Goal: Task Accomplishment & Management: Complete application form

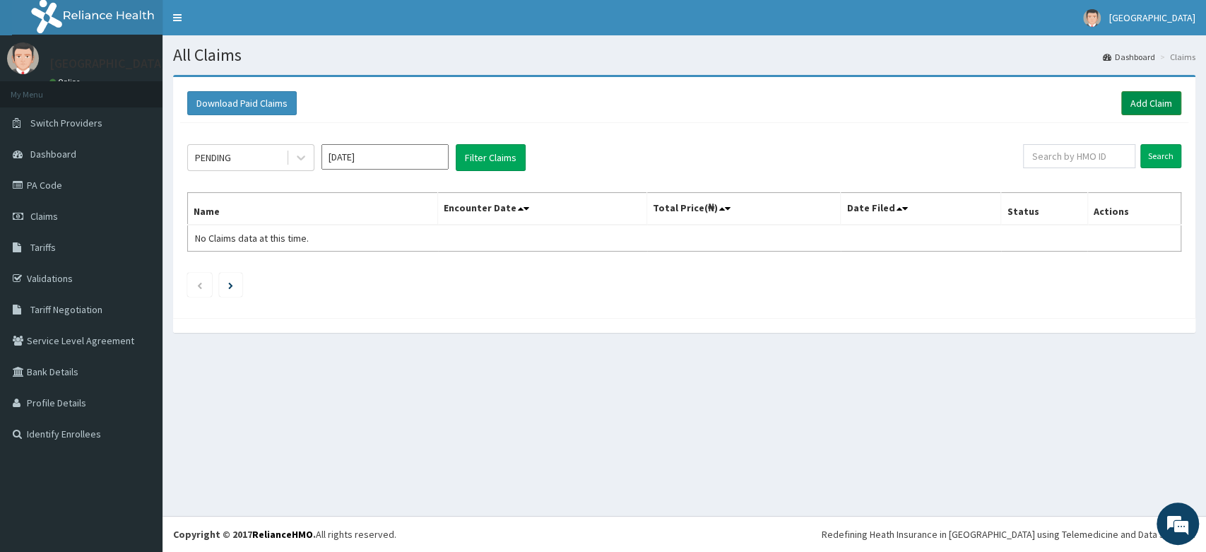
click at [1145, 112] on link "Add Claim" at bounding box center [1151, 103] width 60 height 24
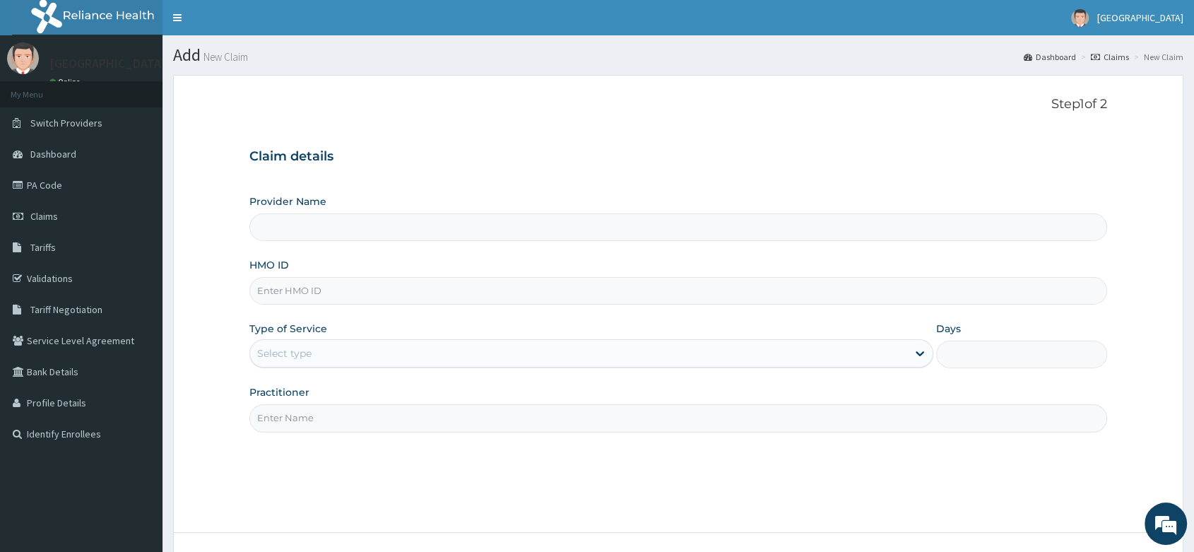
paste input "FPS/10087/A"
type input "FPS/10087/A"
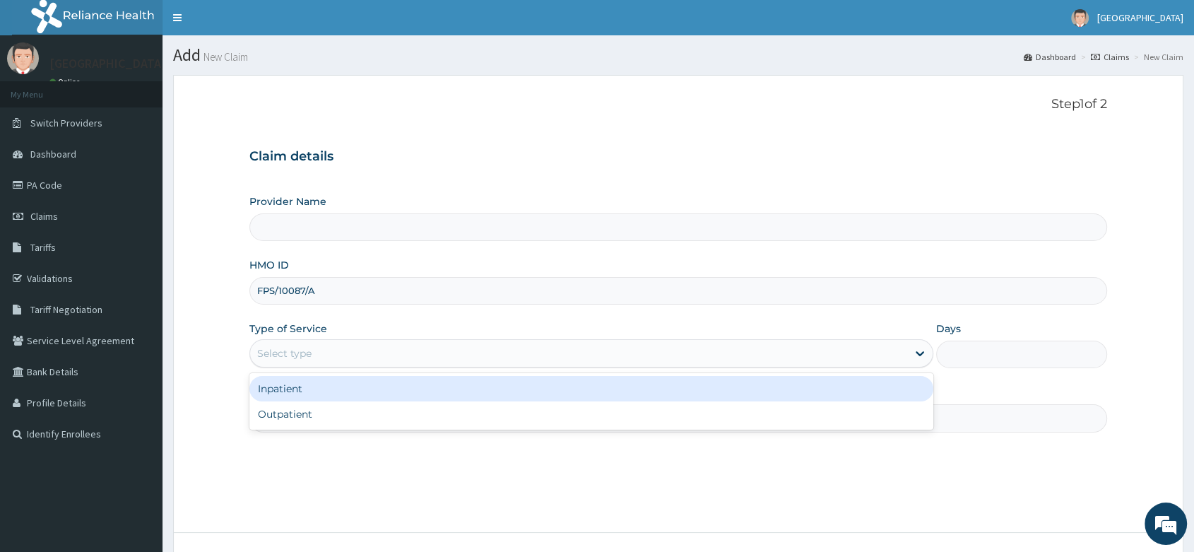
click at [362, 361] on div "Select type" at bounding box center [578, 353] width 657 height 23
type input "Peter and Grace Medical centre"
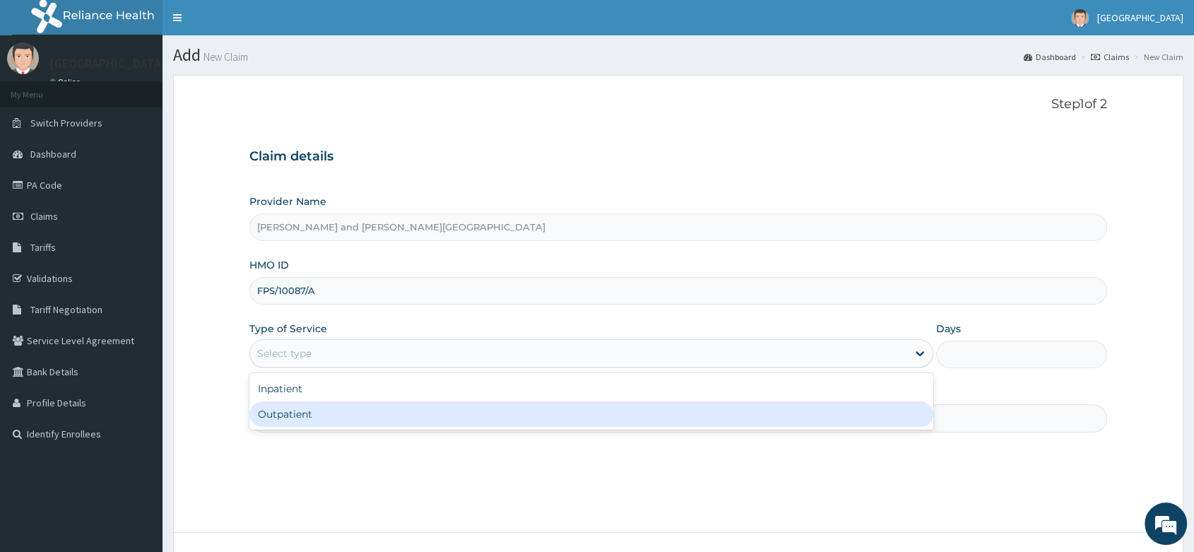
click at [323, 419] on div "Outpatient" at bounding box center [591, 413] width 684 height 25
type input "1"
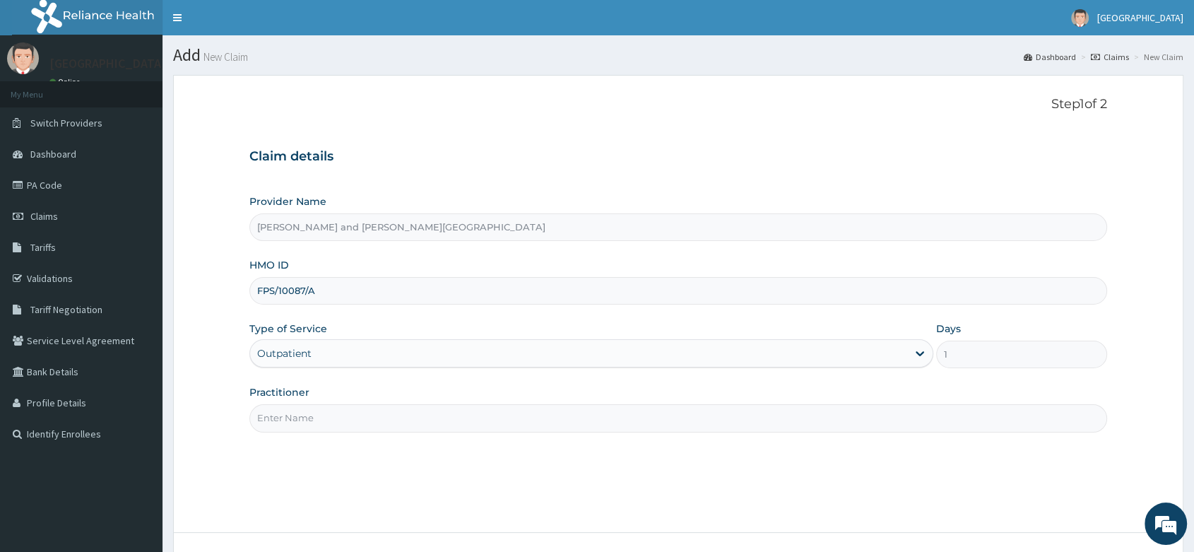
click at [272, 420] on input "Practitioner" at bounding box center [677, 418] width 857 height 28
type input "DR AGUYE AYUBA"
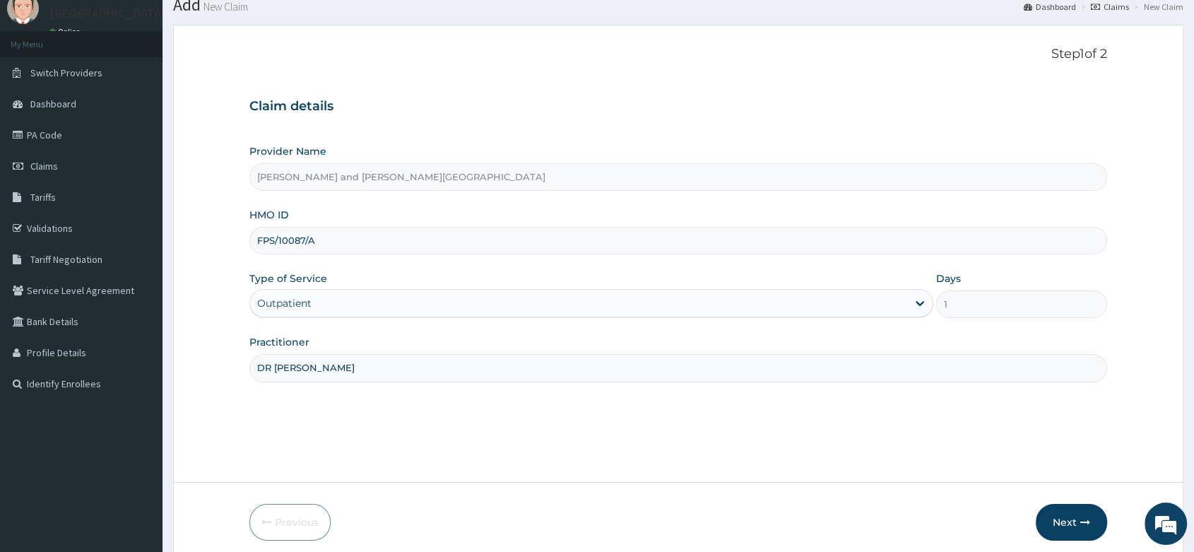
scroll to position [107, 0]
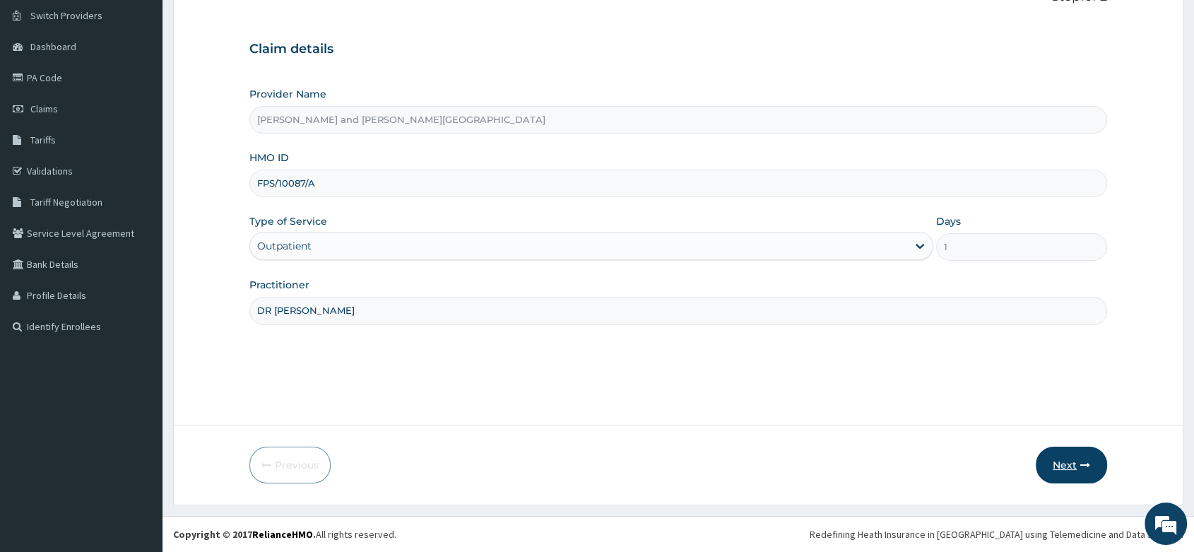
click at [1068, 466] on button "Next" at bounding box center [1070, 464] width 71 height 37
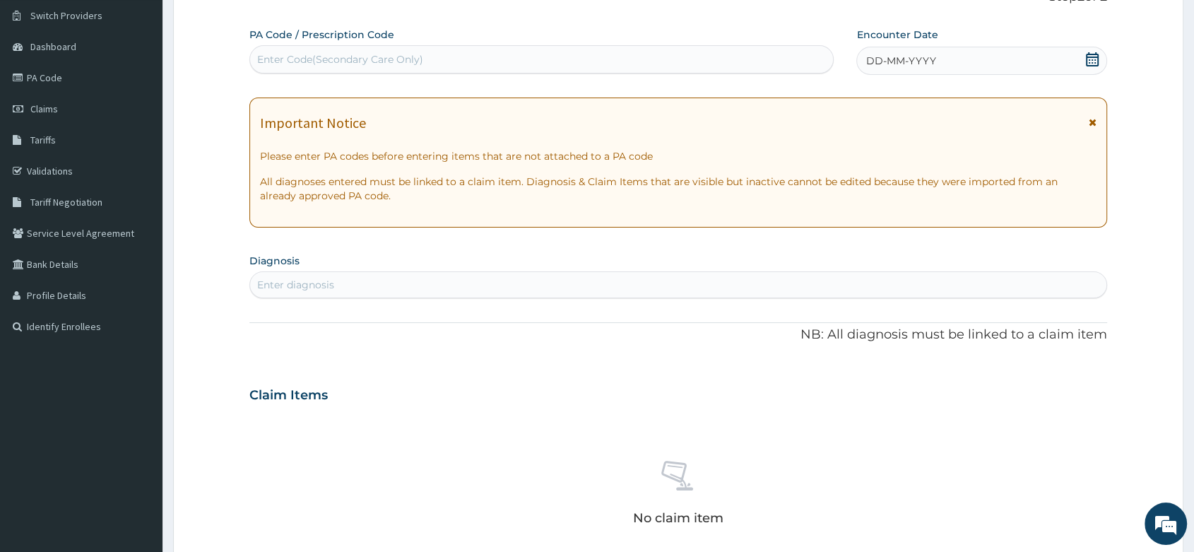
click at [345, 275] on div "Enter diagnosis" at bounding box center [678, 284] width 856 height 23
click at [383, 46] on div "Enter Code(Secondary Care Only)" at bounding box center [541, 59] width 584 height 28
paste input "PA/2B6383"
type input "PA/2B6383"
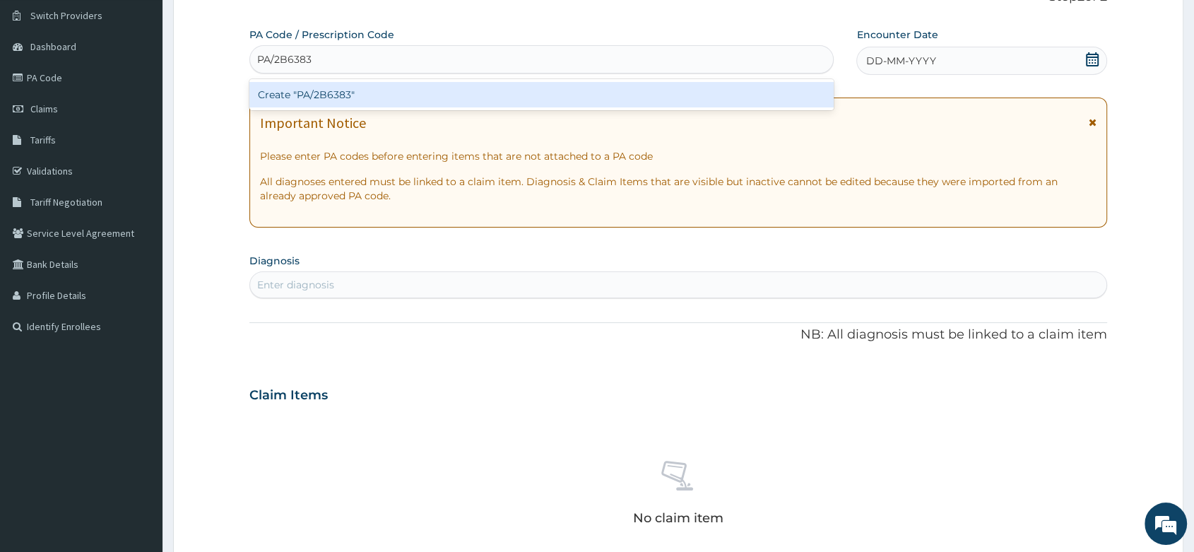
click at [335, 97] on div "Create "PA/2B6383"" at bounding box center [541, 94] width 584 height 25
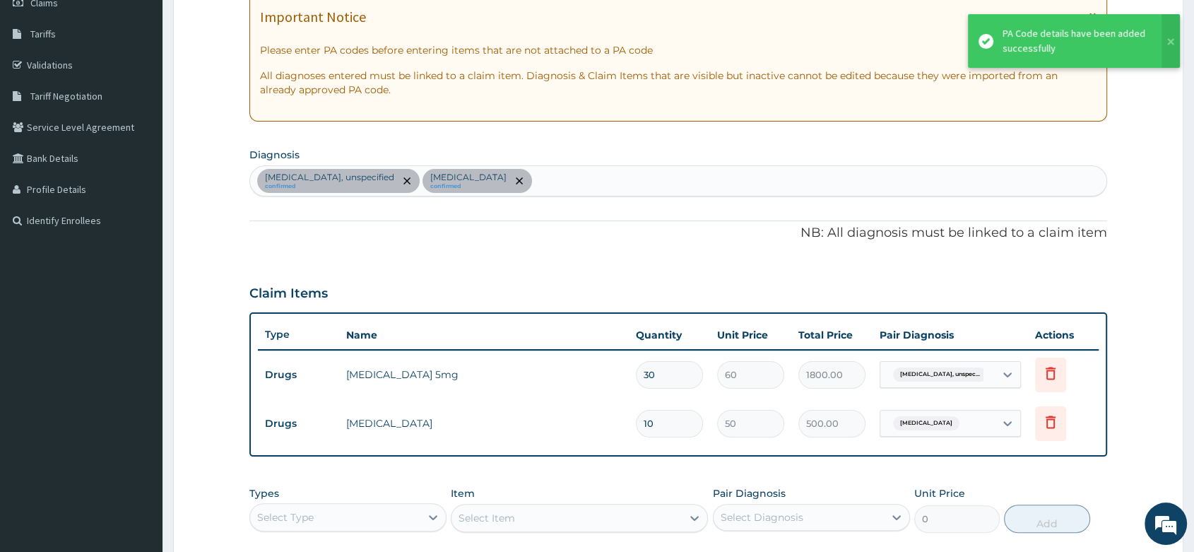
scroll to position [343, 0]
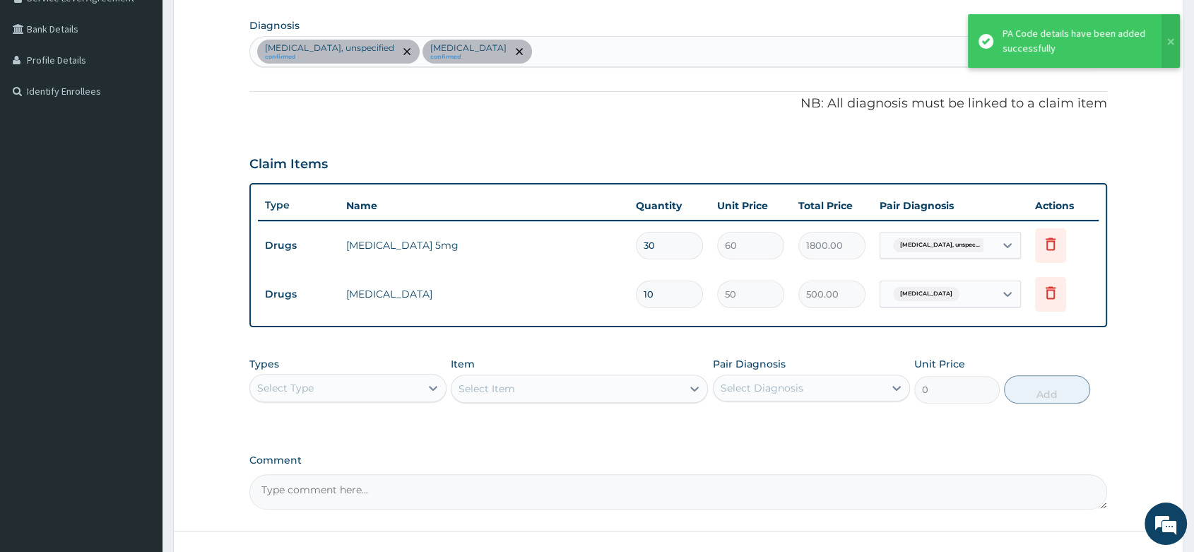
click at [619, 39] on div "Essential hypertension, unspecified confirmed Insufficient sleep syndrome confi…" at bounding box center [678, 52] width 856 height 30
type input "M"
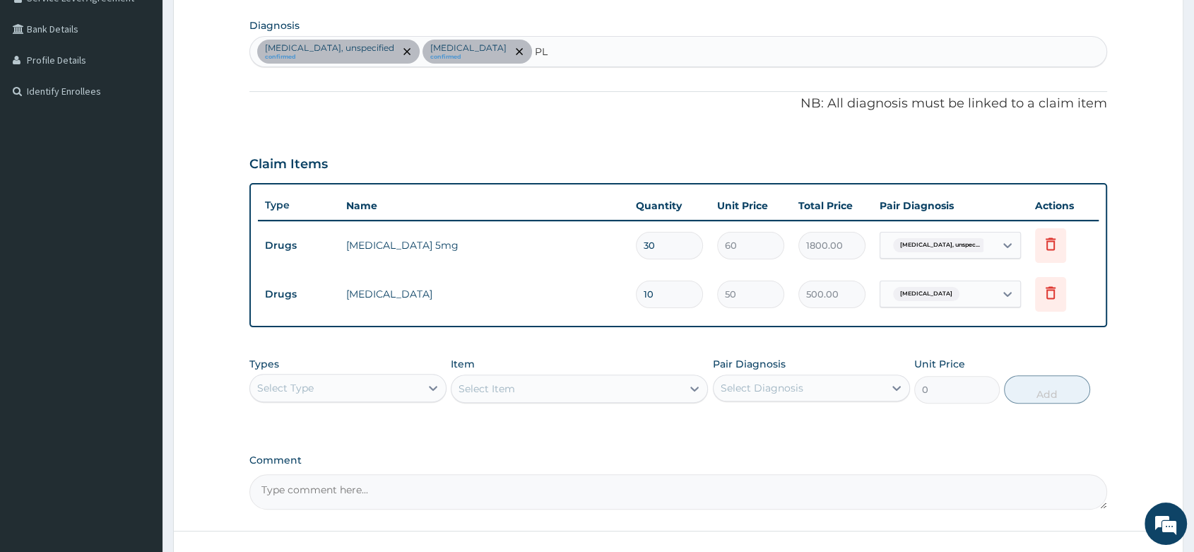
type input "P"
type input "FEVER"
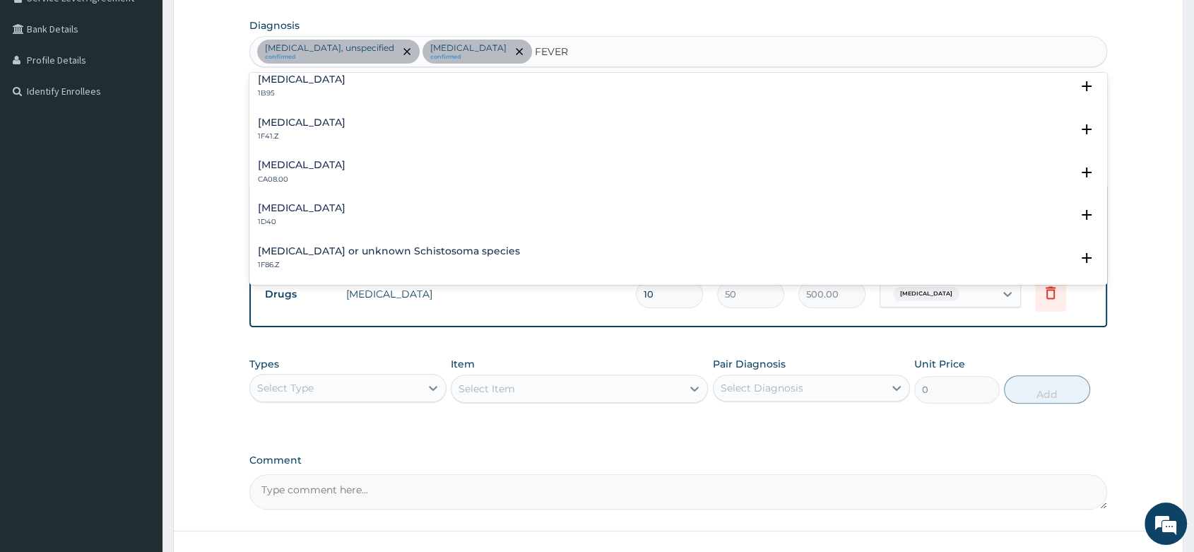
scroll to position [785, 0]
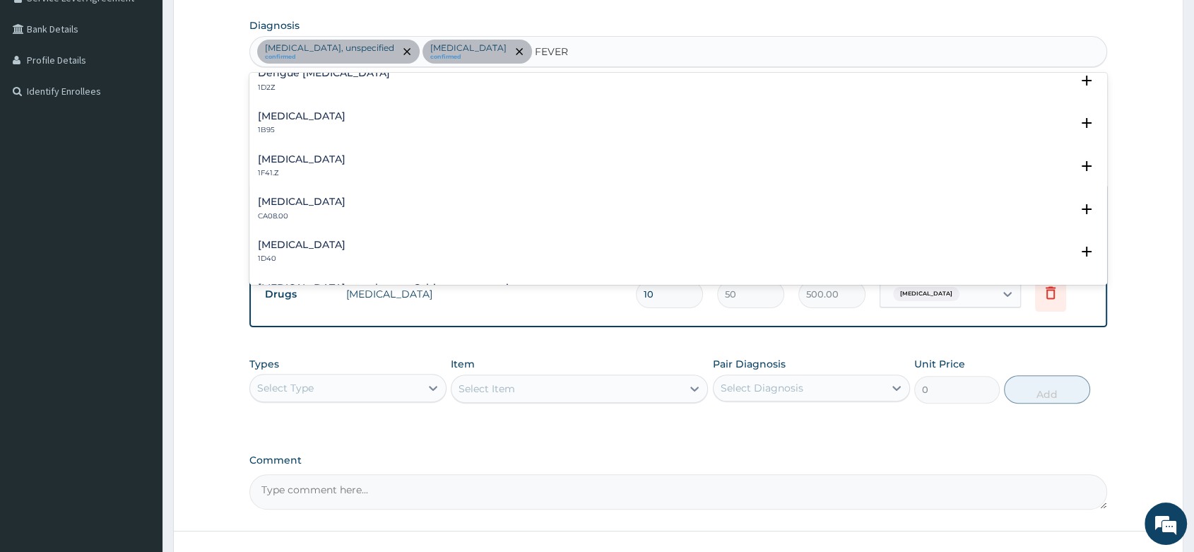
click at [345, 161] on h4 "[MEDICAL_DATA]" at bounding box center [302, 159] width 88 height 11
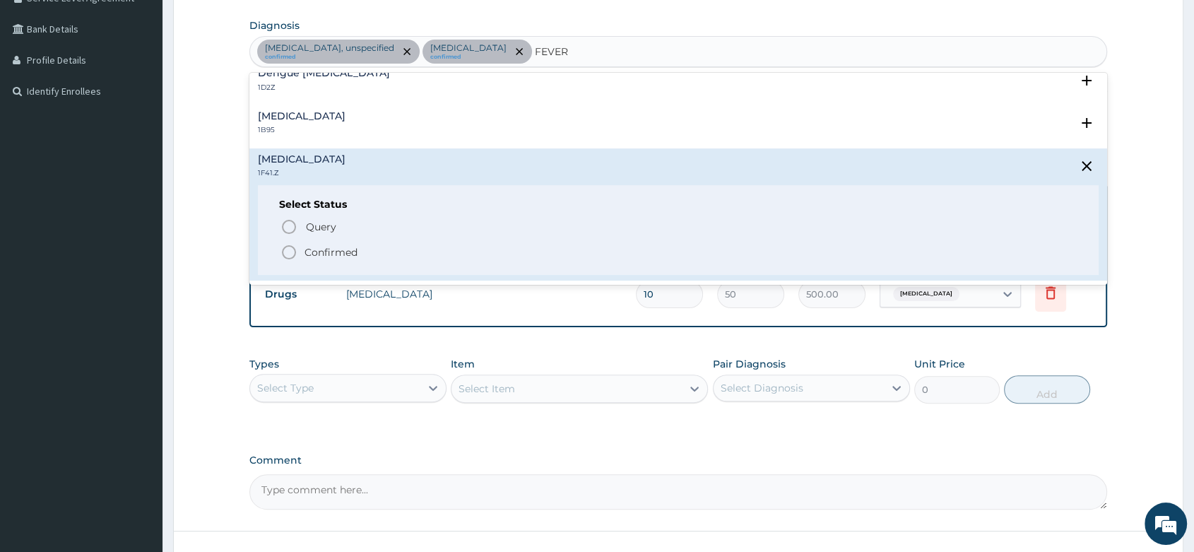
click at [287, 251] on icon "status option filled" at bounding box center [288, 252] width 17 height 17
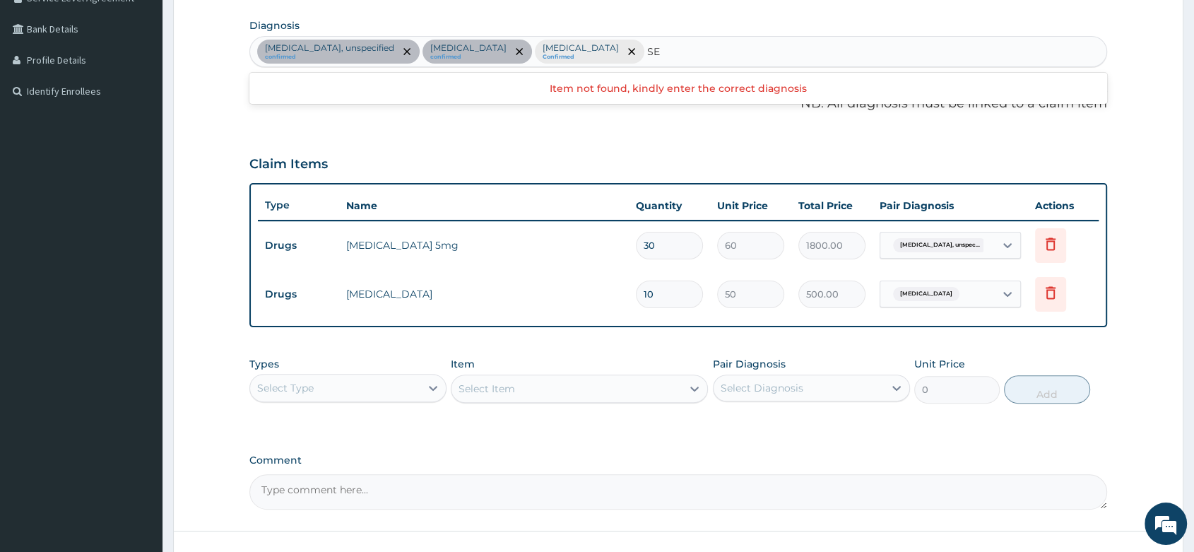
type input "S"
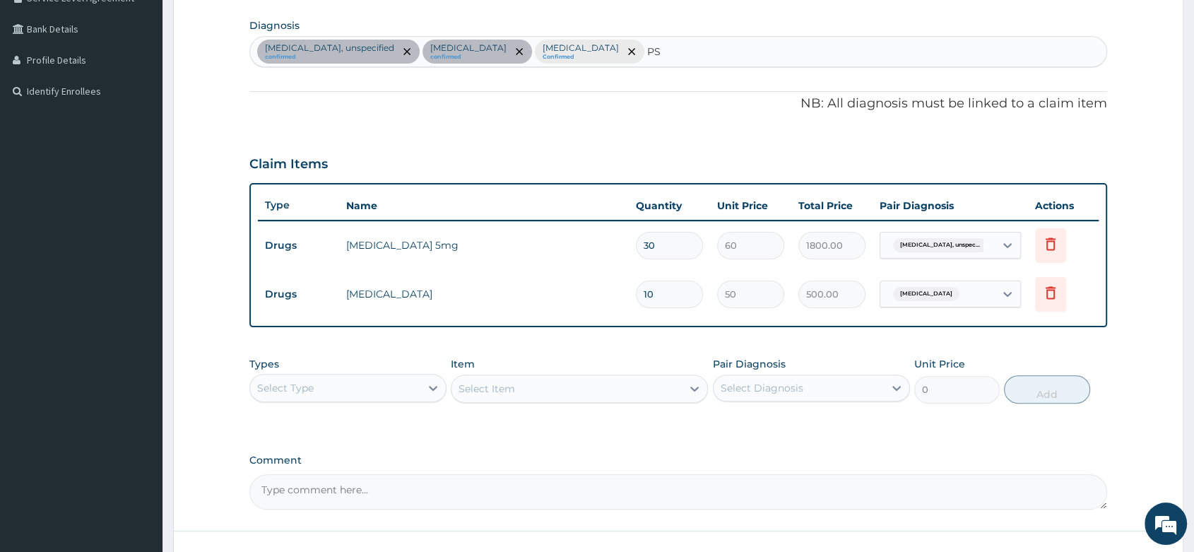
type input "P"
type input "B"
type input "U"
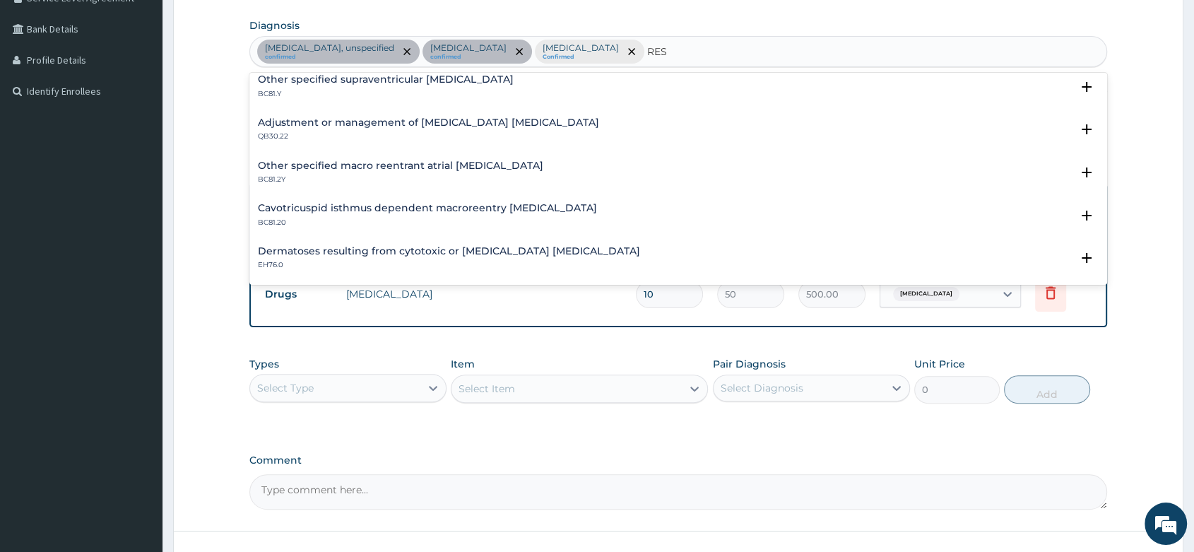
scroll to position [1936, 0]
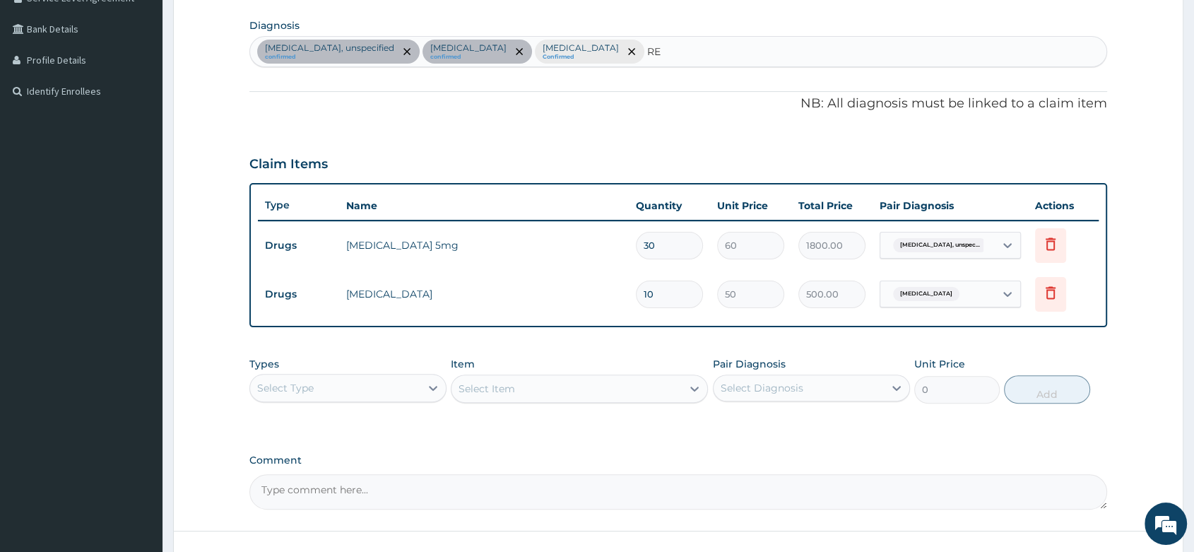
type input "R"
type input "I"
type input "S"
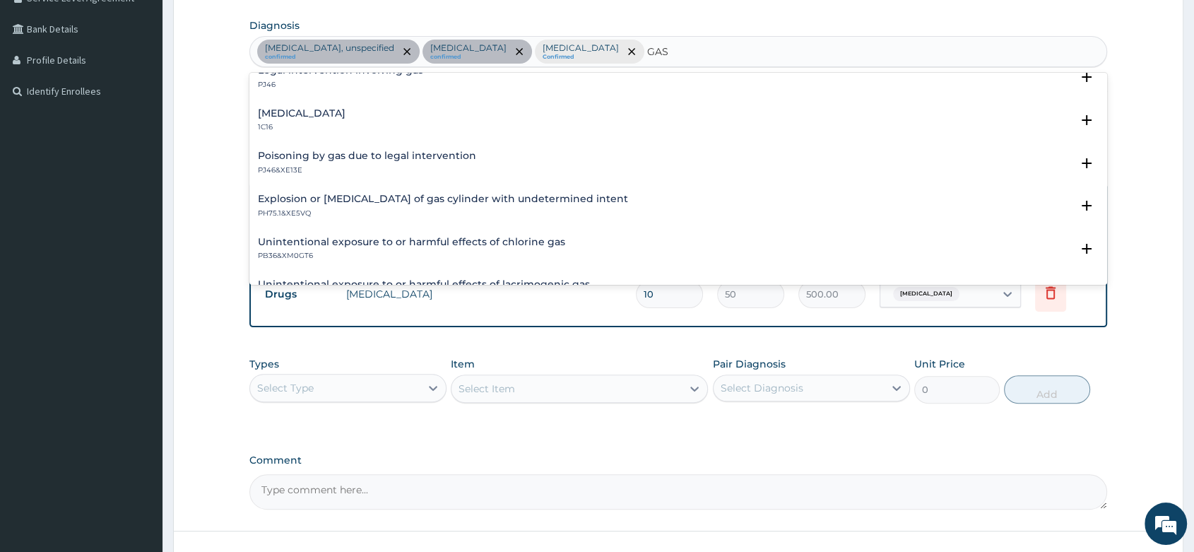
scroll to position [38, 0]
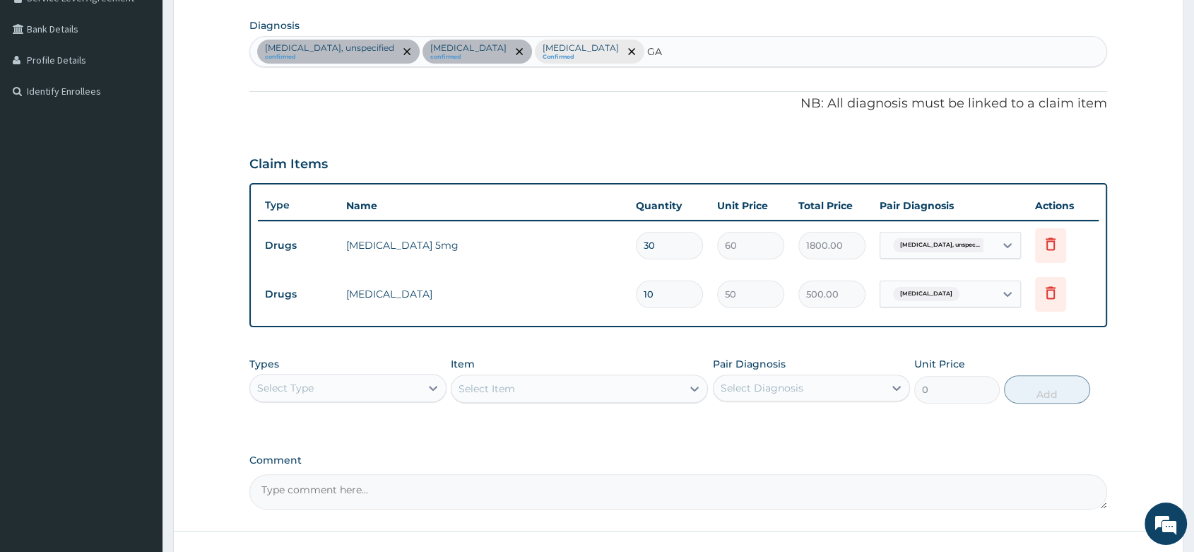
type input "G"
type input "B"
type input "T"
type input "S"
type input "A"
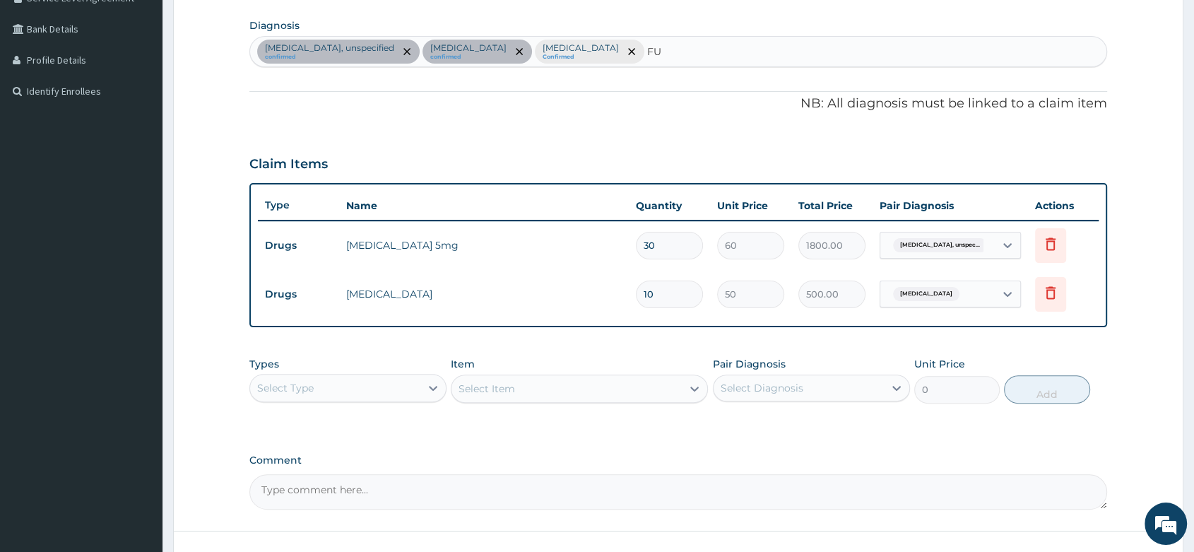
type input "F"
type input "D"
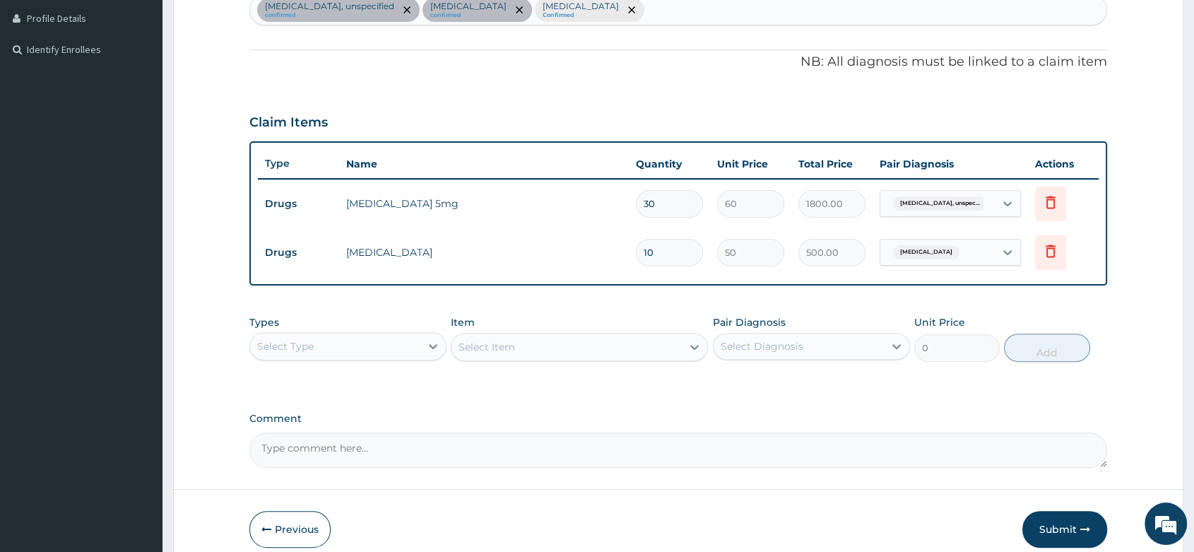
scroll to position [448, 0]
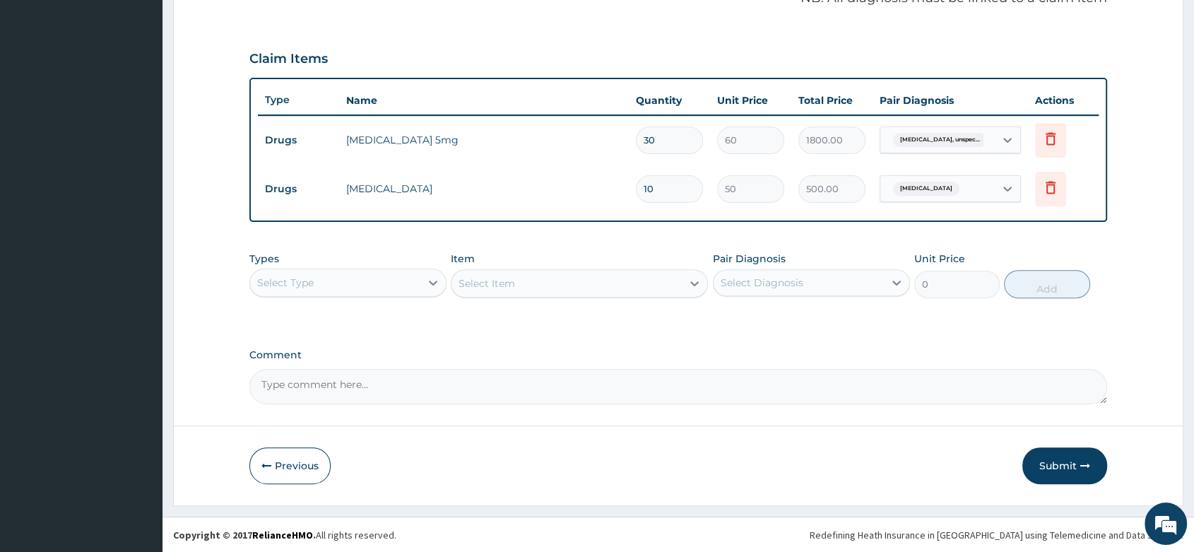
paste textarea "MALARIA|INSOMNIA ? CAUSE"
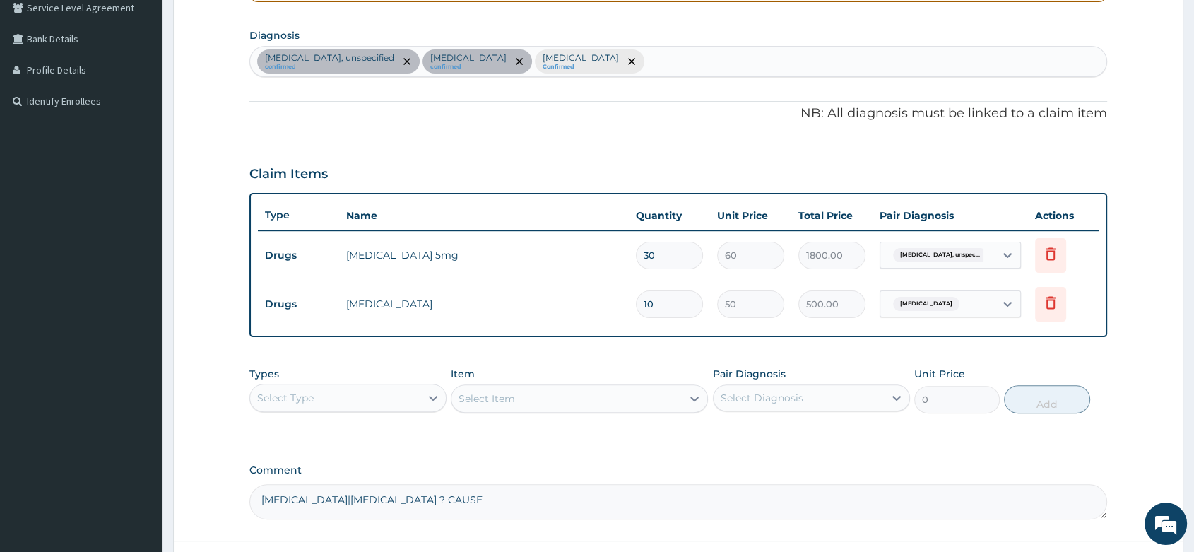
scroll to position [213, 0]
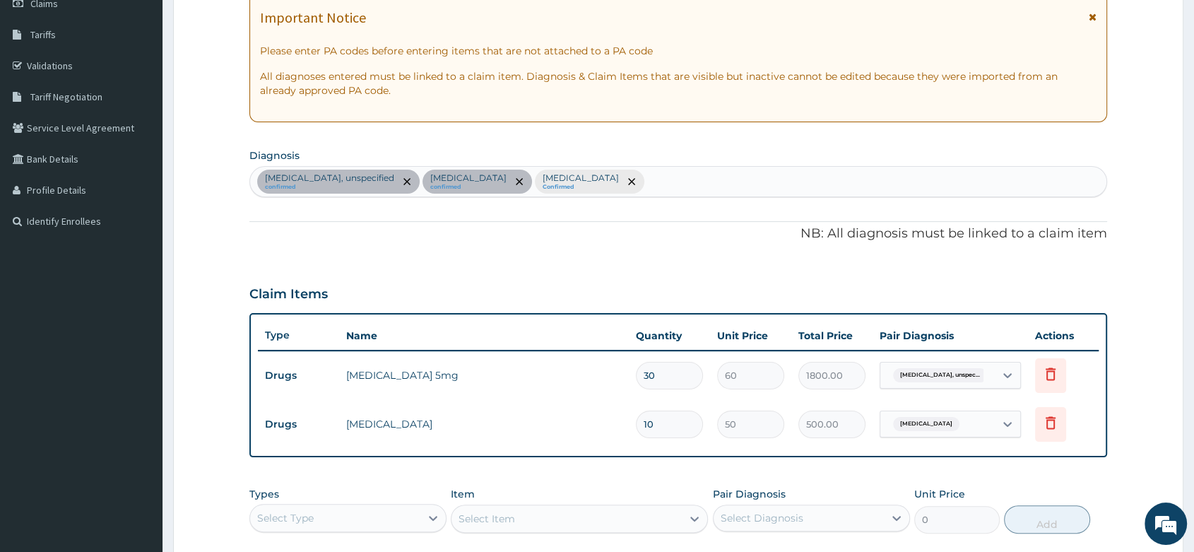
type textarea "MALARIA|INSOMNIA ? CAUSE"
click at [867, 180] on div "Essential hypertension, unspecified confirmed Insufficient sleep syndrome confi…" at bounding box center [678, 182] width 856 height 30
type input "OTHER"
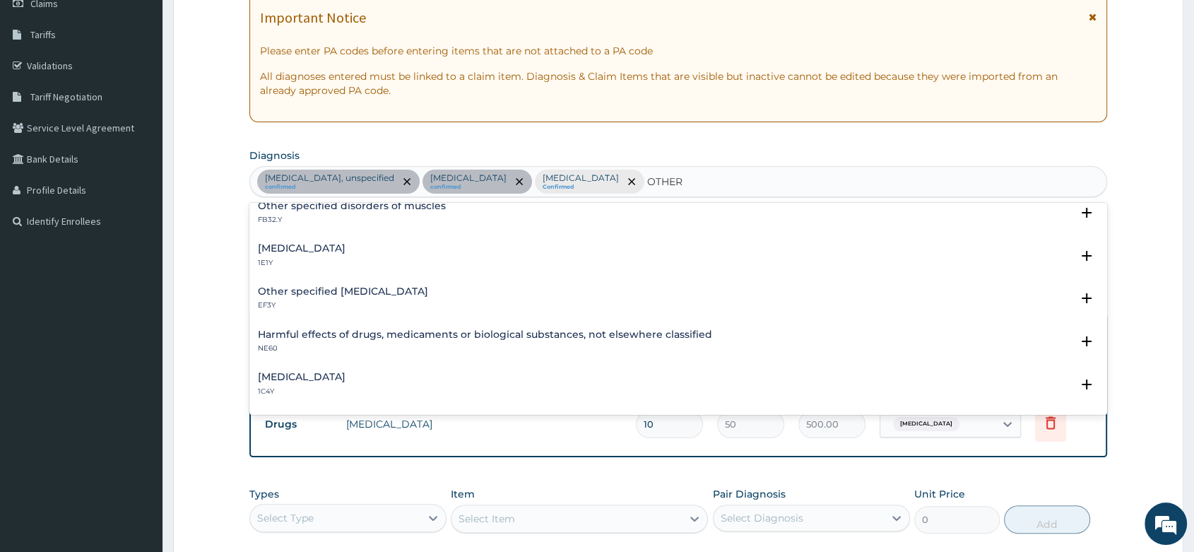
scroll to position [78, 0]
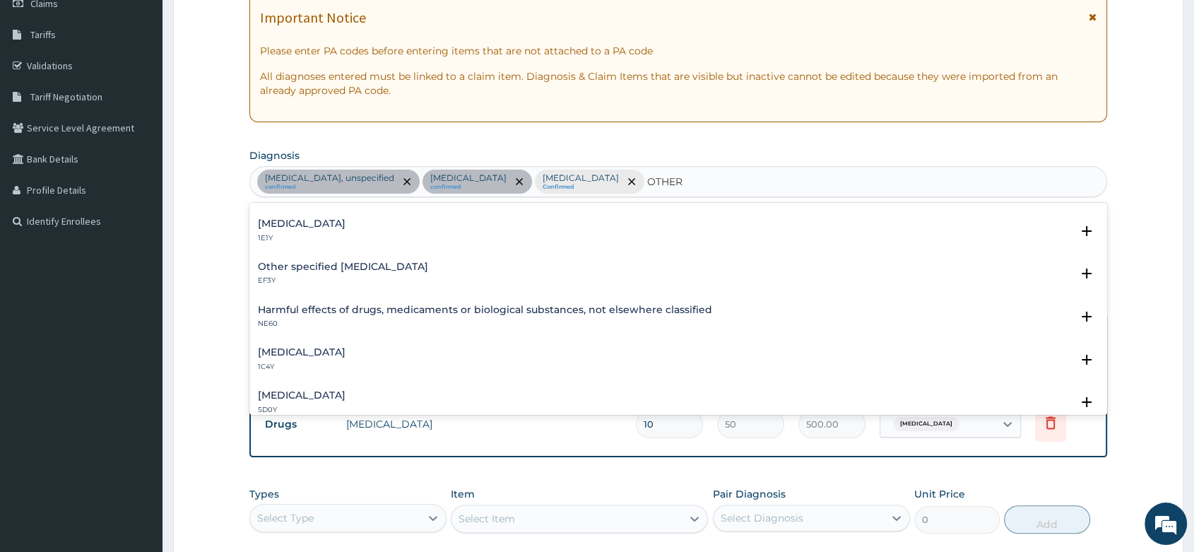
click at [345, 352] on h4 "[MEDICAL_DATA]" at bounding box center [302, 352] width 88 height 11
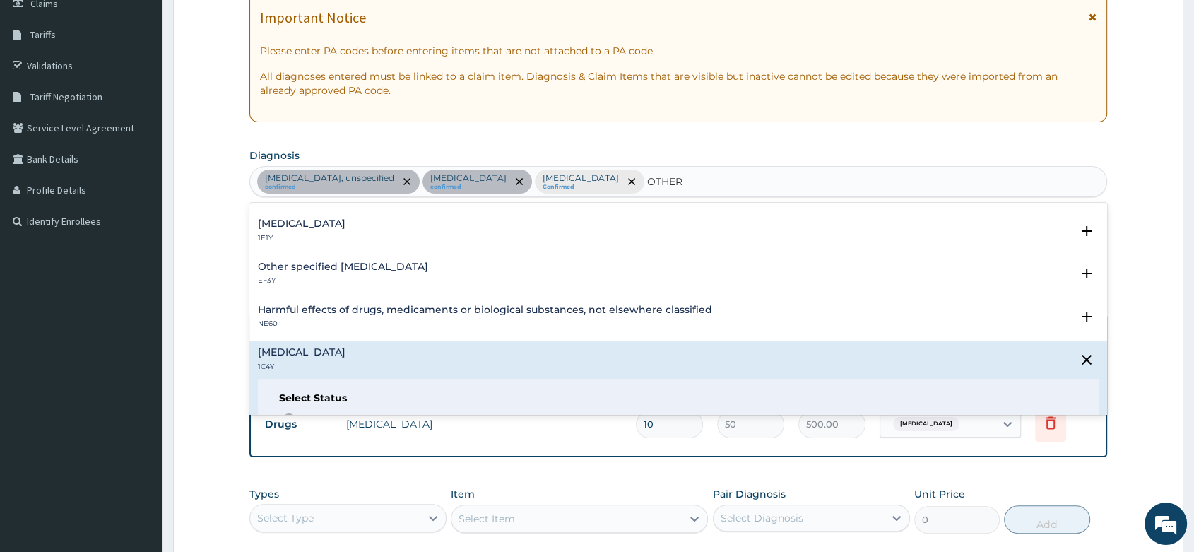
scroll to position [157, 0]
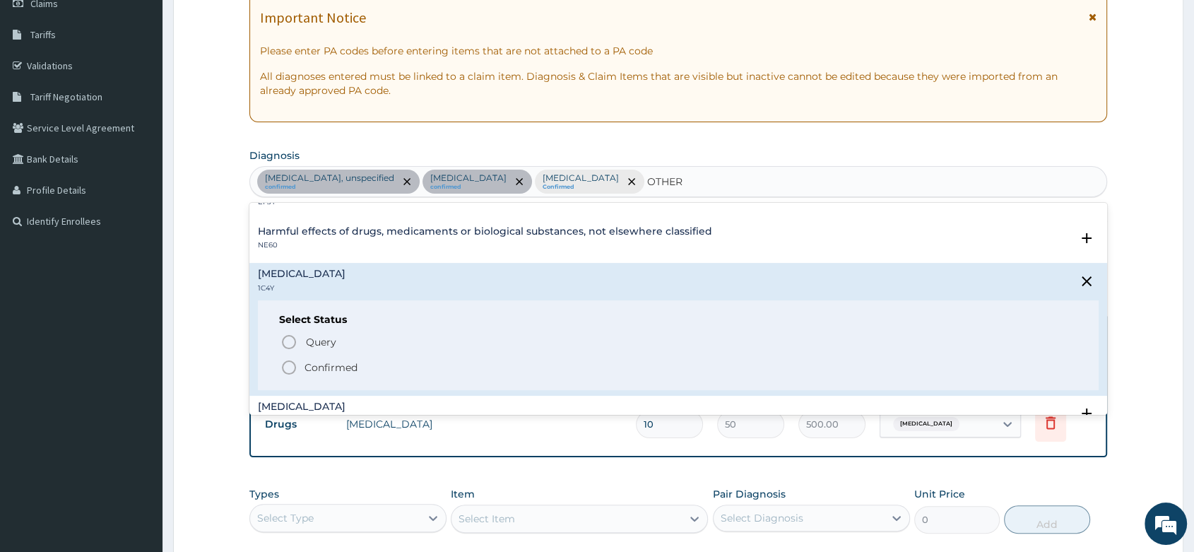
click at [290, 366] on icon "status option filled" at bounding box center [288, 367] width 17 height 17
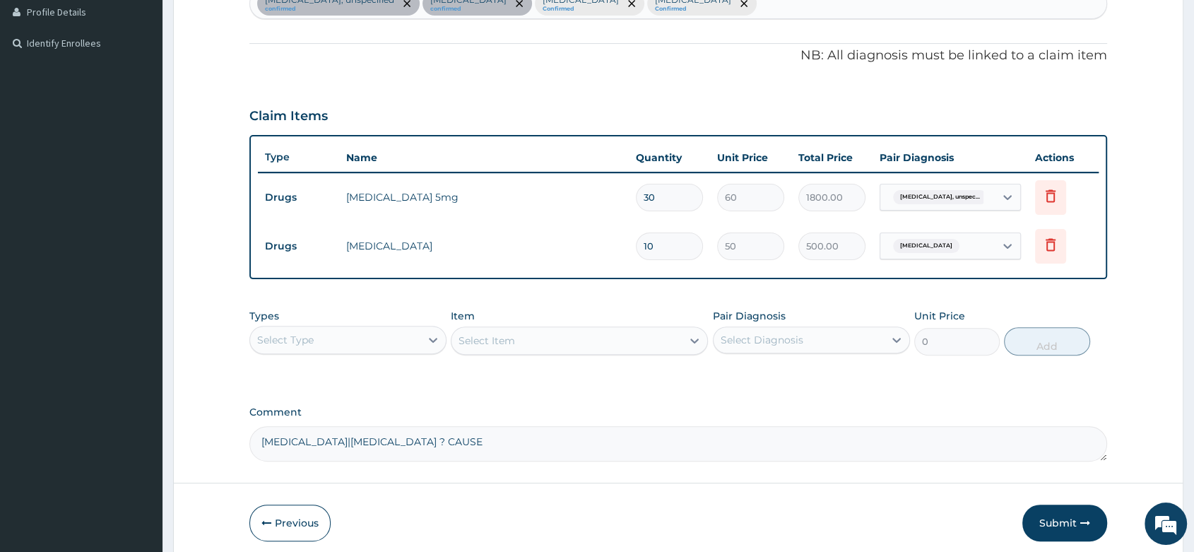
scroll to position [448, 0]
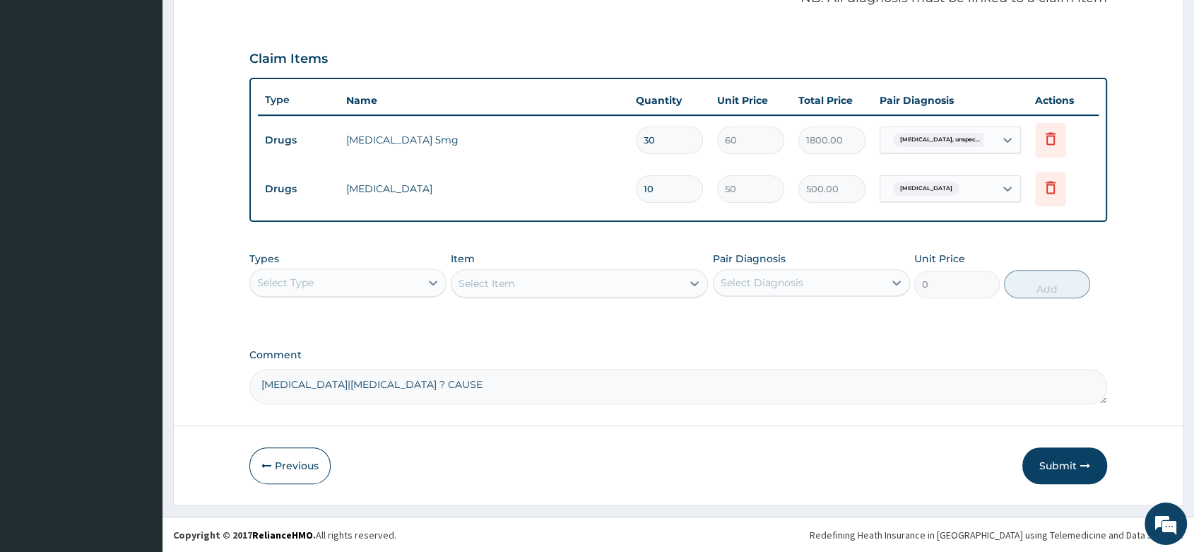
click at [415, 280] on div "Select Type" at bounding box center [335, 282] width 170 height 23
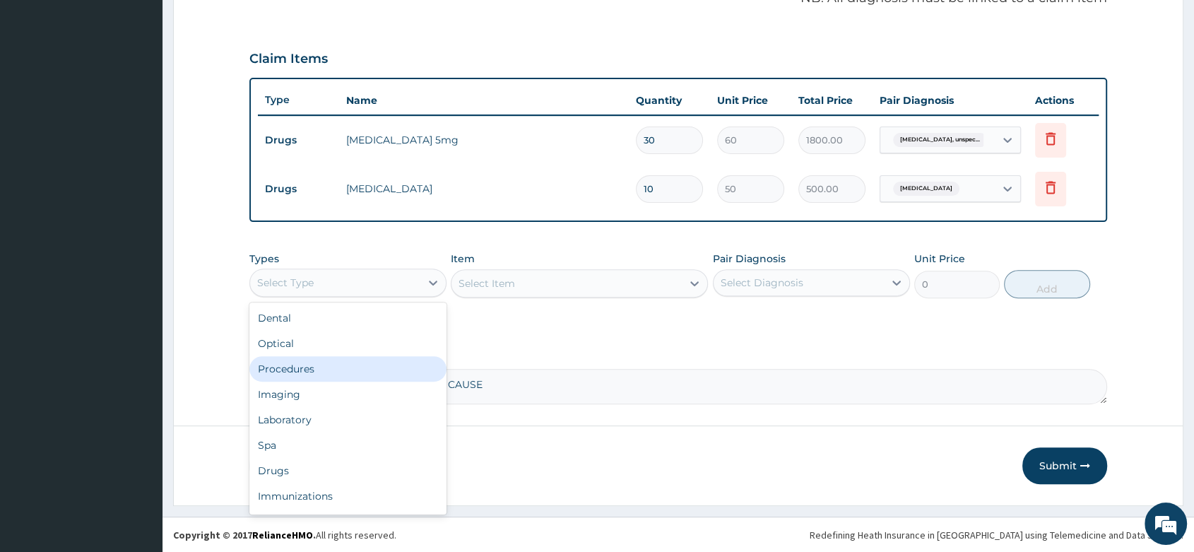
click at [338, 374] on div "Procedures" at bounding box center [347, 368] width 197 height 25
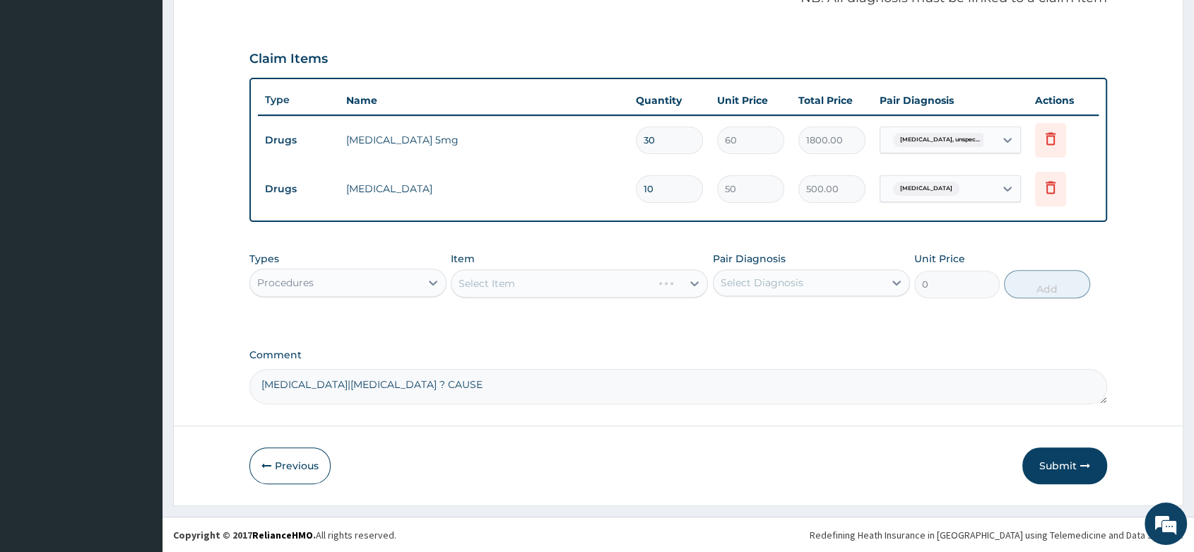
click at [551, 297] on div "Select Item" at bounding box center [579, 283] width 257 height 28
click at [570, 275] on div "Select Item" at bounding box center [579, 283] width 257 height 28
click at [537, 275] on div "Select Item" at bounding box center [579, 283] width 257 height 28
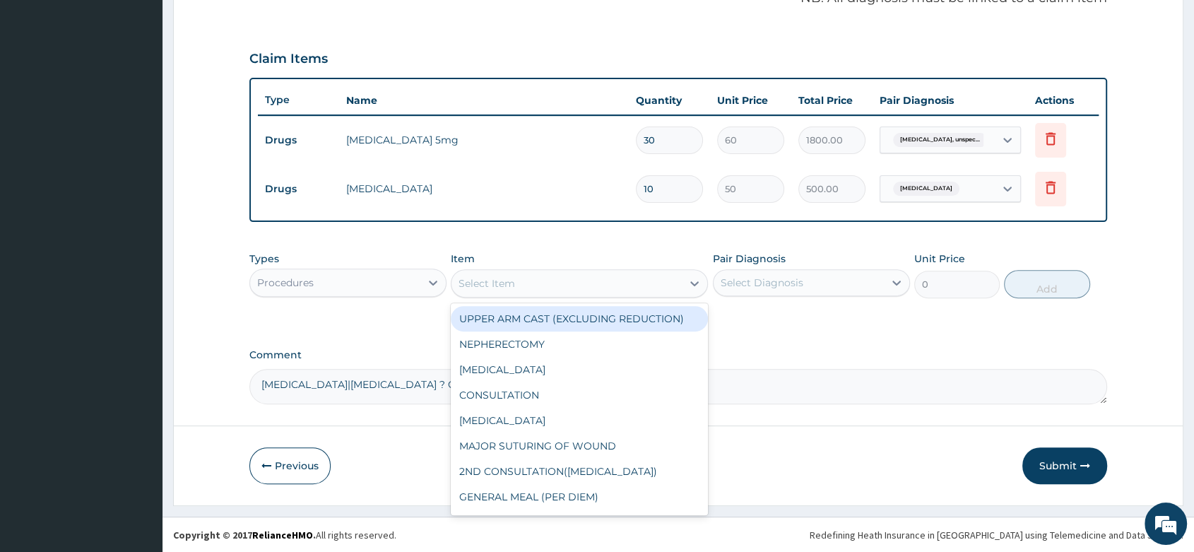
click at [534, 294] on div "Select Item" at bounding box center [579, 283] width 257 height 28
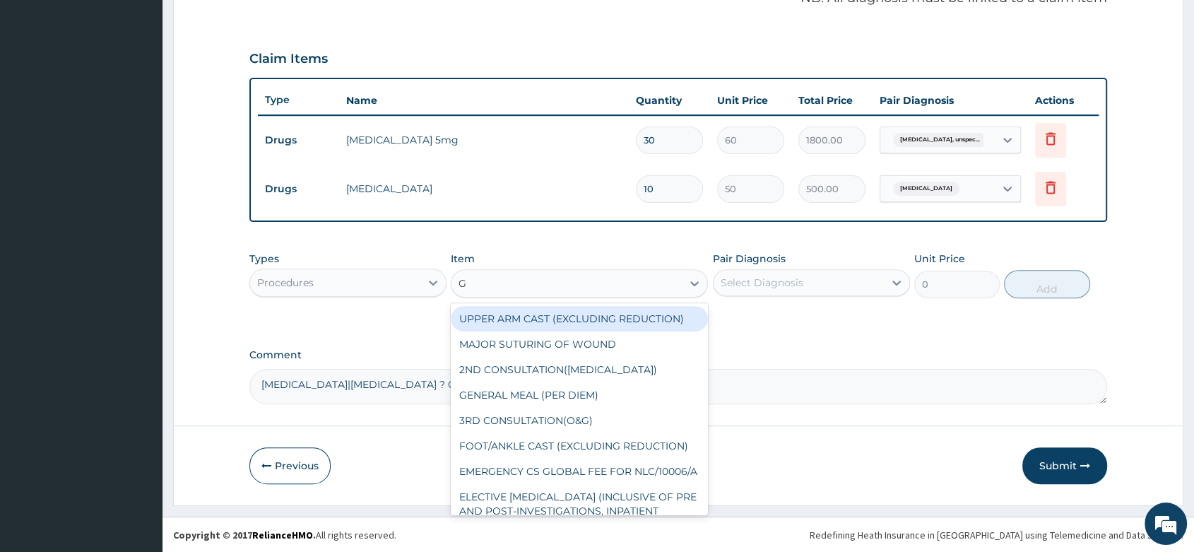
type input "GP"
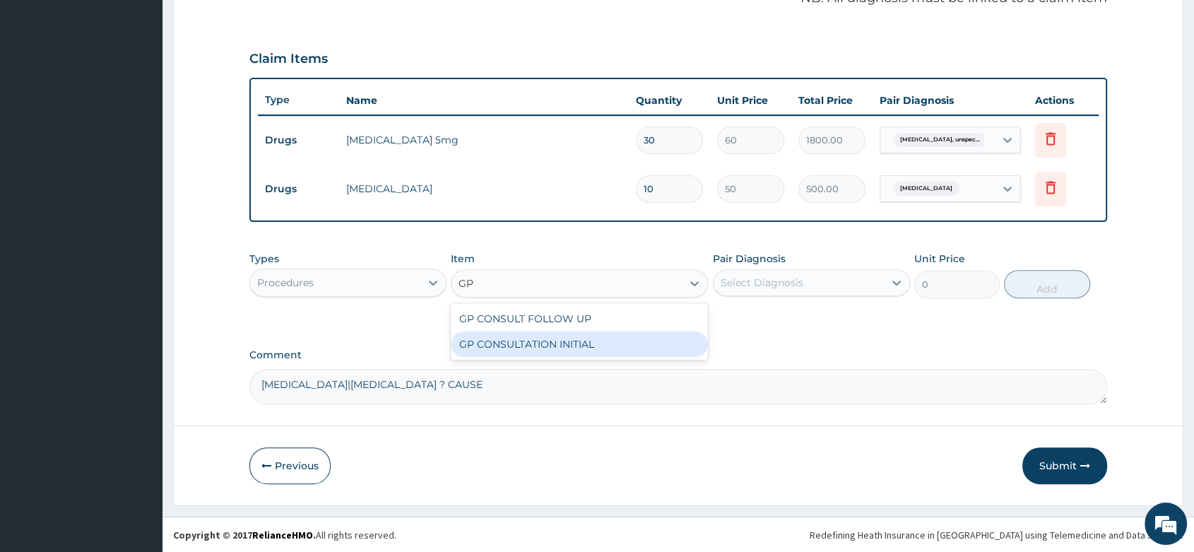
click at [636, 340] on div "GP CONSULTATION INITIAL" at bounding box center [579, 343] width 257 height 25
type input "2000"
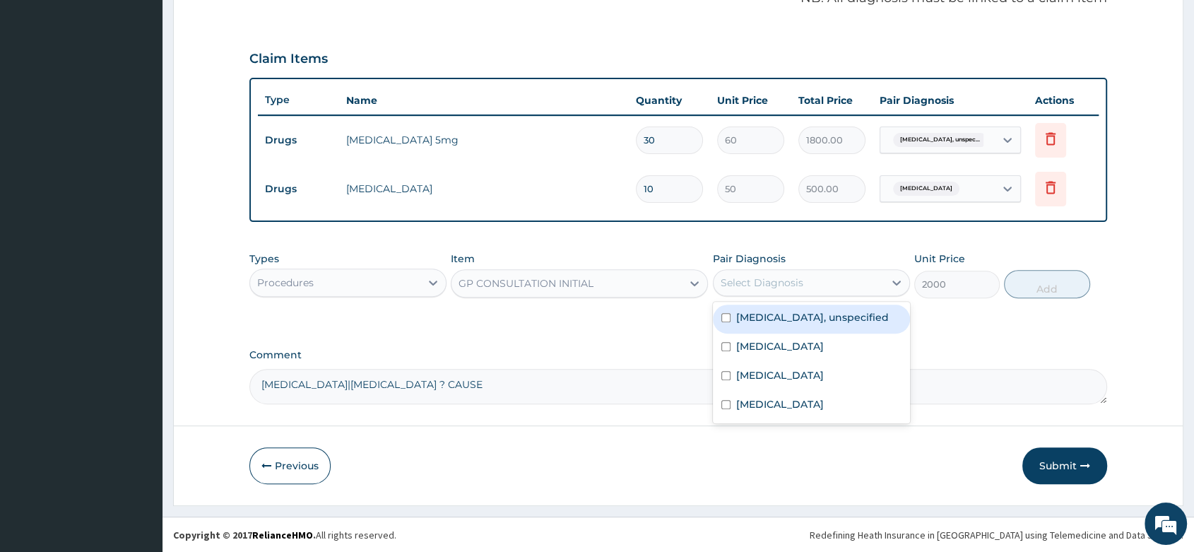
click at [803, 275] on div "Select Diagnosis" at bounding box center [798, 282] width 170 height 23
click at [753, 322] on label "Essential hypertension, unspecified" at bounding box center [812, 317] width 153 height 14
checkbox input "true"
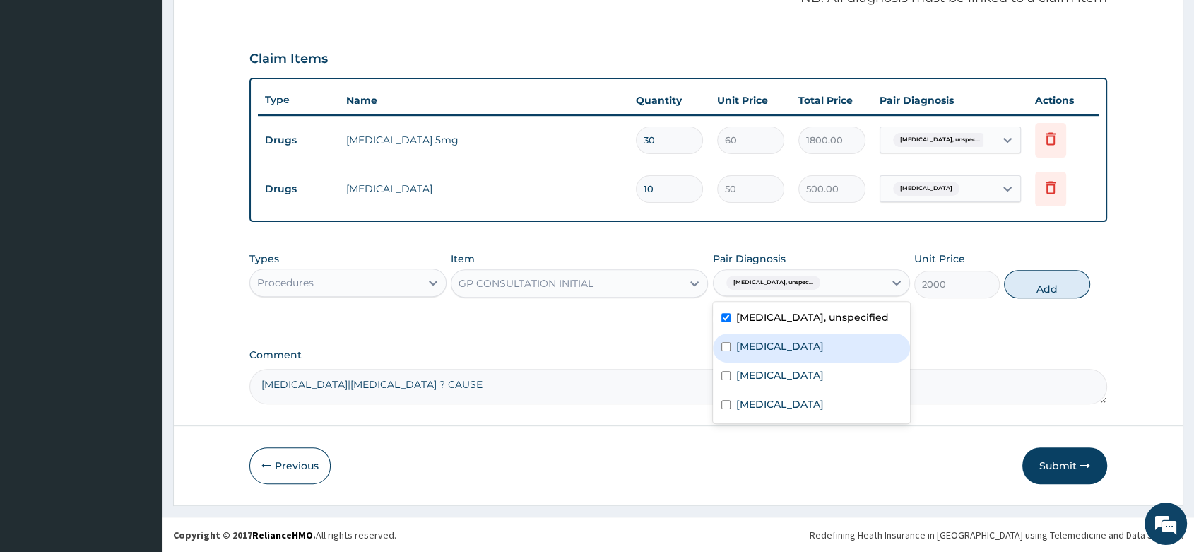
click at [751, 353] on label "Insufficient sleep syndrome" at bounding box center [780, 346] width 88 height 14
checkbox input "true"
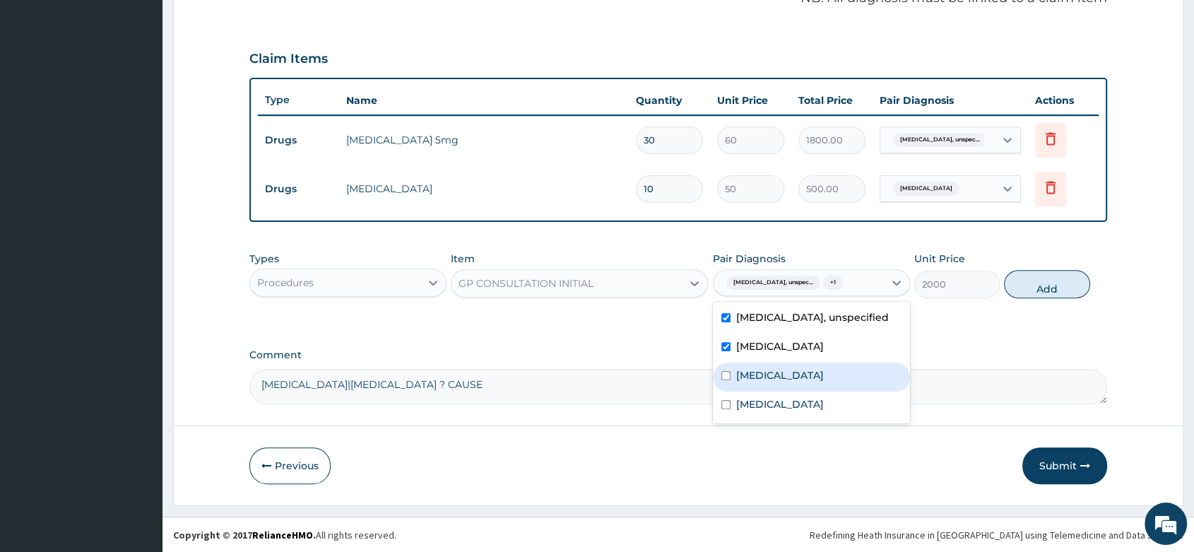
click at [754, 382] on label "[MEDICAL_DATA]" at bounding box center [780, 375] width 88 height 14
checkbox input "true"
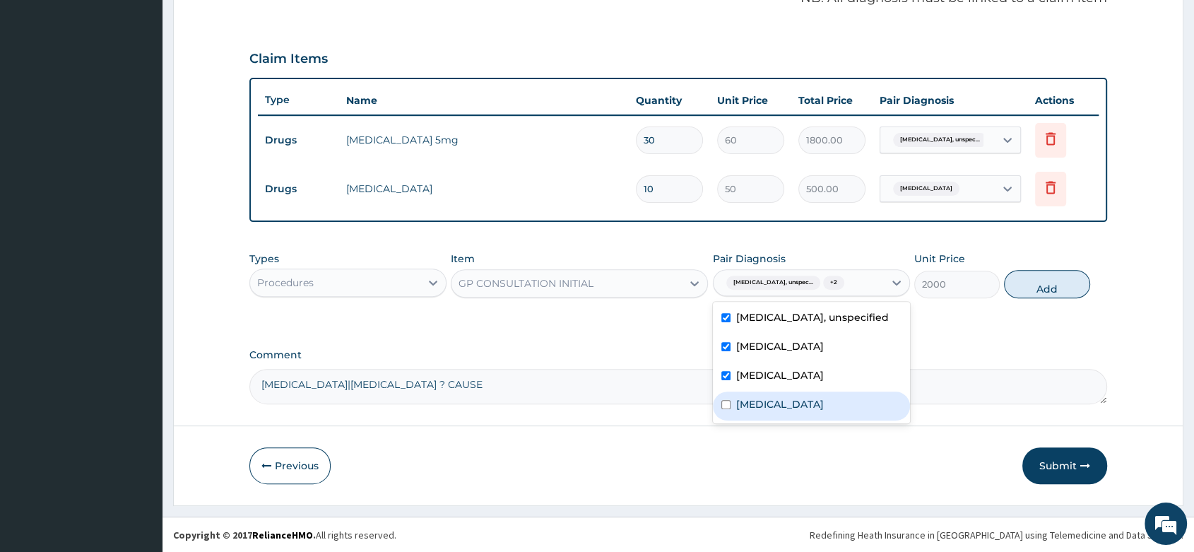
click at [749, 420] on div "[MEDICAL_DATA]" at bounding box center [811, 405] width 197 height 29
checkbox input "true"
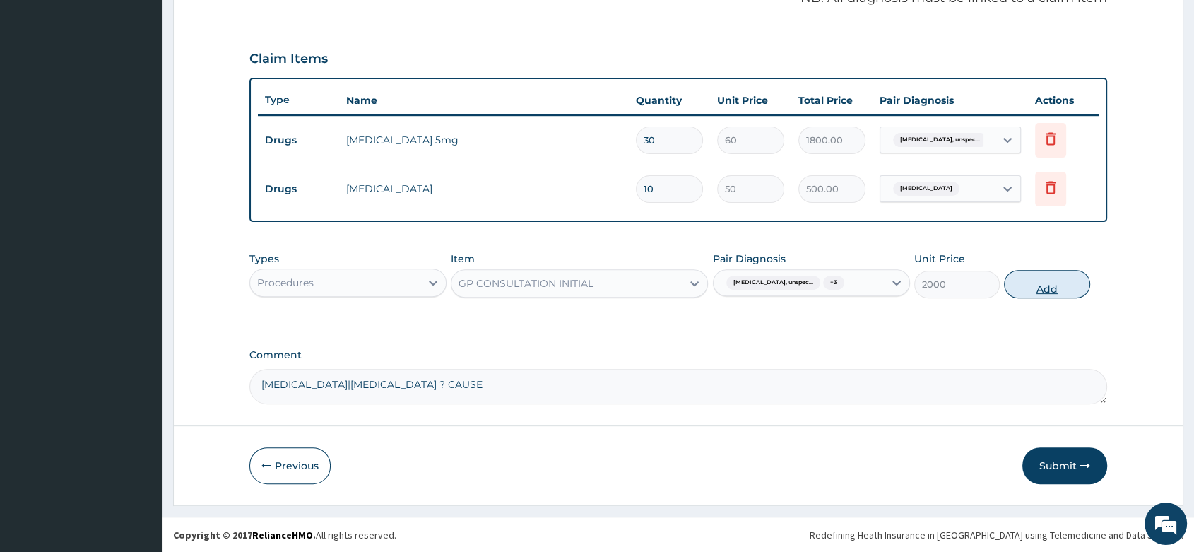
click at [1040, 283] on button "Add" at bounding box center [1046, 284] width 85 height 28
type input "0"
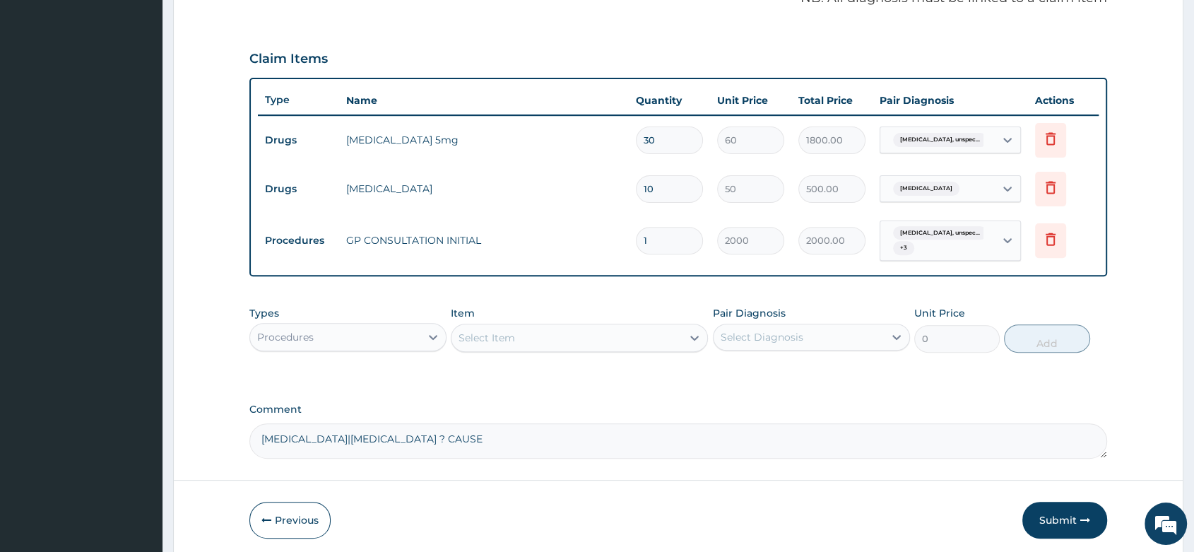
click at [444, 451] on textarea "MALARIA|INSOMNIA ? CAUSE" at bounding box center [677, 440] width 857 height 35
type textarea "MALARIA|INSOMNIA ? CAUSE R/O SEPSIS"
click at [433, 335] on icon at bounding box center [433, 337] width 14 height 14
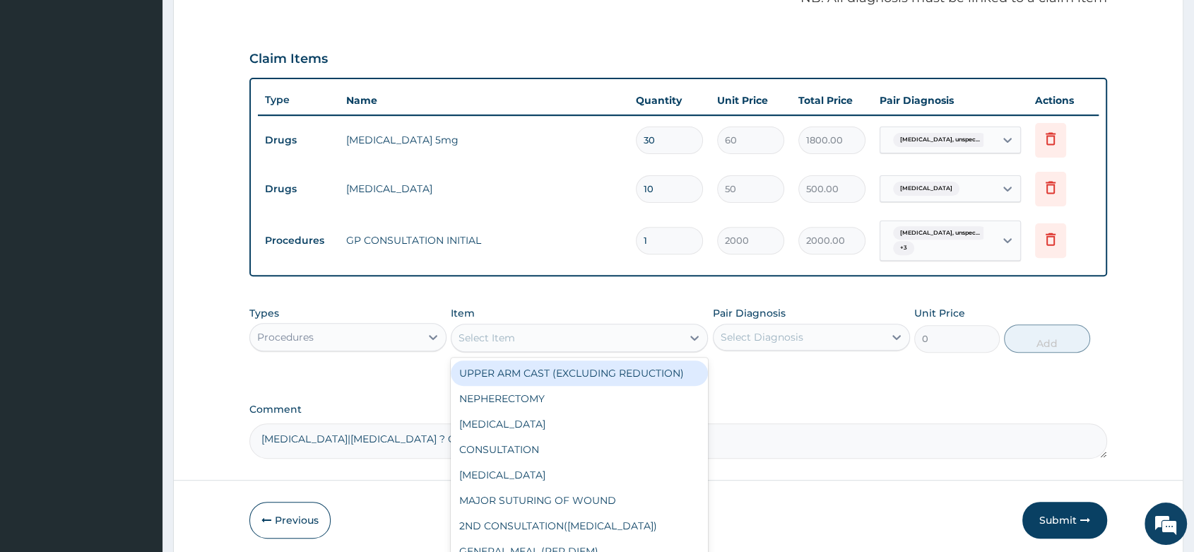
click at [524, 333] on div "Select Item" at bounding box center [566, 337] width 230 height 23
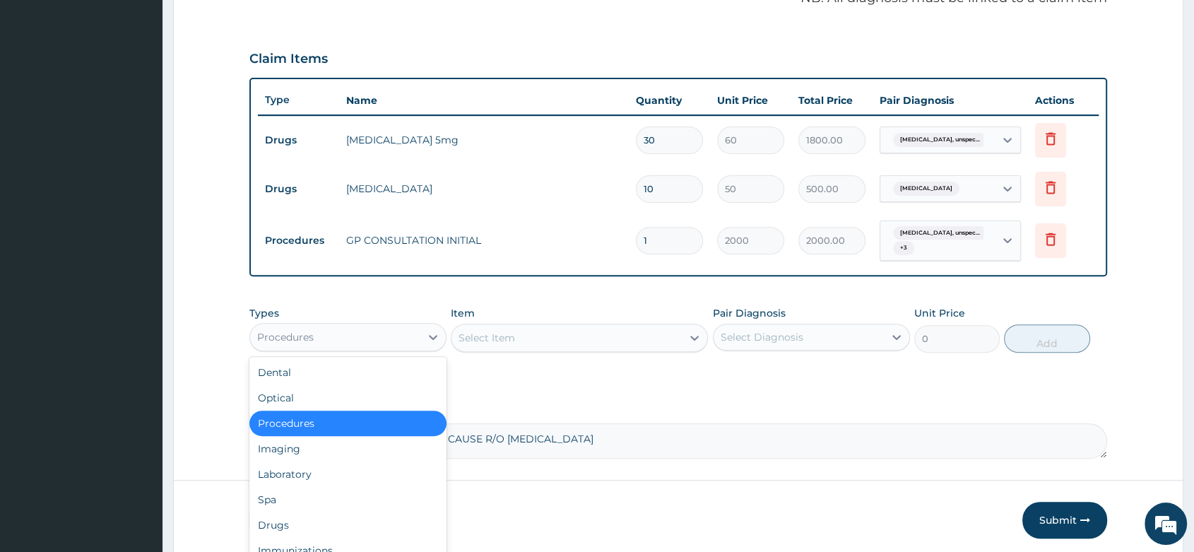
drag, startPoint x: 397, startPoint y: 335, endPoint x: 379, endPoint y: 366, distance: 35.5
click at [400, 338] on div "Procedures" at bounding box center [335, 337] width 170 height 23
click at [293, 470] on div "Laboratory" at bounding box center [347, 473] width 197 height 25
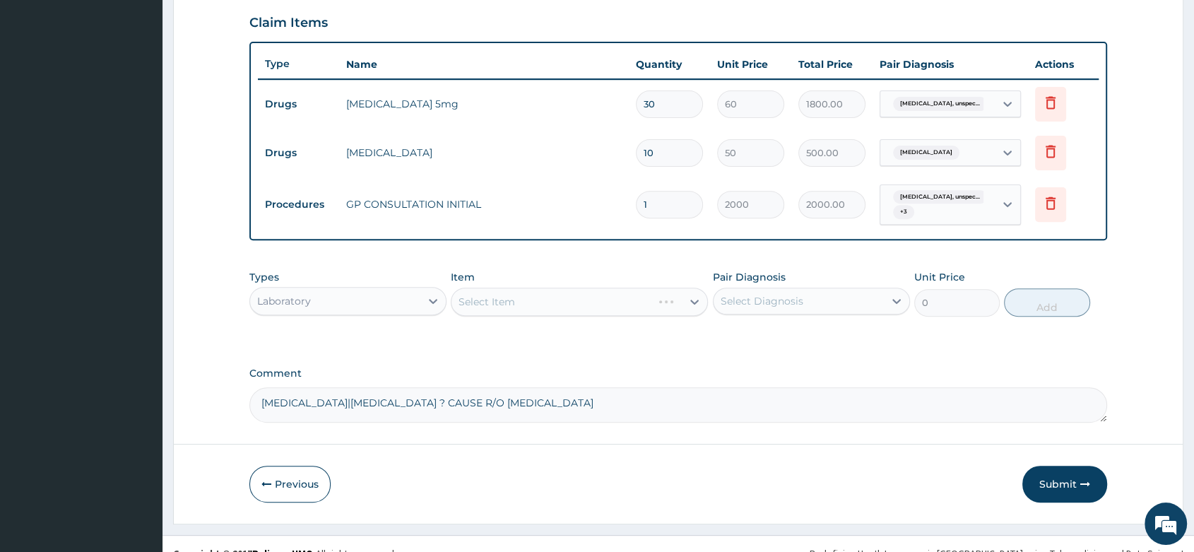
scroll to position [503, 0]
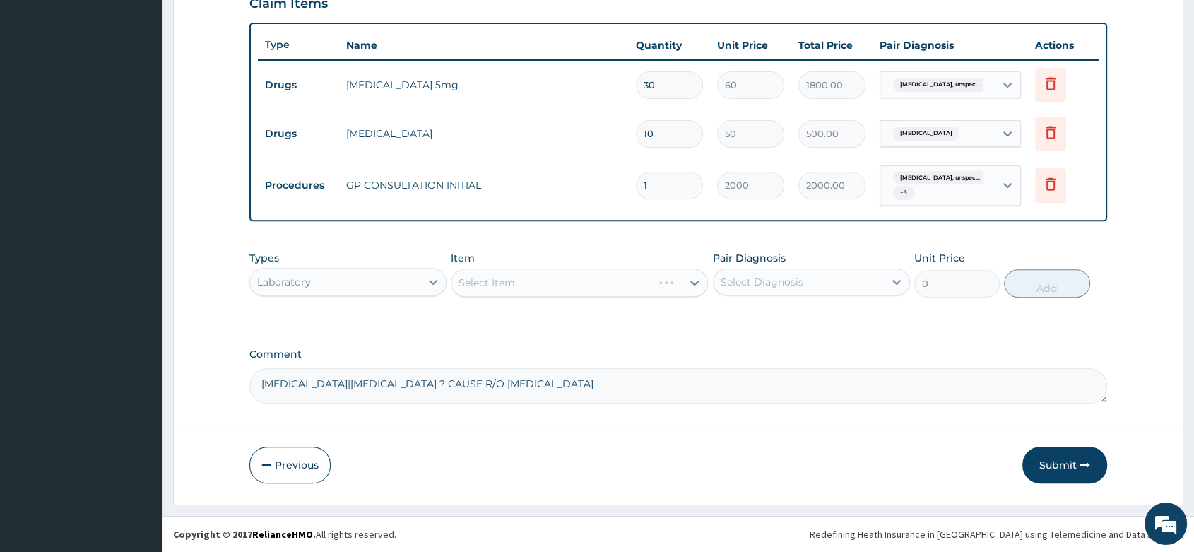
click at [489, 285] on div "Select Item" at bounding box center [579, 282] width 257 height 28
click at [617, 285] on div "Select Item" at bounding box center [579, 282] width 257 height 28
click at [583, 285] on div "Select Item" at bounding box center [579, 282] width 257 height 28
click at [536, 285] on div "Select Item" at bounding box center [579, 282] width 257 height 28
click at [545, 282] on div "Select Item" at bounding box center [566, 282] width 230 height 23
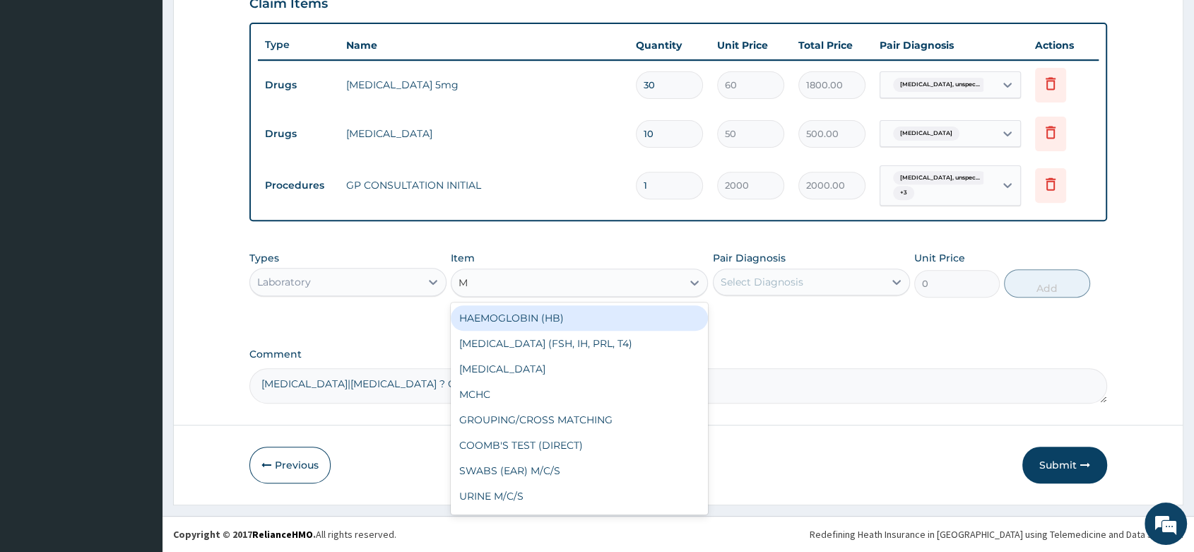
type input "MP"
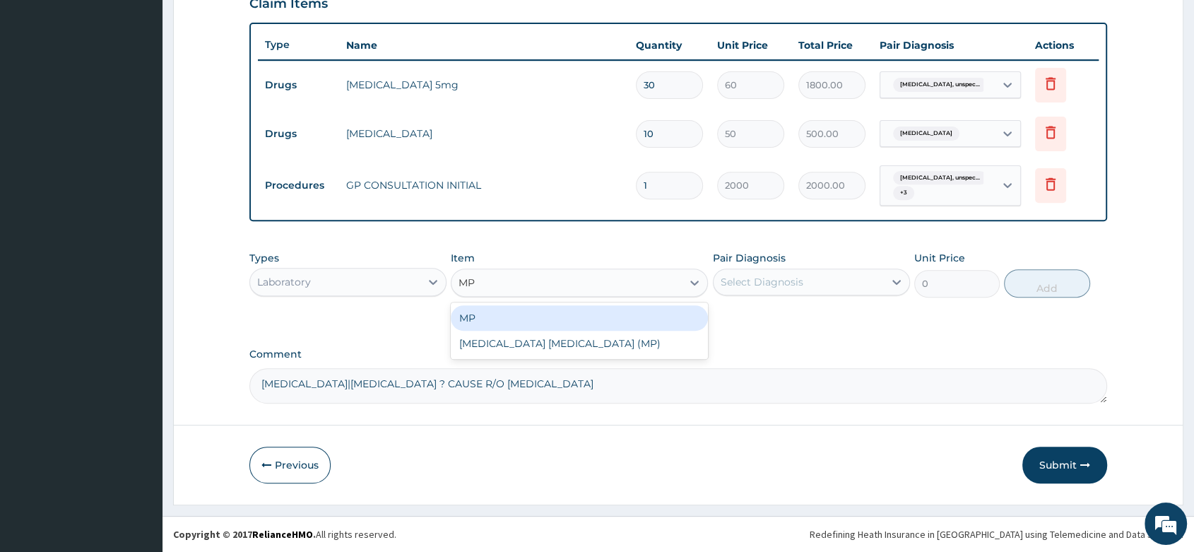
click at [573, 321] on div "MP" at bounding box center [579, 317] width 257 height 25
type input "1000"
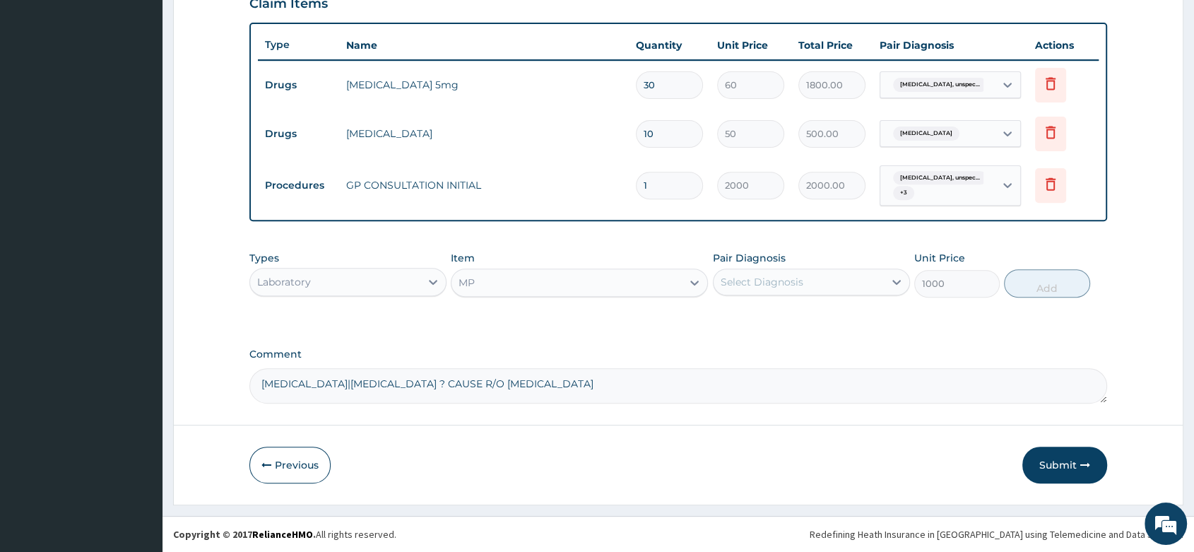
click at [777, 270] on div "Select Diagnosis" at bounding box center [811, 281] width 197 height 27
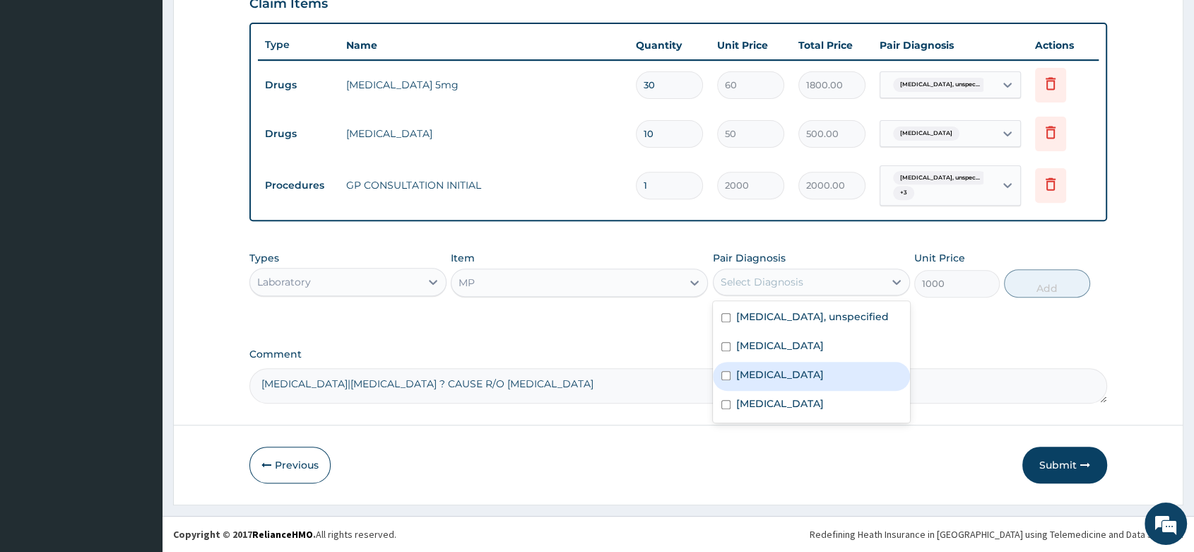
click at [798, 381] on label "[MEDICAL_DATA]" at bounding box center [780, 374] width 88 height 14
checkbox input "true"
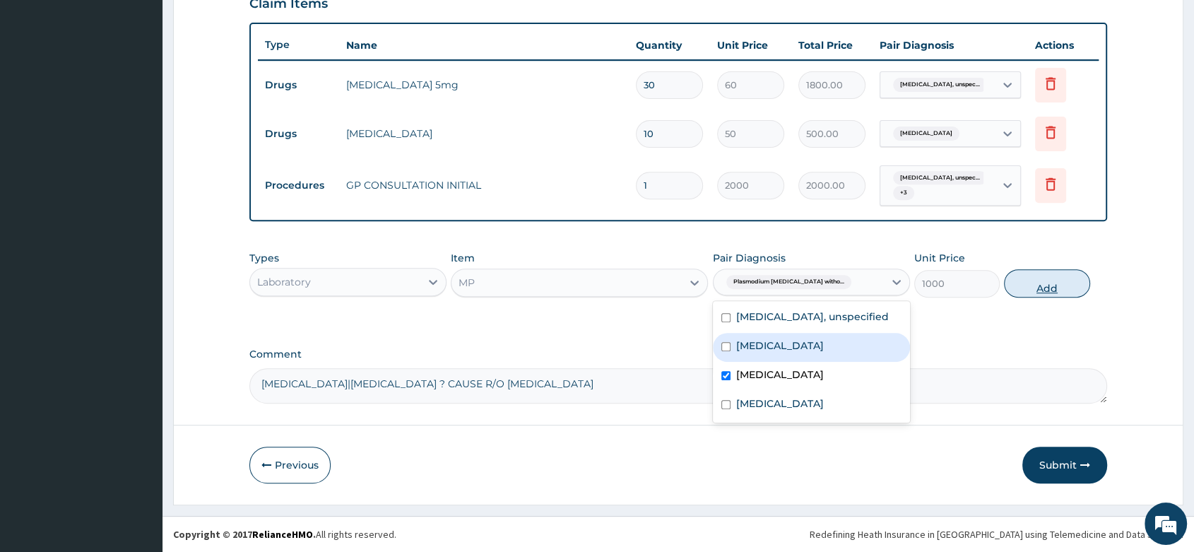
click at [1043, 280] on button "Add" at bounding box center [1046, 283] width 85 height 28
type input "0"
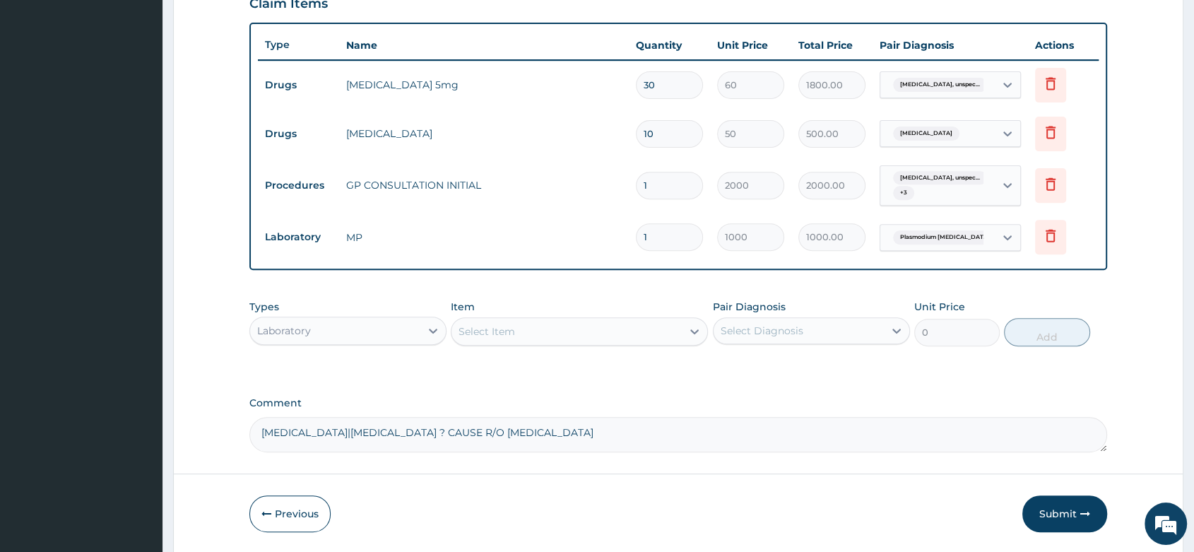
click at [492, 331] on div "Select Item" at bounding box center [486, 331] width 56 height 14
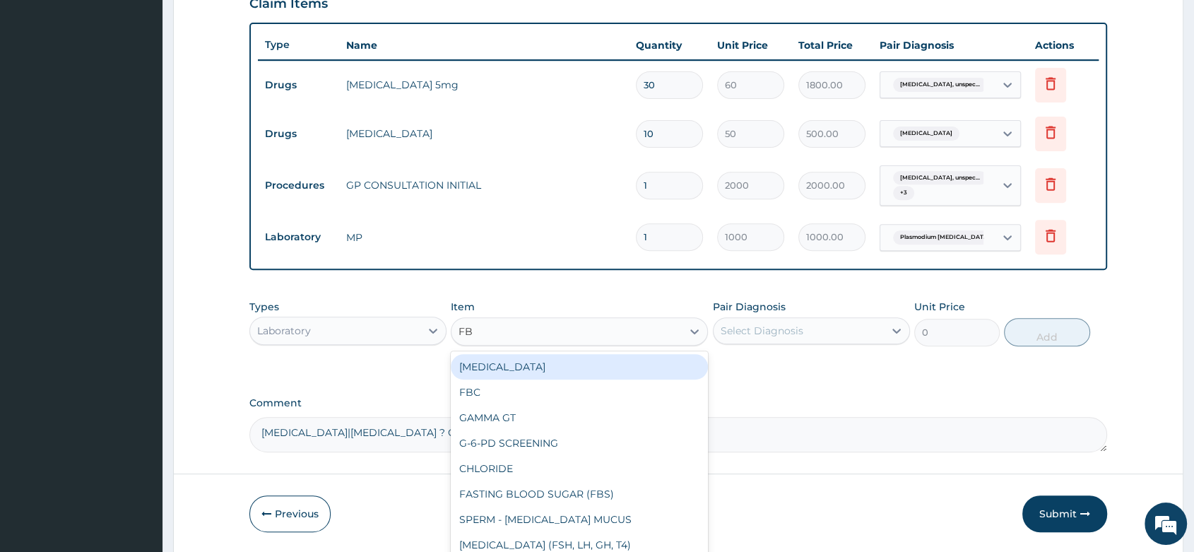
type input "FBC"
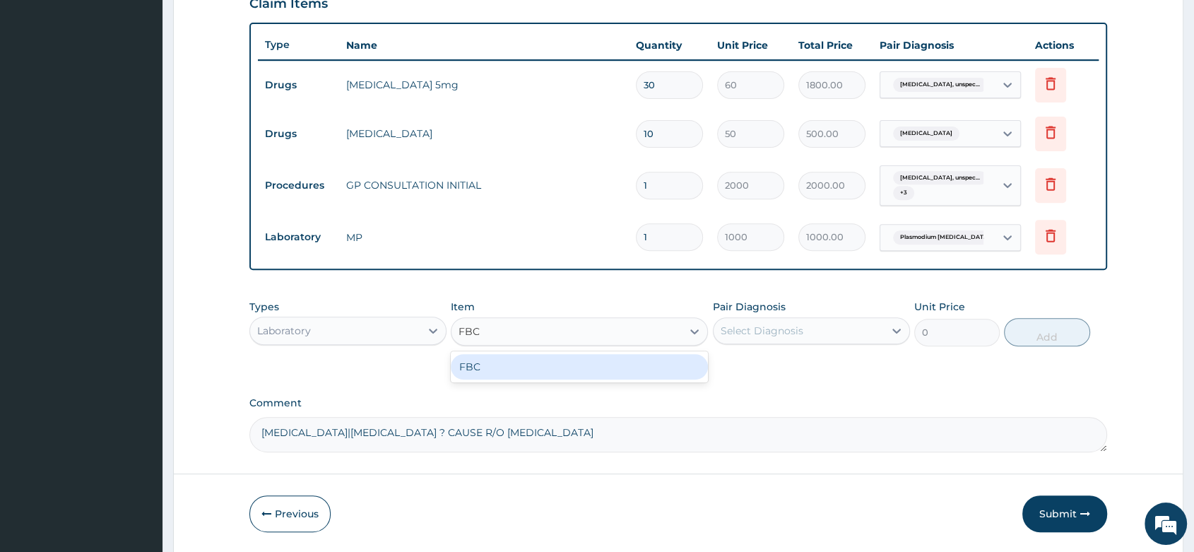
click at [525, 366] on div "FBC" at bounding box center [579, 366] width 257 height 25
type input "2000"
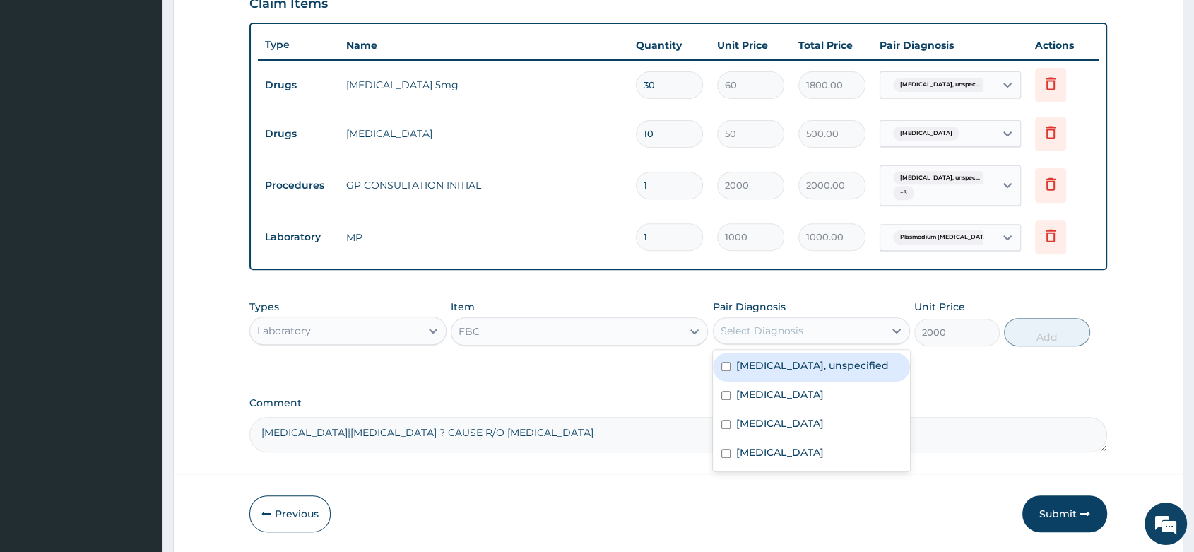
click at [860, 321] on div "Select Diagnosis" at bounding box center [798, 330] width 170 height 23
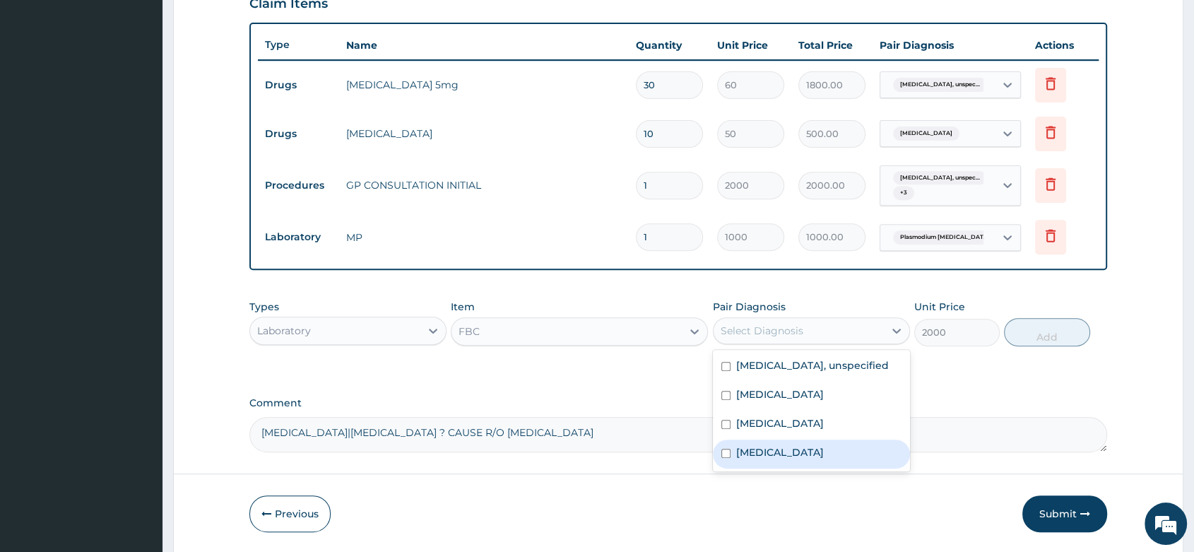
click at [820, 459] on label "[MEDICAL_DATA]" at bounding box center [780, 452] width 88 height 14
checkbox input "true"
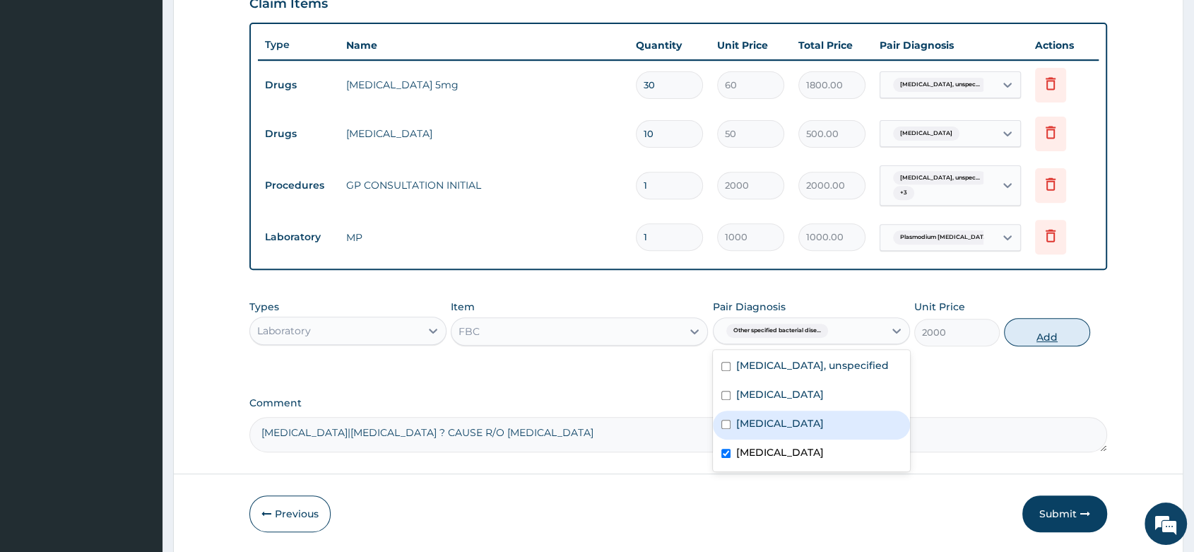
click at [1042, 335] on button "Add" at bounding box center [1046, 332] width 85 height 28
type input "0"
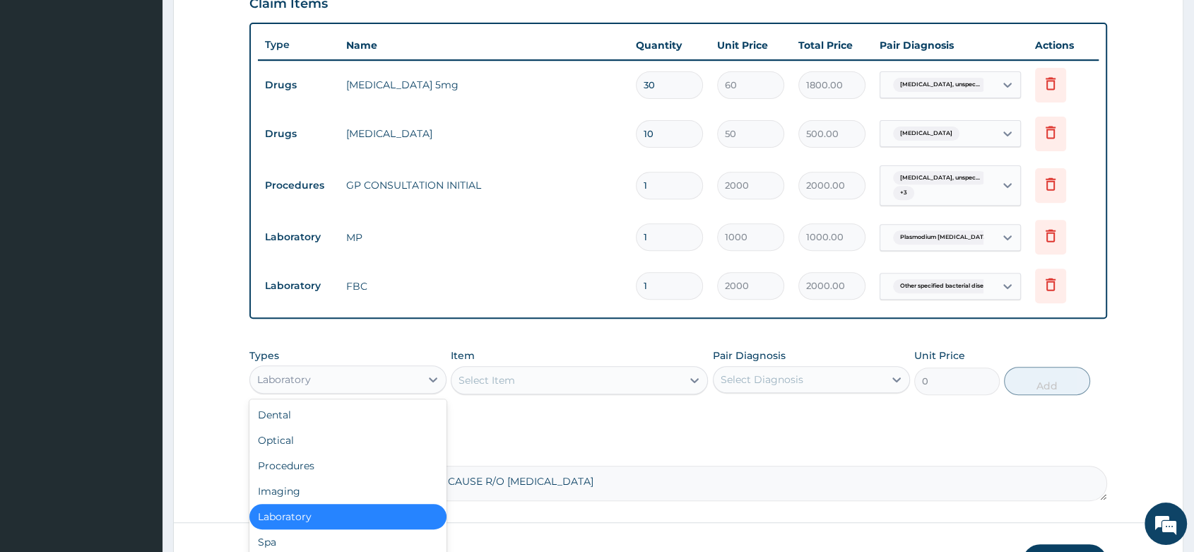
click at [344, 380] on div "Laboratory" at bounding box center [335, 379] width 170 height 23
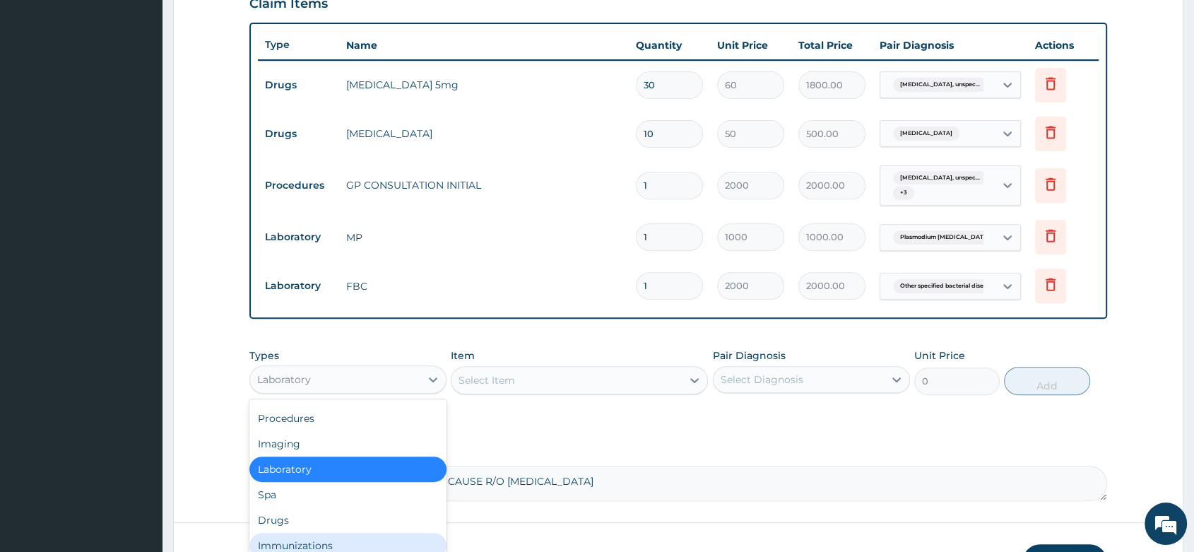
click at [273, 535] on div "Immunizations" at bounding box center [347, 544] width 197 height 25
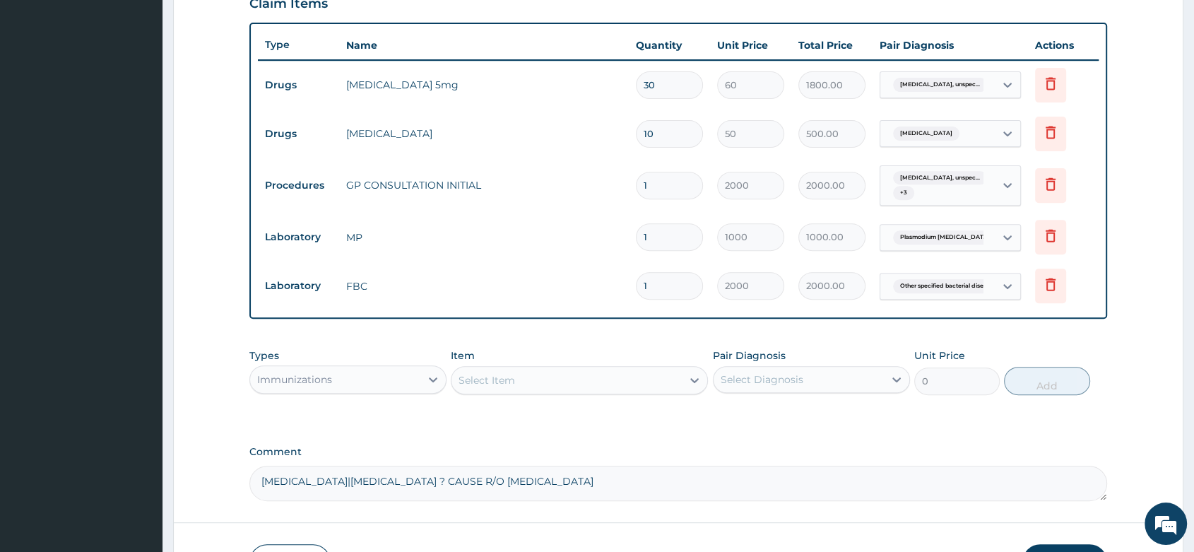
click at [321, 368] on div "Immunizations" at bounding box center [335, 379] width 170 height 23
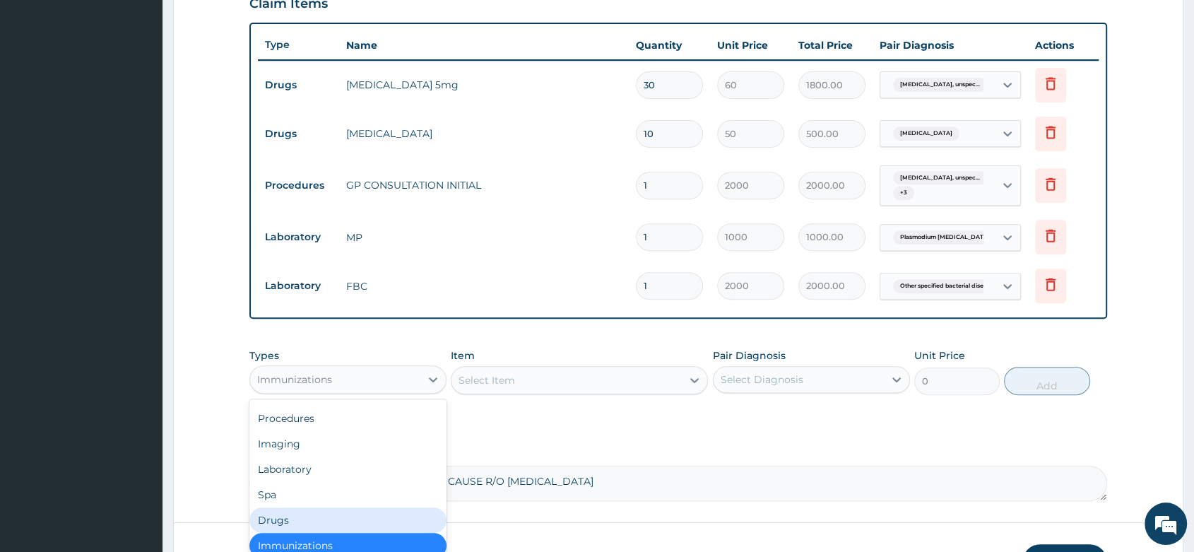
click at [272, 524] on div "Drugs" at bounding box center [347, 519] width 197 height 25
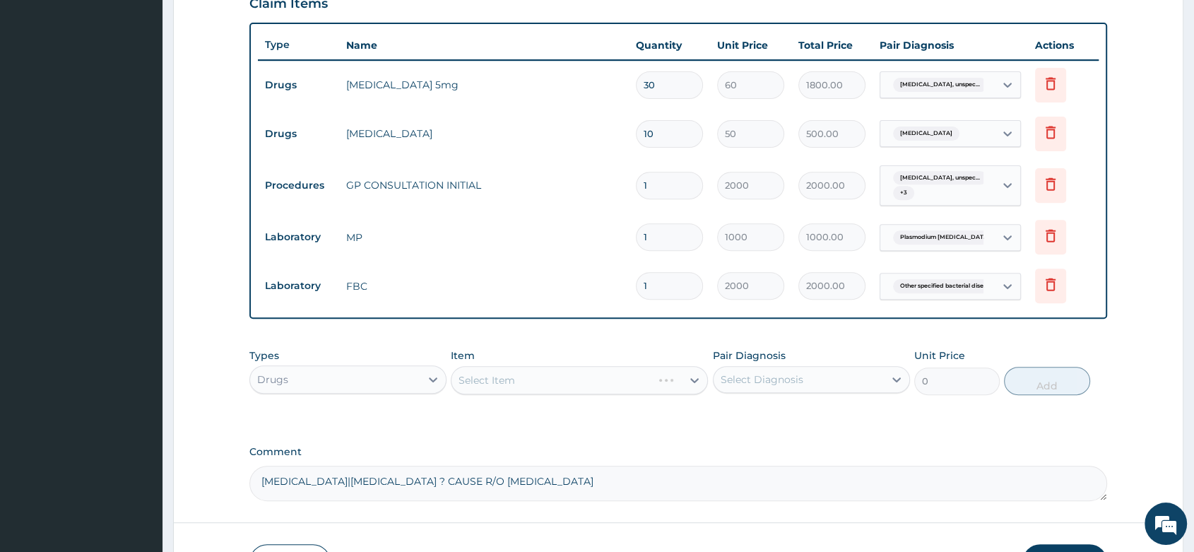
click at [539, 377] on div "Select Item" at bounding box center [579, 380] width 257 height 28
click at [474, 387] on div "Select Item" at bounding box center [579, 380] width 257 height 28
click at [515, 383] on div "Select Item" at bounding box center [579, 380] width 257 height 28
click at [463, 371] on div "Select Item" at bounding box center [579, 380] width 257 height 28
click at [501, 380] on div "Select Item" at bounding box center [579, 380] width 257 height 28
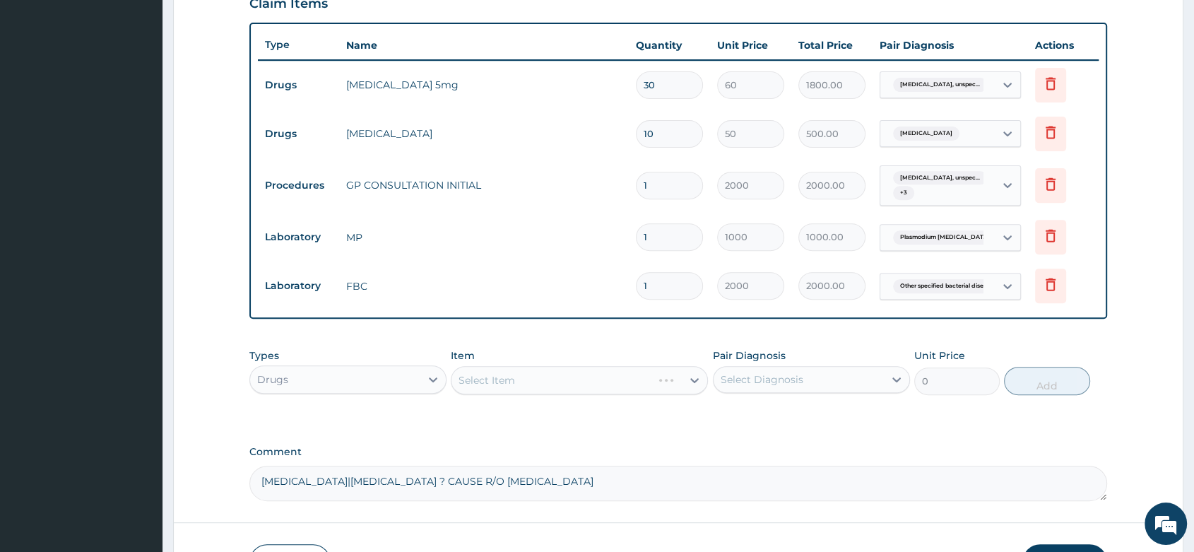
click at [500, 380] on div "Select Item" at bounding box center [579, 380] width 257 height 28
click at [475, 366] on div "Item Select Item" at bounding box center [579, 371] width 257 height 47
click at [486, 394] on div "Select Item" at bounding box center [579, 380] width 257 height 28
click at [482, 391] on div "Select Item" at bounding box center [579, 380] width 257 height 28
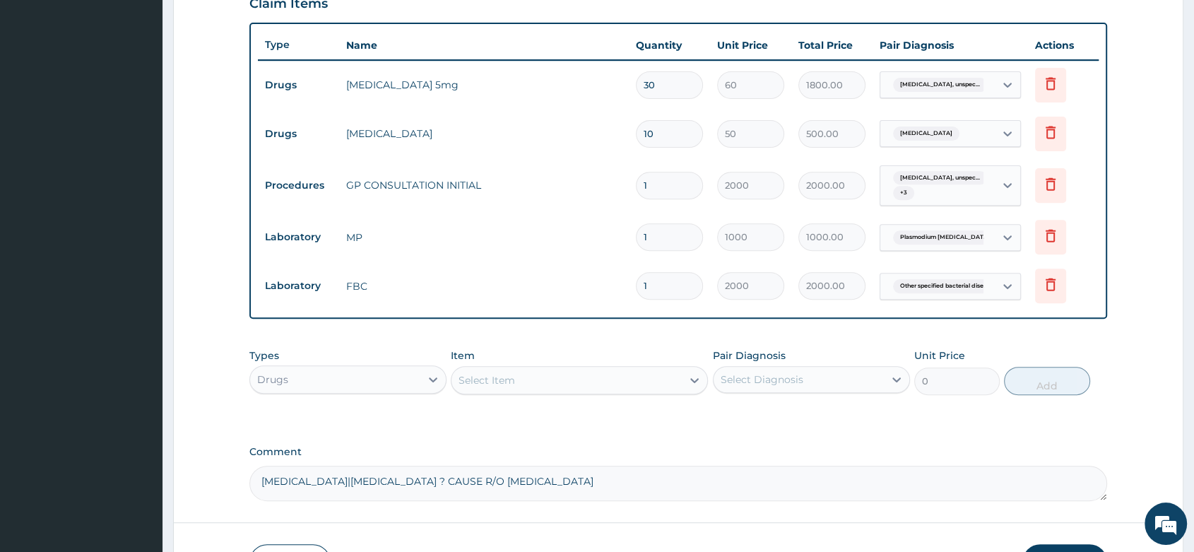
click at [518, 372] on div "Select Item" at bounding box center [566, 380] width 230 height 23
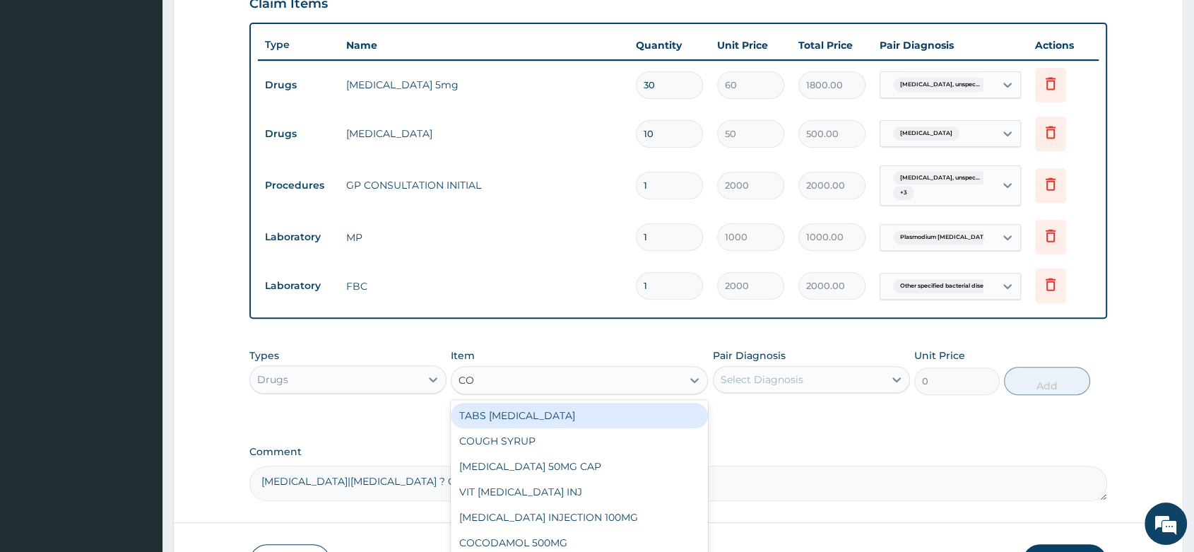
type input "C"
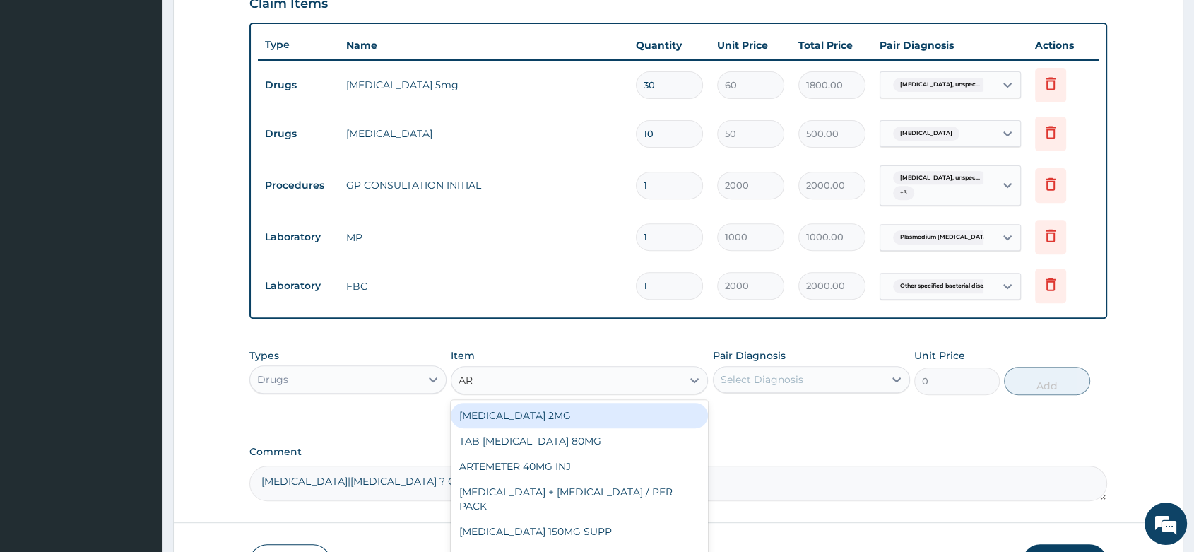
type input "ART"
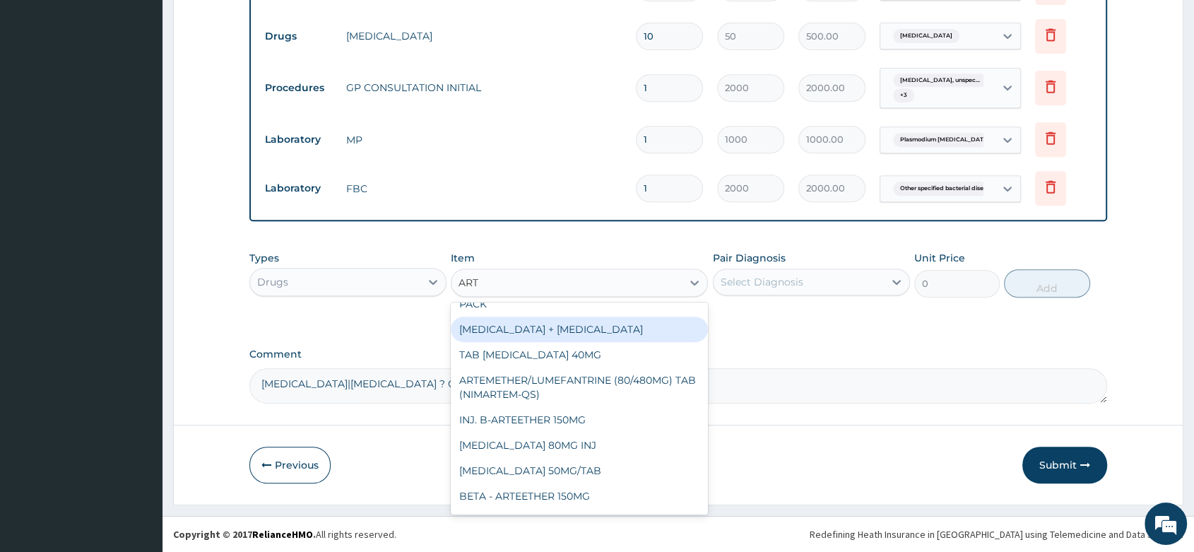
scroll to position [235, 0]
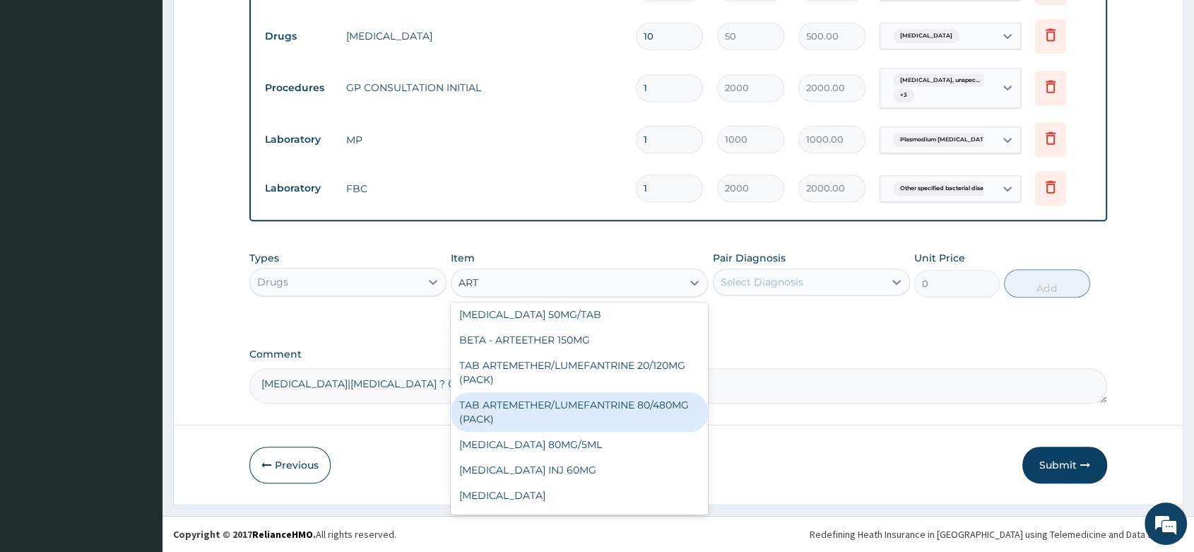
click at [594, 395] on div "TAB ARTEMETHER/LUMEFANTRINE 80/480MG (PACK)" at bounding box center [579, 412] width 257 height 40
type input "1600"
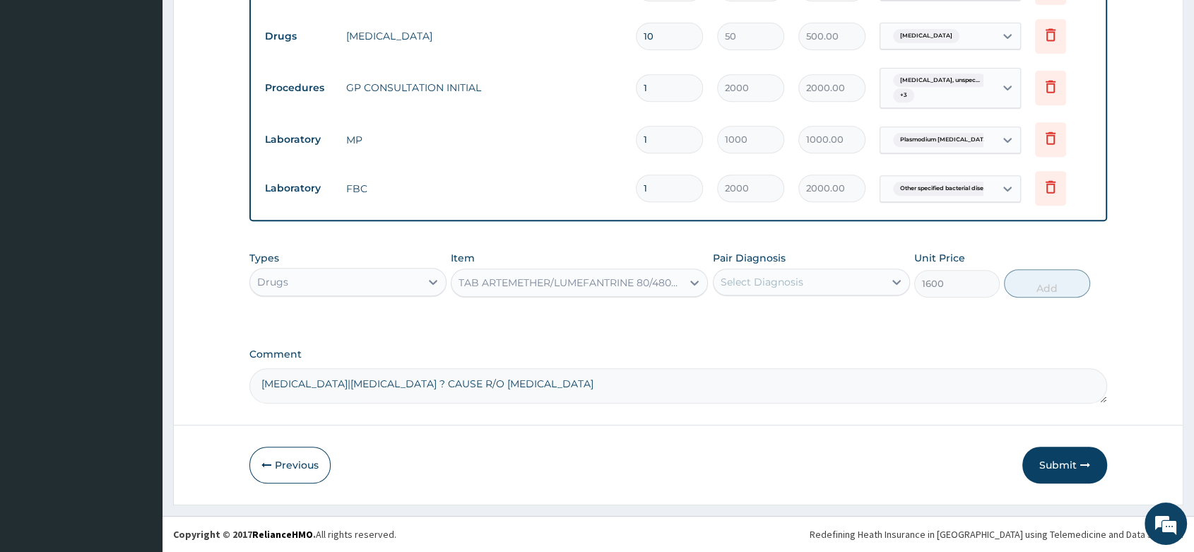
click at [794, 276] on div "Select Diagnosis" at bounding box center [761, 282] width 83 height 14
click at [794, 275] on div "Select Diagnosis" at bounding box center [761, 282] width 83 height 14
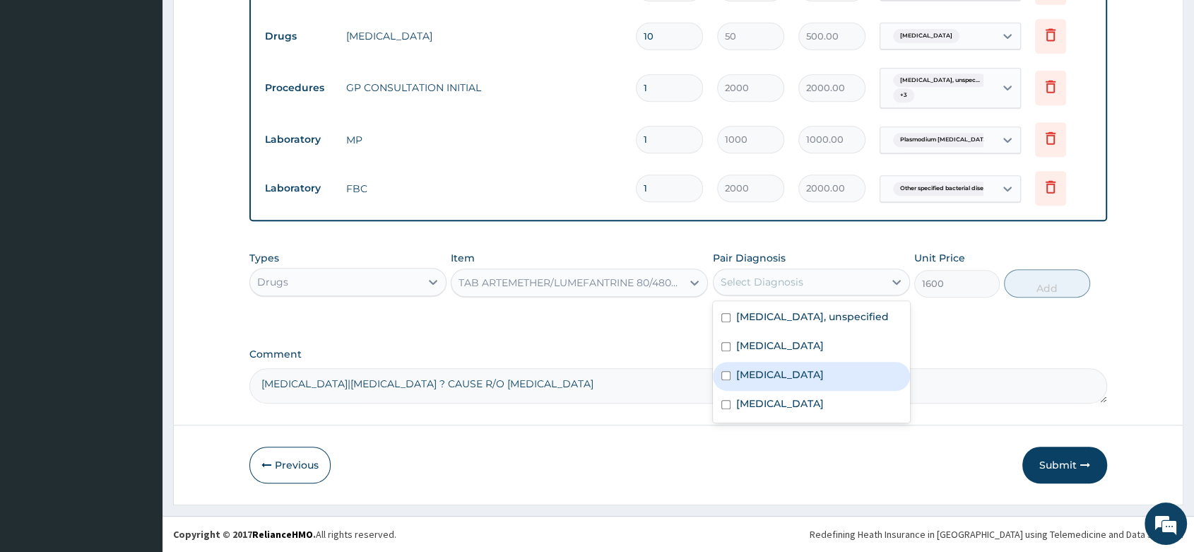
drag, startPoint x: 818, startPoint y: 396, endPoint x: 1128, endPoint y: 281, distance: 330.7
click at [823, 381] on label "[MEDICAL_DATA]" at bounding box center [780, 374] width 88 height 14
checkbox input "true"
click at [1081, 279] on button "Add" at bounding box center [1046, 283] width 85 height 28
type input "0"
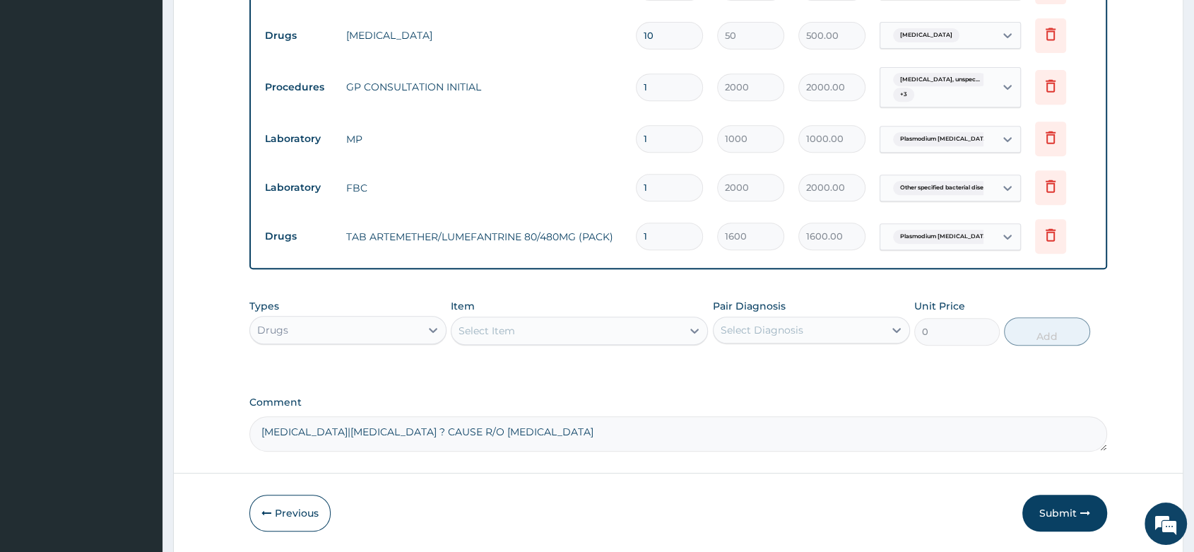
click at [595, 338] on div "Select Item" at bounding box center [566, 330] width 230 height 23
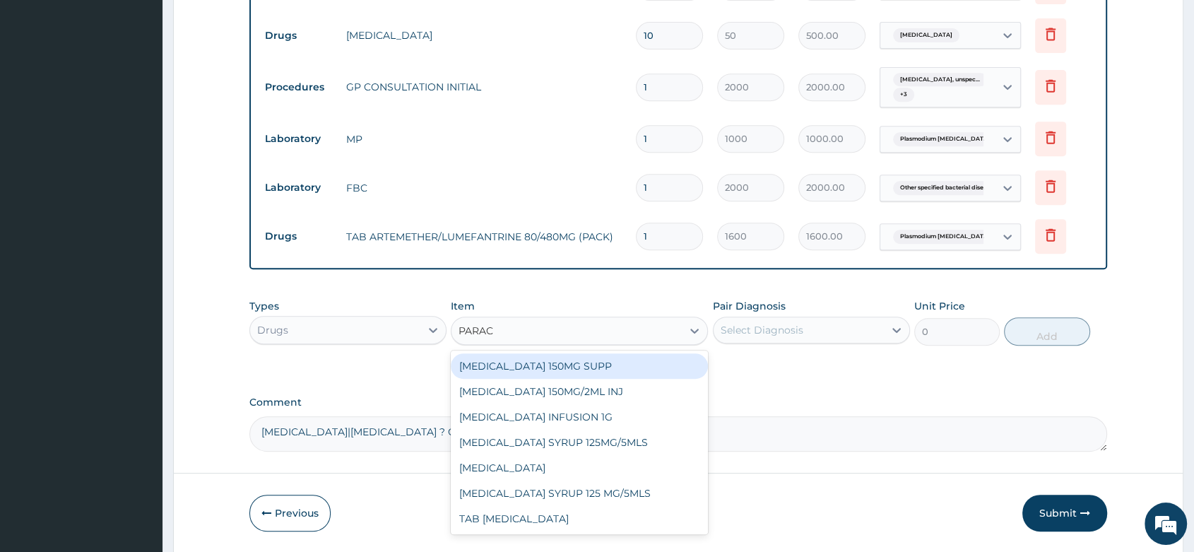
type input "PARACE"
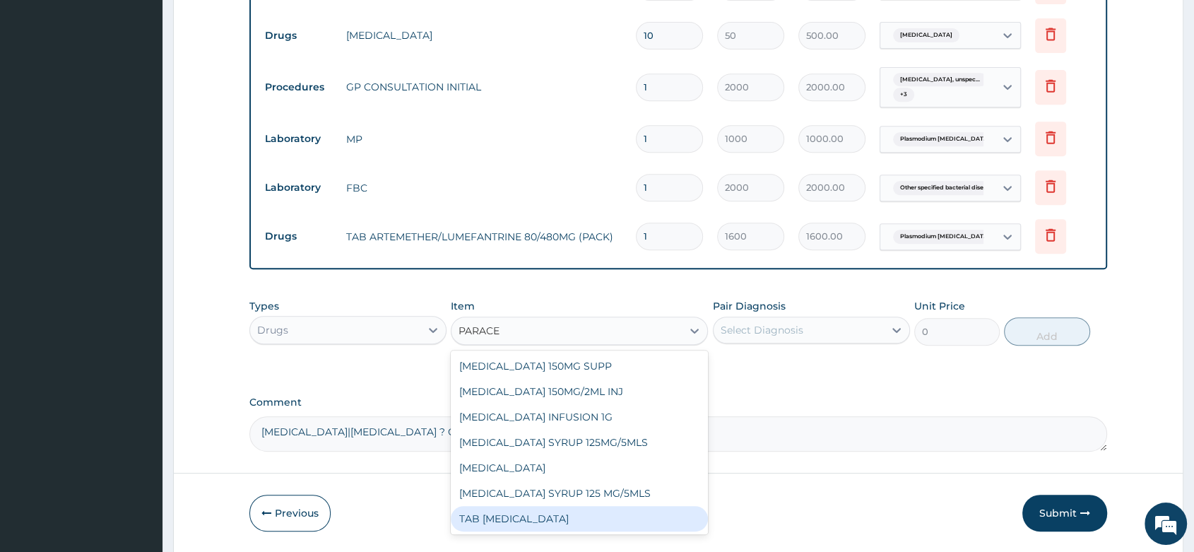
click at [583, 513] on div "TAB [MEDICAL_DATA]" at bounding box center [579, 518] width 257 height 25
type input "15"
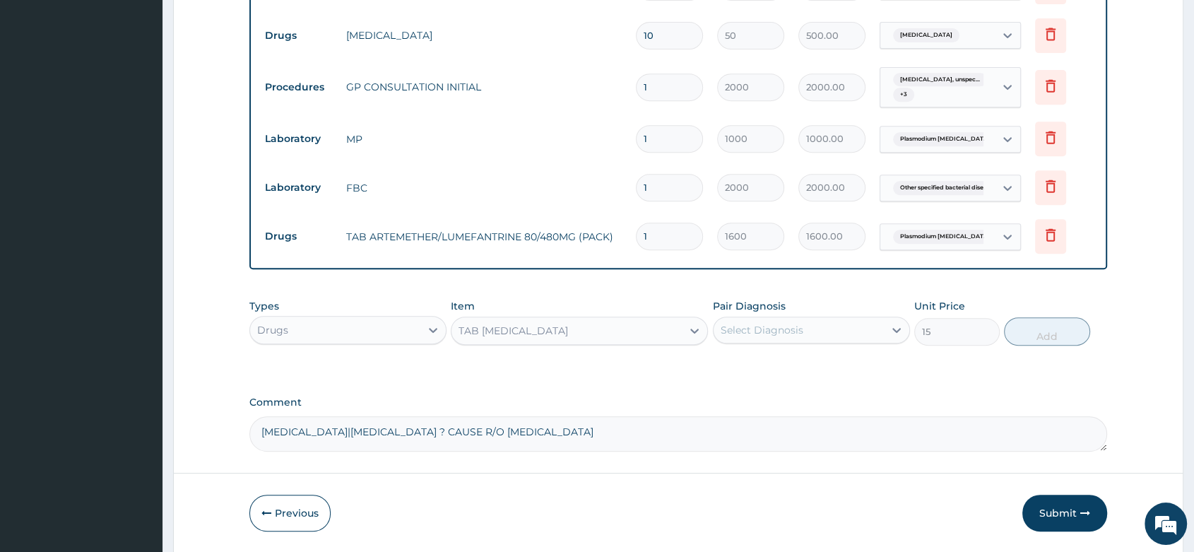
click at [821, 323] on div "Select Diagnosis" at bounding box center [798, 330] width 170 height 23
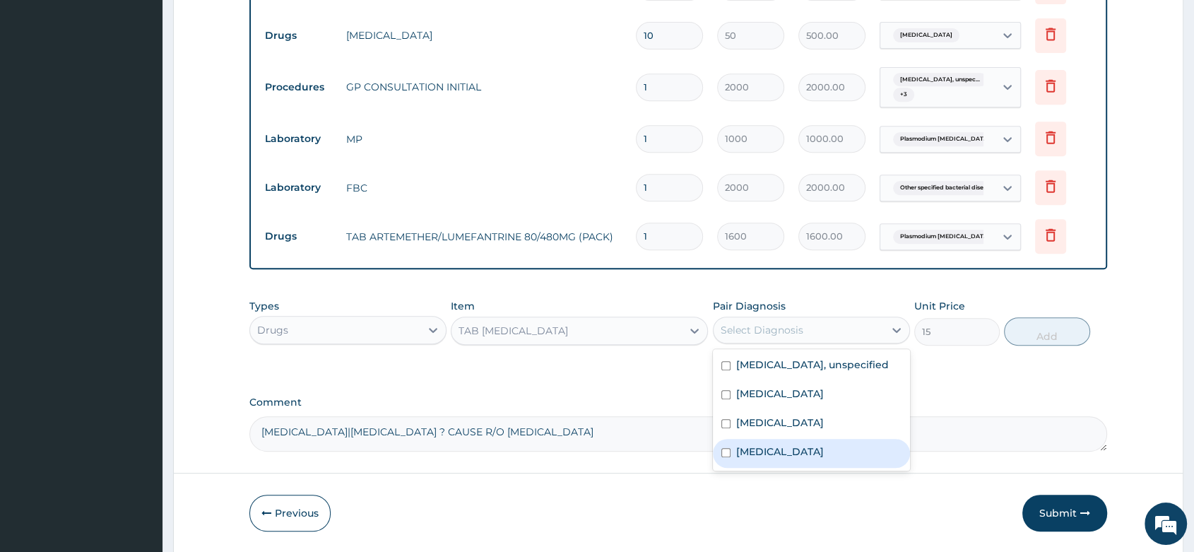
click at [785, 458] on label "[MEDICAL_DATA]" at bounding box center [780, 451] width 88 height 14
checkbox input "true"
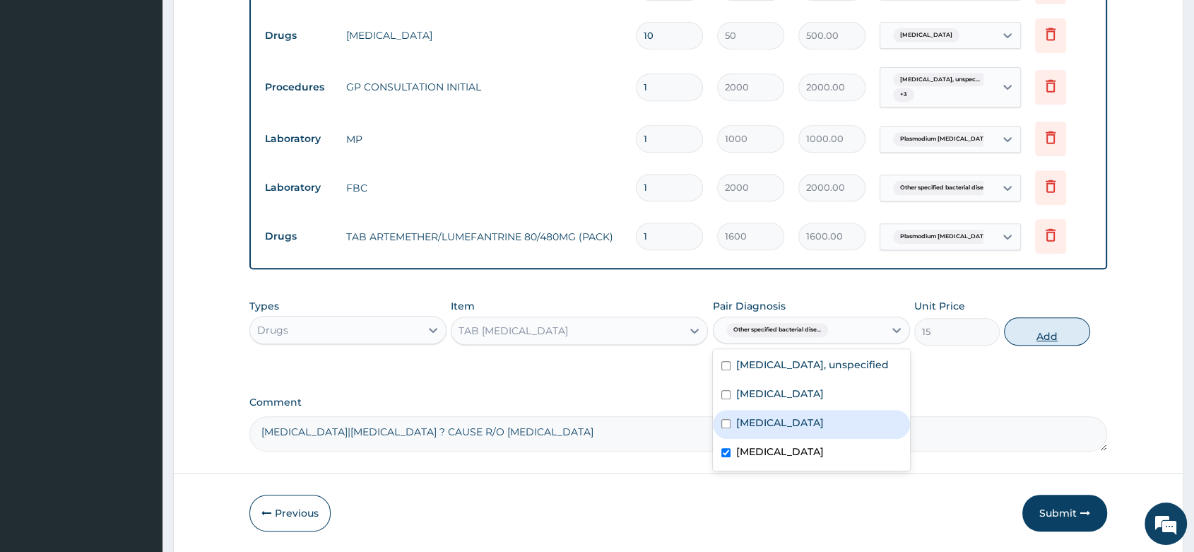
click at [1061, 335] on button "Add" at bounding box center [1046, 331] width 85 height 28
type input "0"
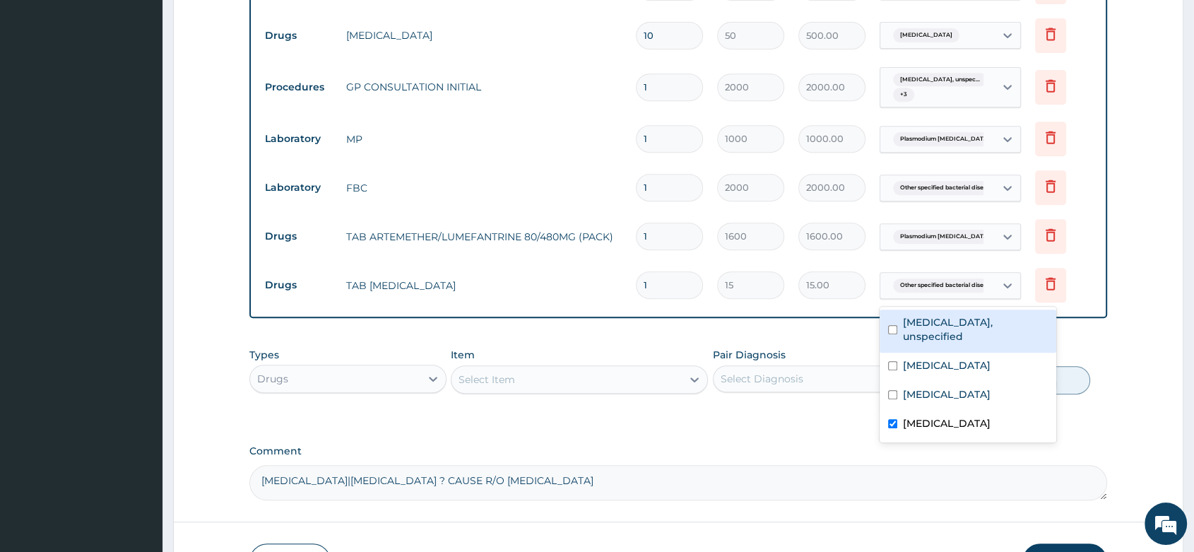
click at [937, 290] on span "Other specified bacterial dise..." at bounding box center [944, 285] width 102 height 14
click at [894, 428] on input "checkbox" at bounding box center [892, 423] width 9 height 9
checkbox input "false"
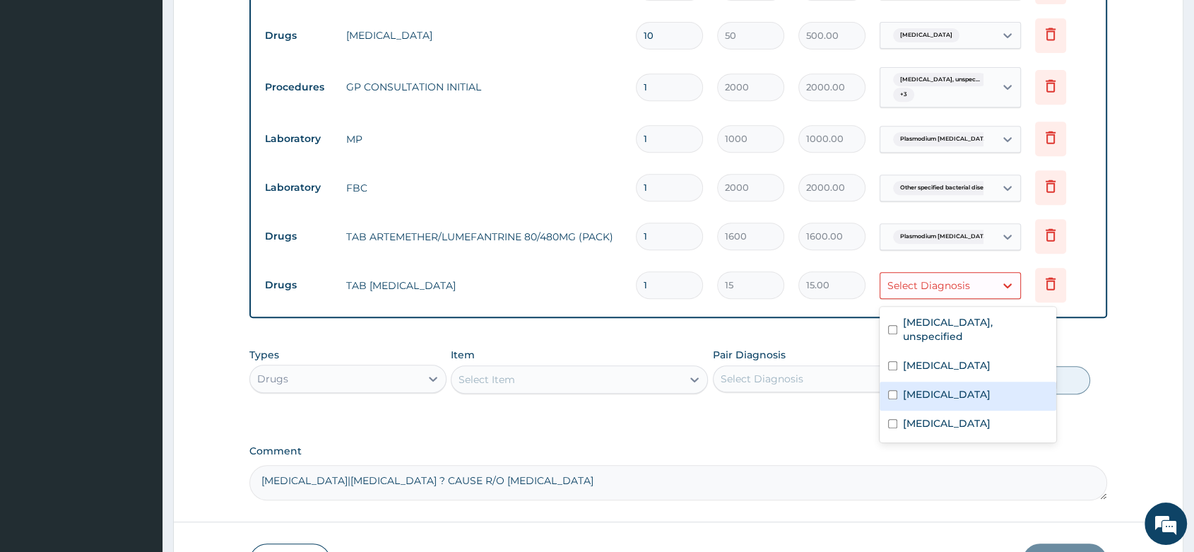
click at [895, 399] on input "checkbox" at bounding box center [892, 394] width 9 height 9
checkbox input "true"
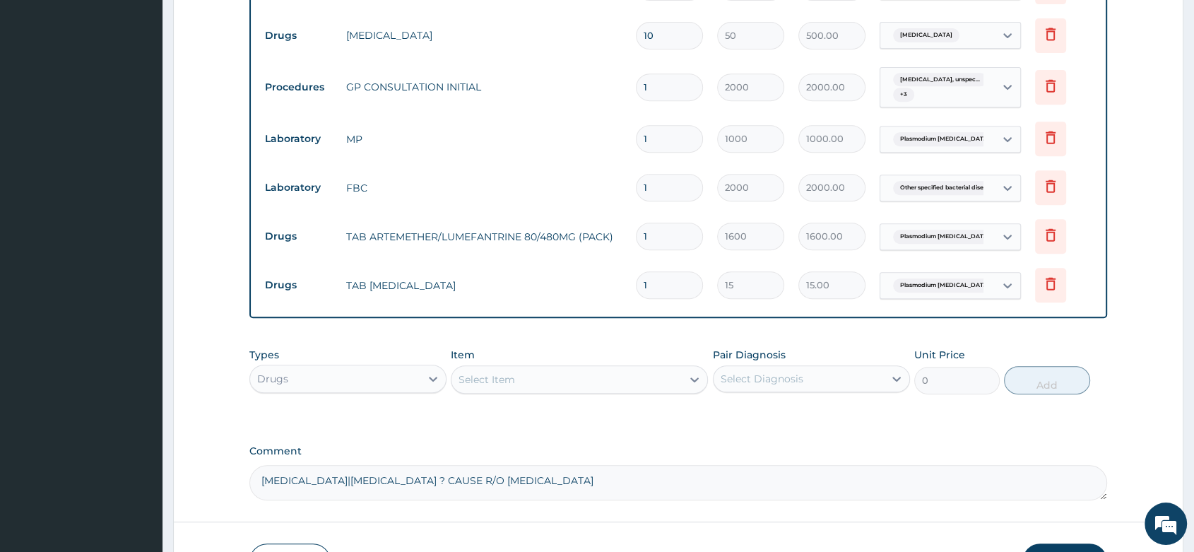
click at [675, 280] on input "1" at bounding box center [669, 285] width 67 height 28
type input "18"
type input "270.00"
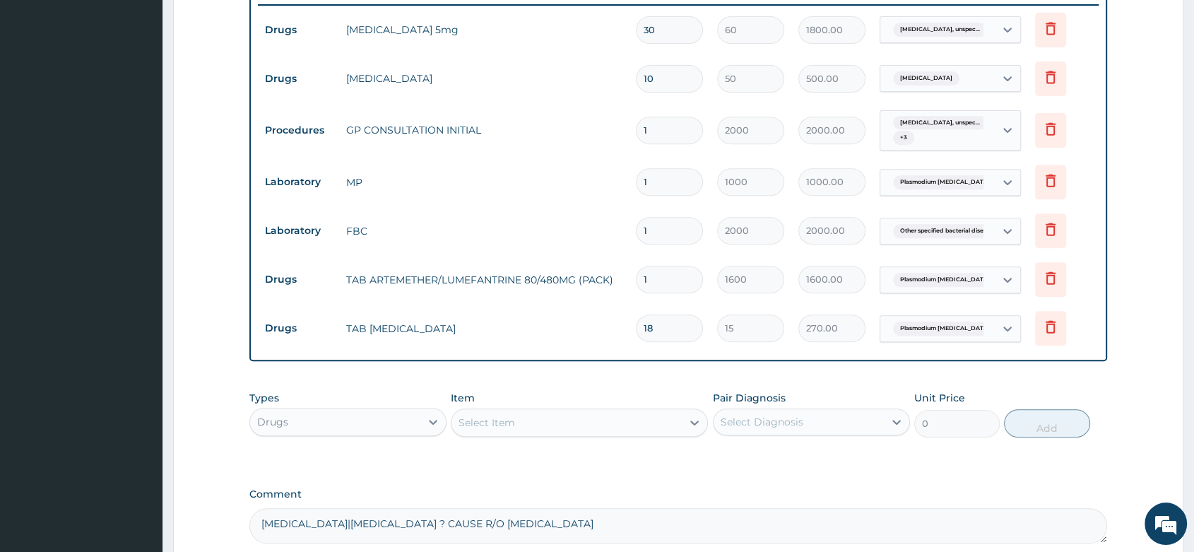
scroll to position [700, 0]
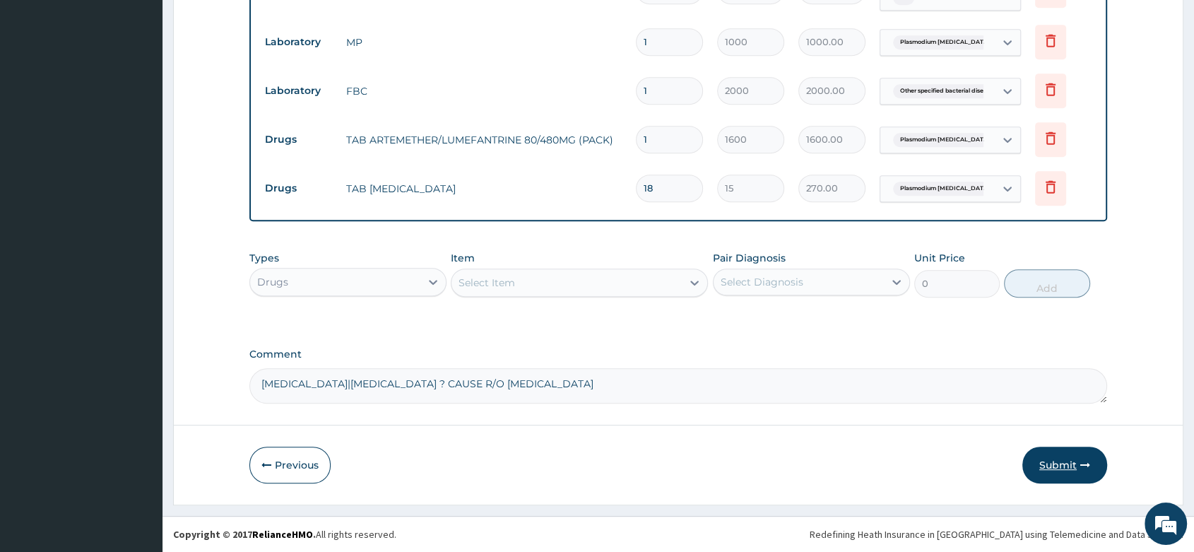
type input "18"
click at [1062, 471] on button "Submit" at bounding box center [1064, 464] width 85 height 37
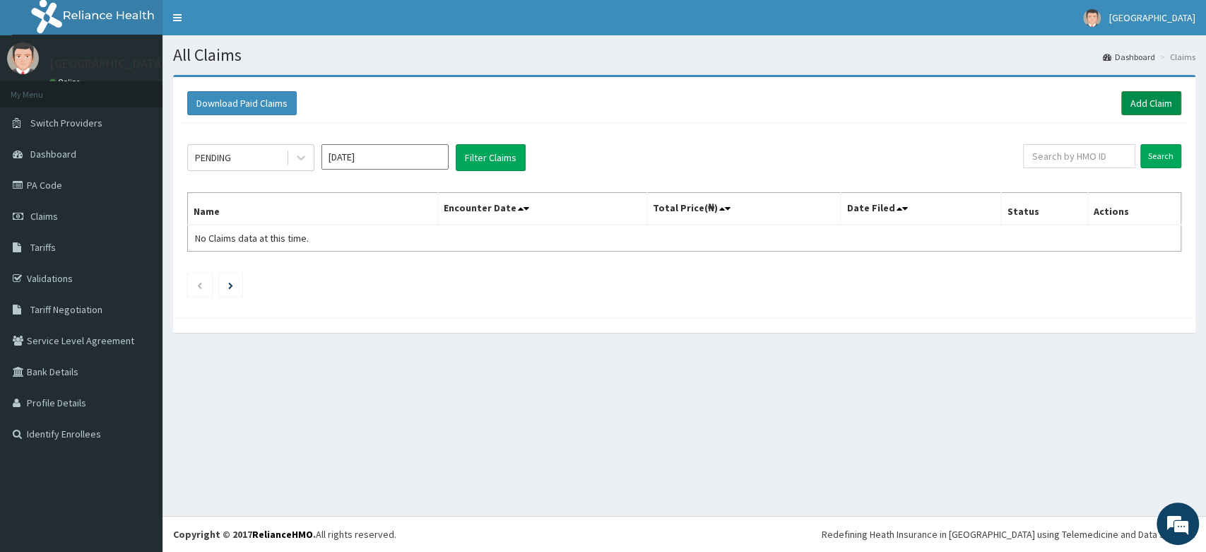
click at [1174, 106] on link "Add Claim" at bounding box center [1151, 103] width 60 height 24
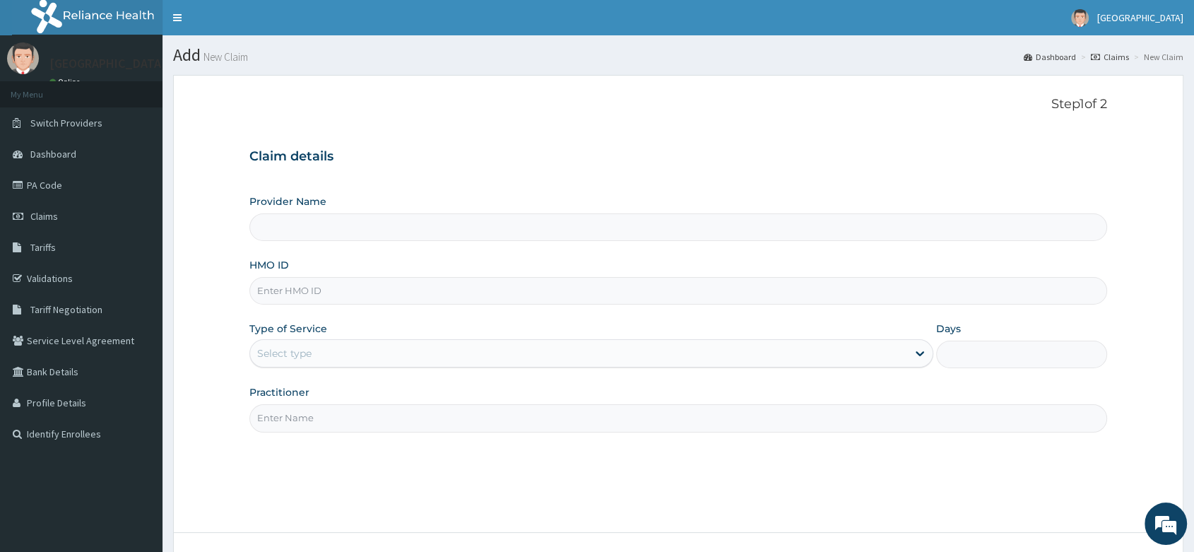
type input "[PERSON_NAME] and [PERSON_NAME][GEOGRAPHIC_DATA]"
paste input "JBN/10253/G"
type input "JBN/10253/G"
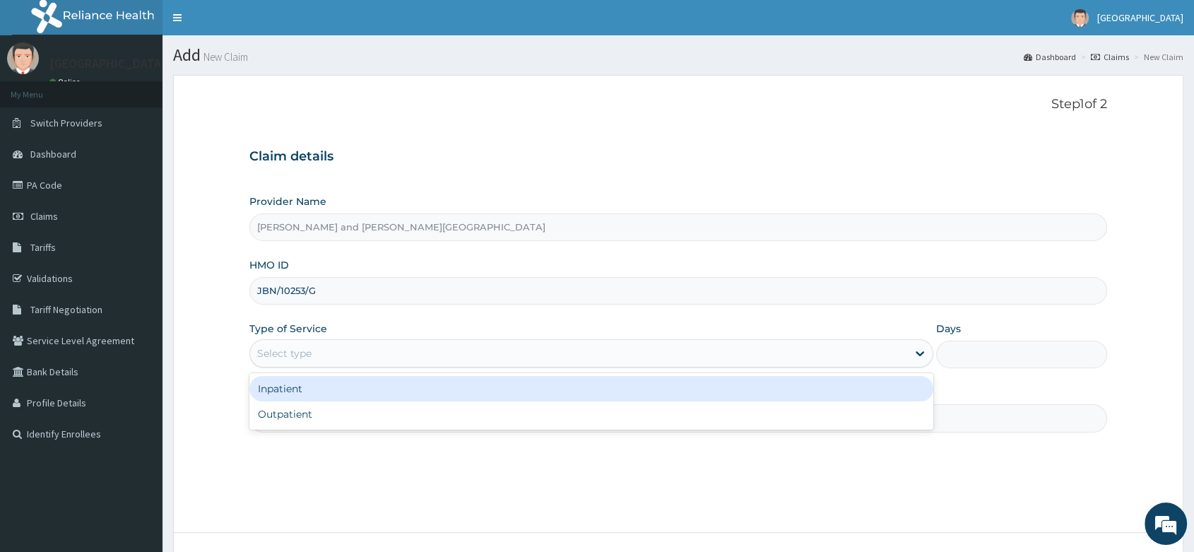
drag, startPoint x: 319, startPoint y: 362, endPoint x: 325, endPoint y: 347, distance: 16.1
click at [321, 355] on div "Select type" at bounding box center [578, 353] width 657 height 23
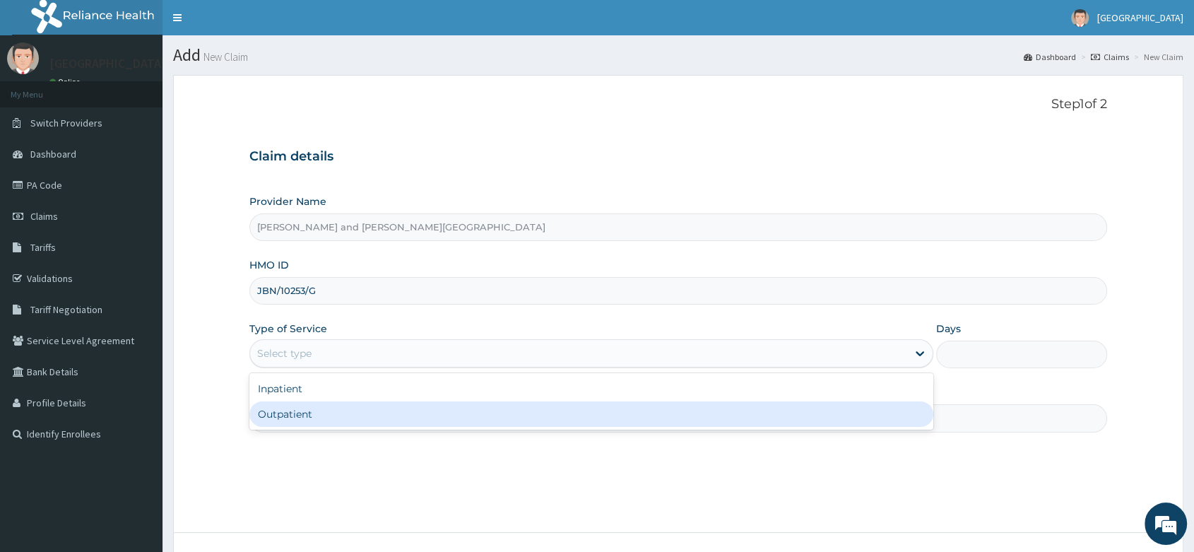
click at [299, 408] on div "Outpatient" at bounding box center [591, 413] width 684 height 25
type input "1"
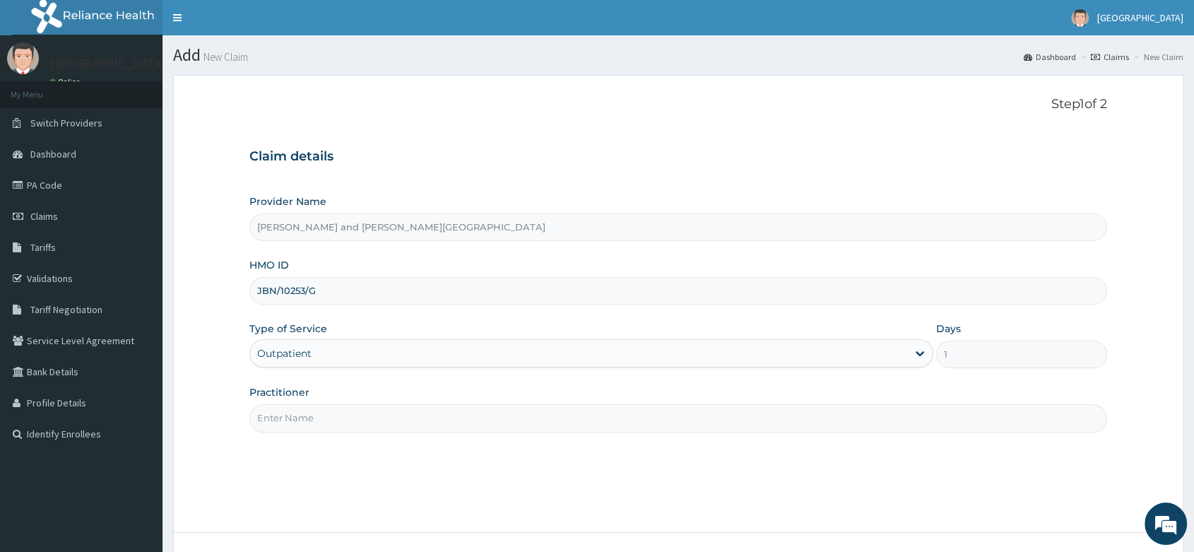
click at [293, 419] on input "Practitioner" at bounding box center [677, 418] width 857 height 28
type input "DR [PERSON_NAME]"
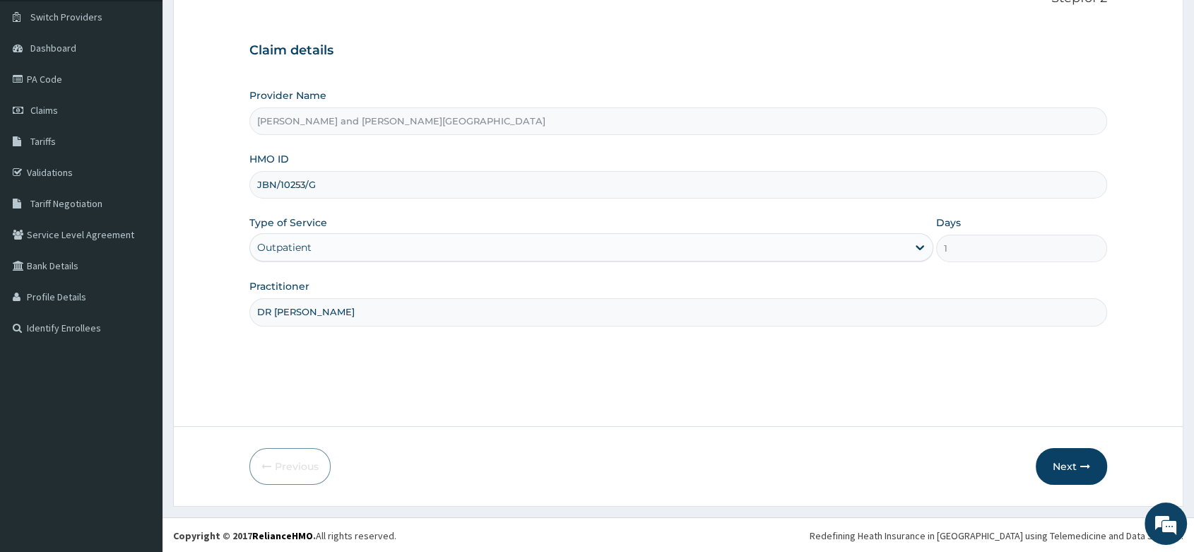
scroll to position [107, 0]
click at [1081, 460] on icon "button" at bounding box center [1085, 465] width 10 height 10
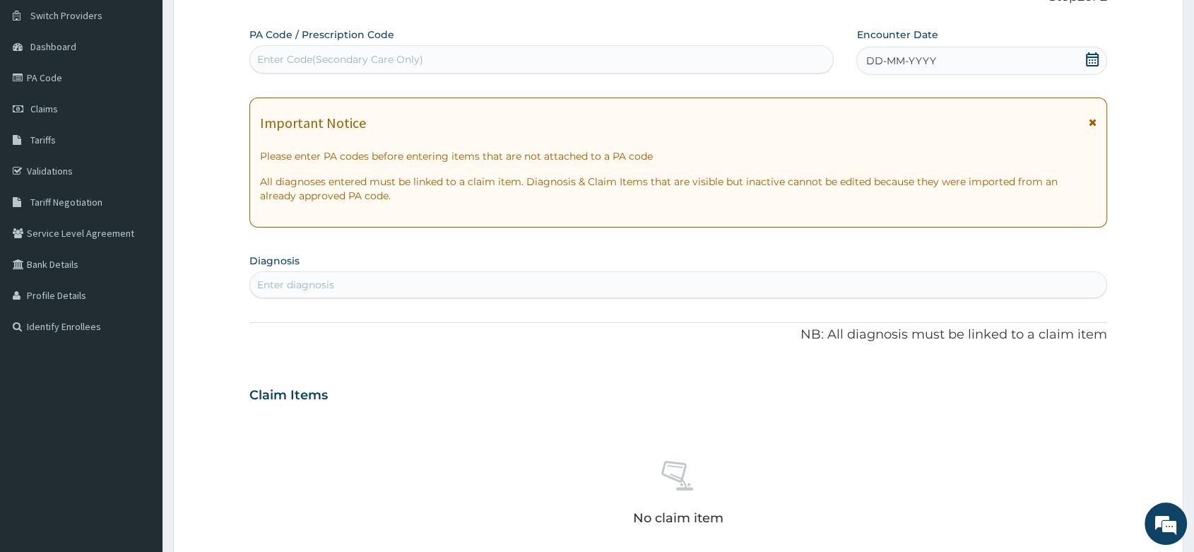
scroll to position [0, 0]
drag, startPoint x: 331, startPoint y: 251, endPoint x: 298, endPoint y: 280, distance: 43.5
click at [327, 256] on section "Diagnosis Enter diagnosis" at bounding box center [677, 274] width 857 height 48
click at [298, 280] on div "Enter diagnosis" at bounding box center [295, 285] width 77 height 14
type input "P"
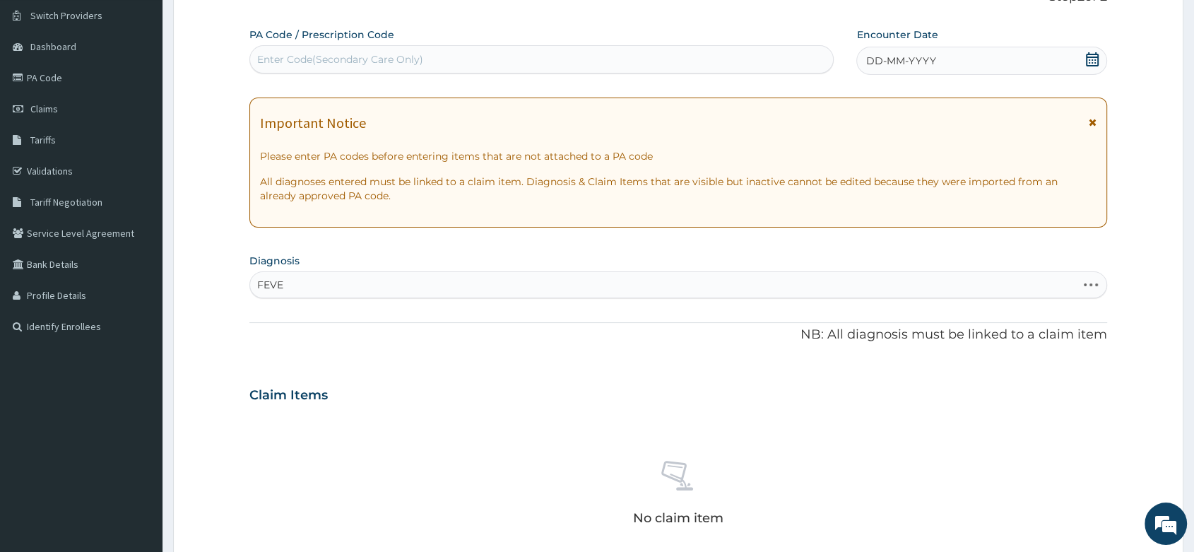
type input "FEVER"
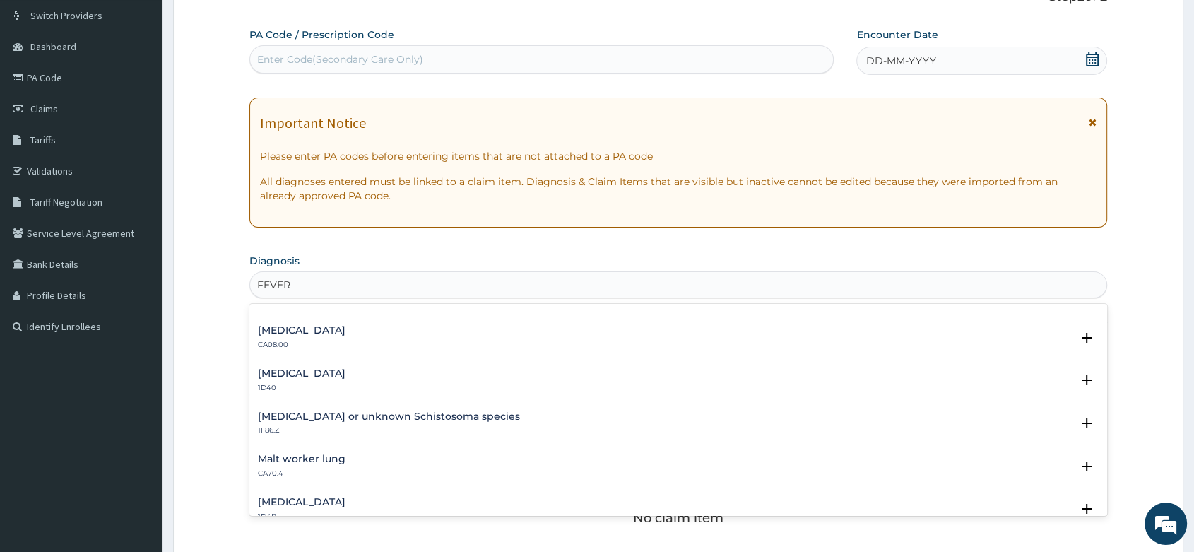
scroll to position [863, 0]
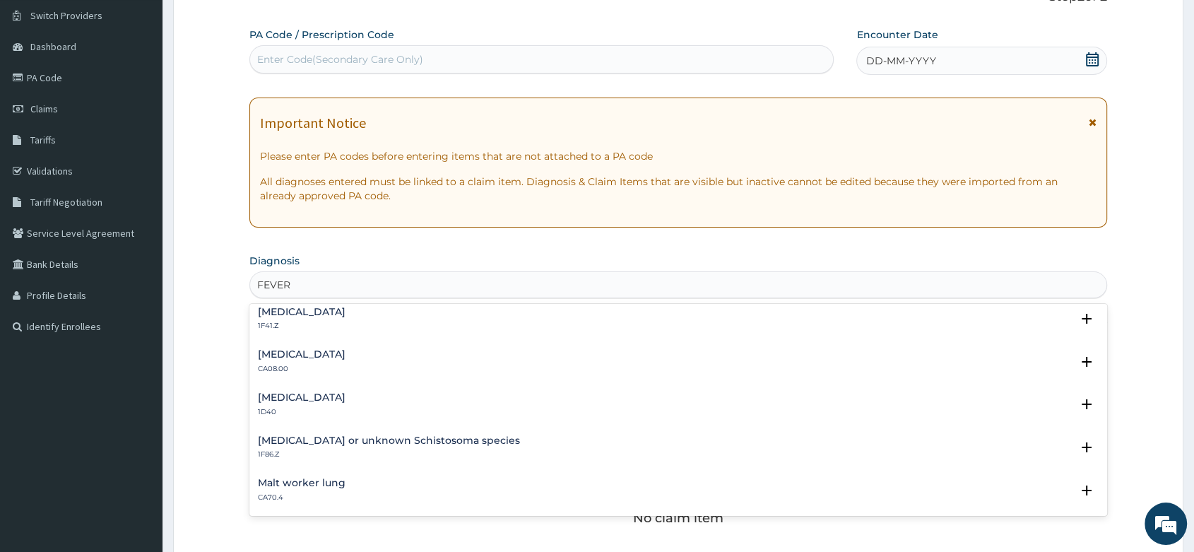
click at [345, 313] on h4 "[MEDICAL_DATA]" at bounding box center [302, 311] width 88 height 11
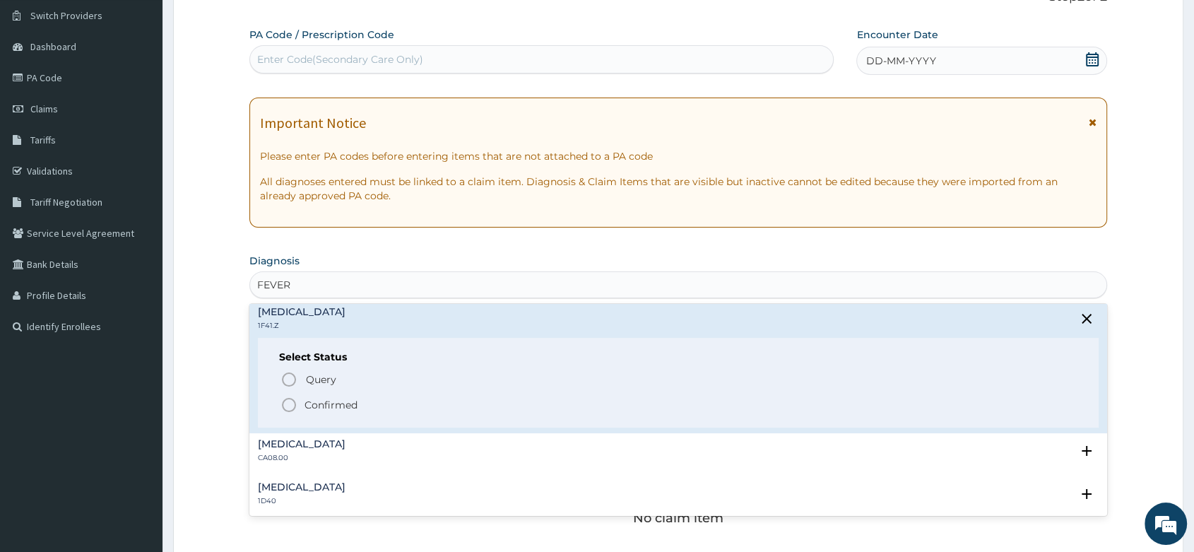
click at [288, 398] on icon "status option filled" at bounding box center [288, 404] width 17 height 17
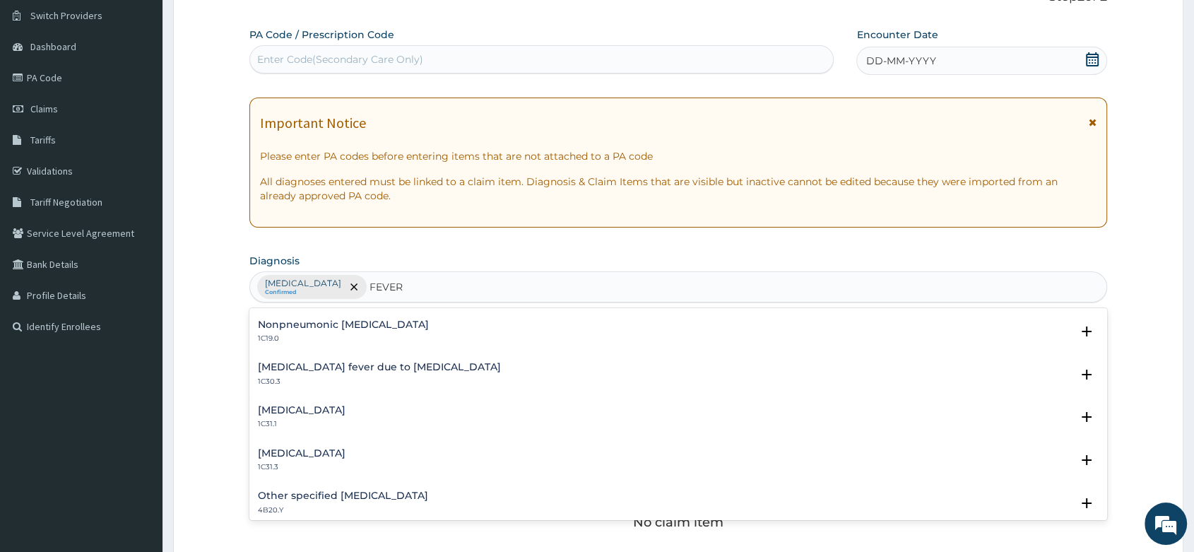
scroll to position [1893, 0]
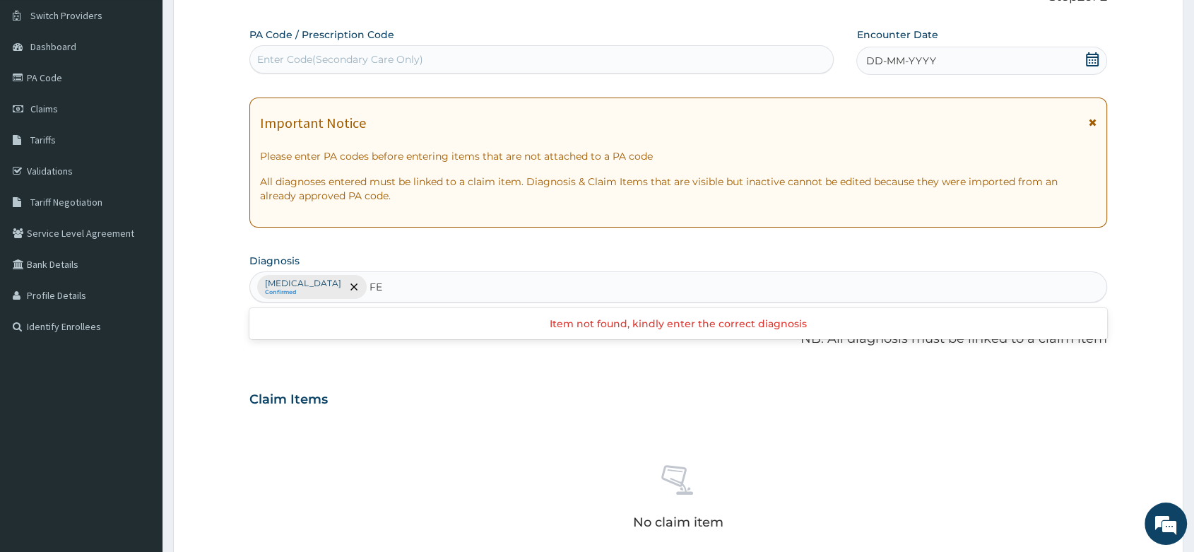
type input "F"
type input "B"
type input "OTHER"
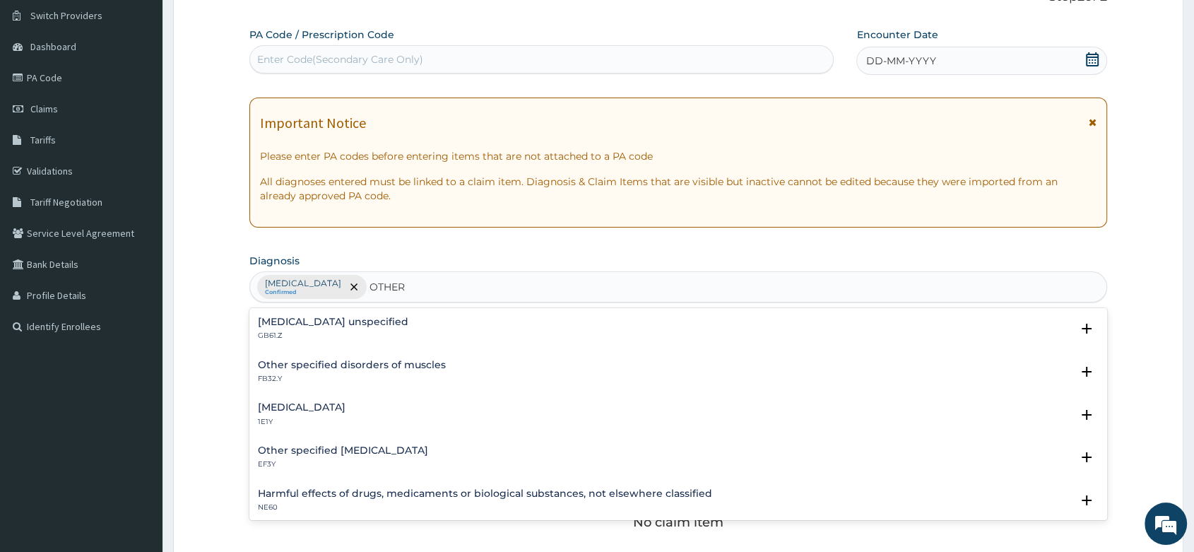
click at [345, 407] on h4 "[MEDICAL_DATA]" at bounding box center [302, 407] width 88 height 11
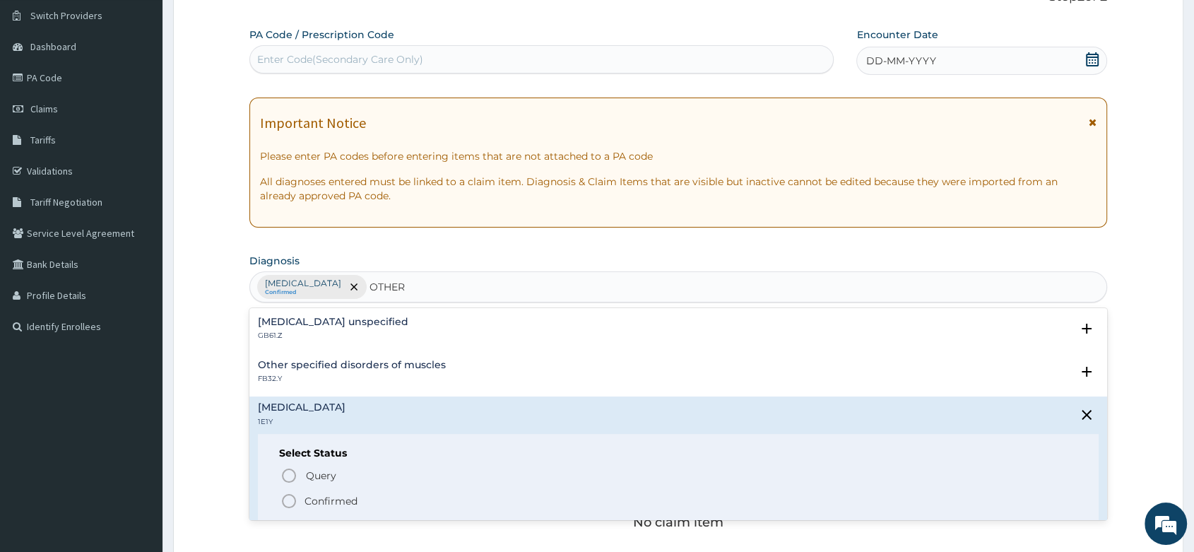
click at [292, 496] on icon "status option filled" at bounding box center [288, 500] width 17 height 17
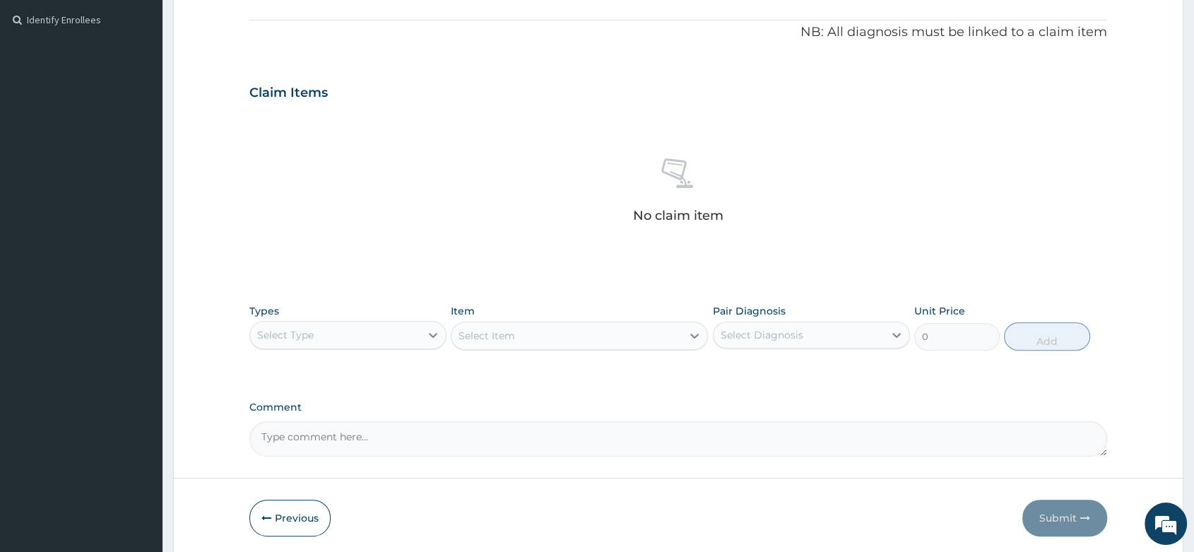
scroll to position [387, 0]
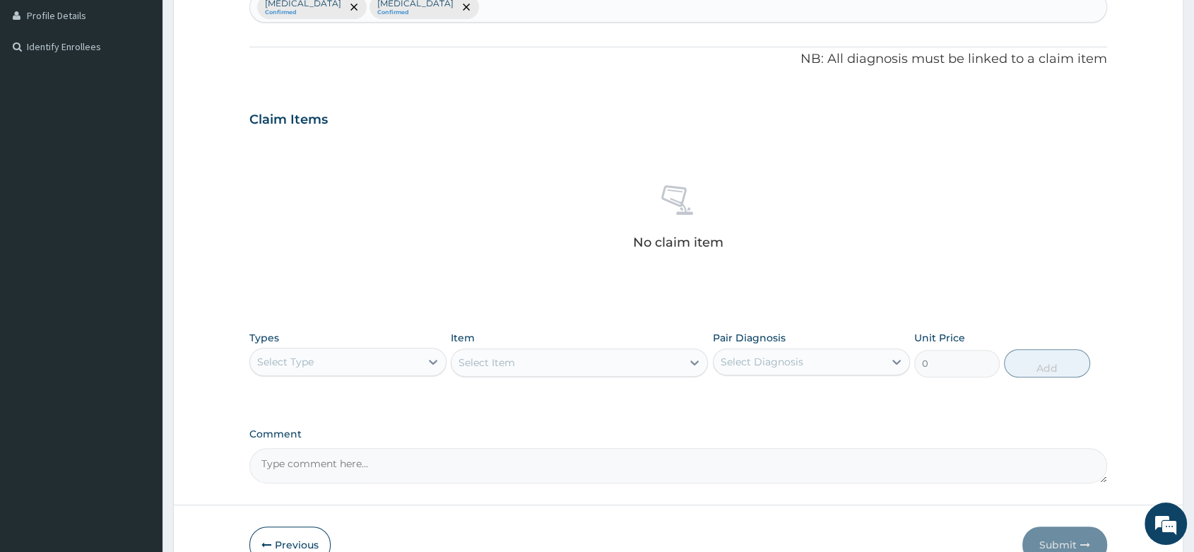
drag, startPoint x: 433, startPoint y: 352, endPoint x: 393, endPoint y: 375, distance: 46.5
click at [429, 359] on div at bounding box center [432, 361] width 25 height 25
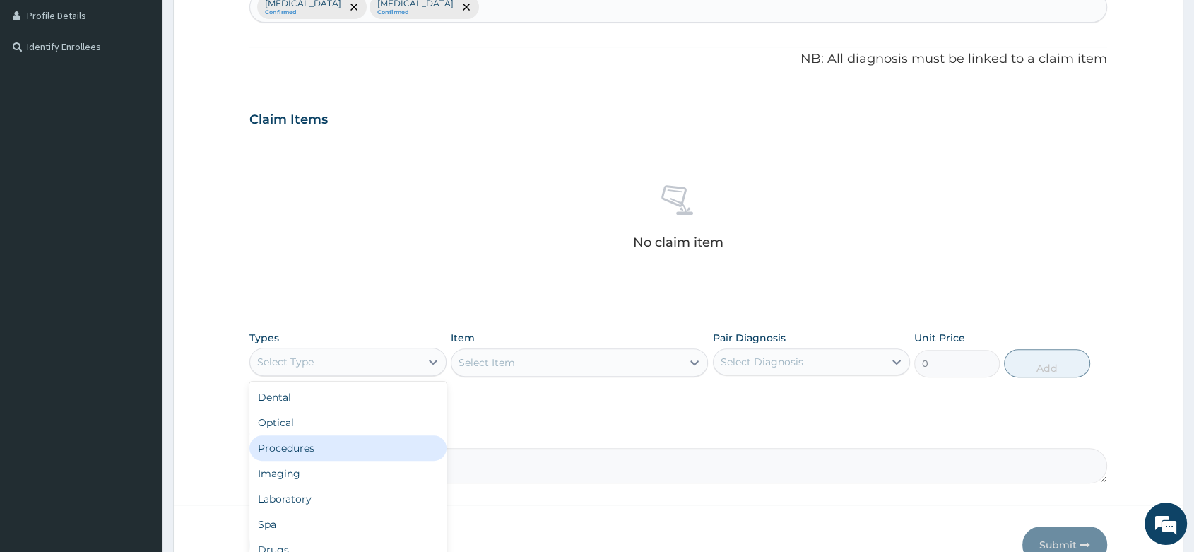
click at [303, 454] on div "Procedures" at bounding box center [347, 447] width 197 height 25
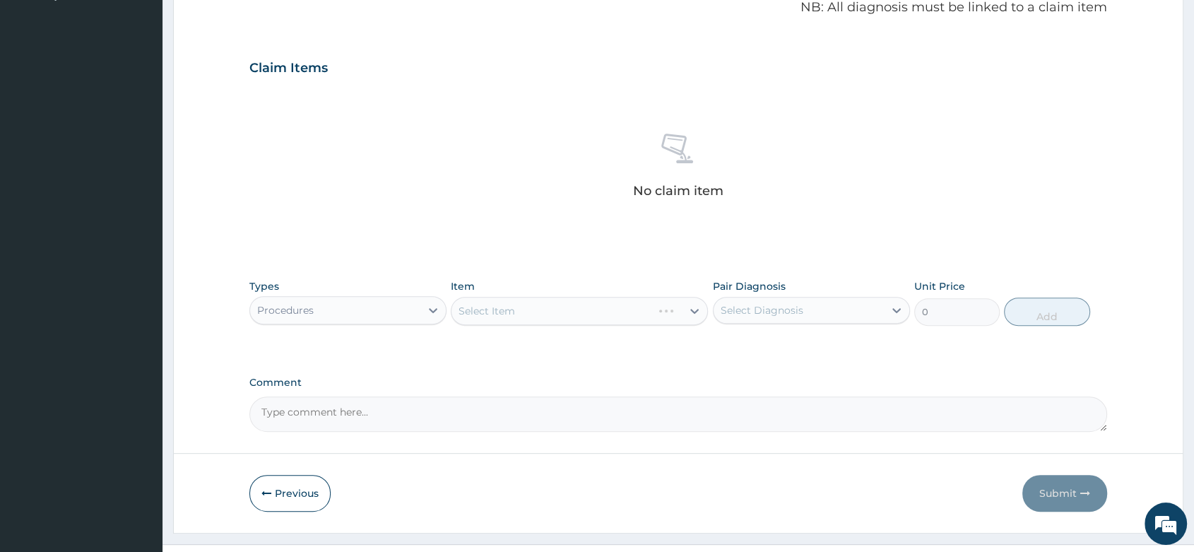
scroll to position [465, 0]
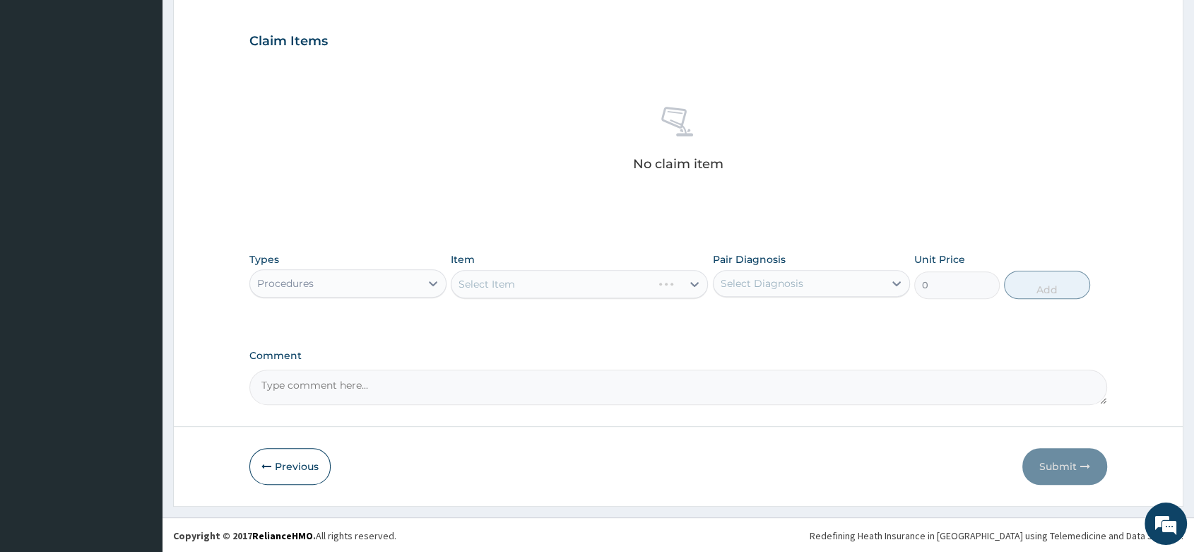
click at [513, 282] on div "Select Item" at bounding box center [579, 284] width 257 height 28
click at [501, 287] on div "Select Item" at bounding box center [579, 284] width 257 height 28
click at [503, 285] on div "Select Item" at bounding box center [579, 284] width 257 height 28
click at [503, 285] on div "Select Item" at bounding box center [486, 284] width 56 height 14
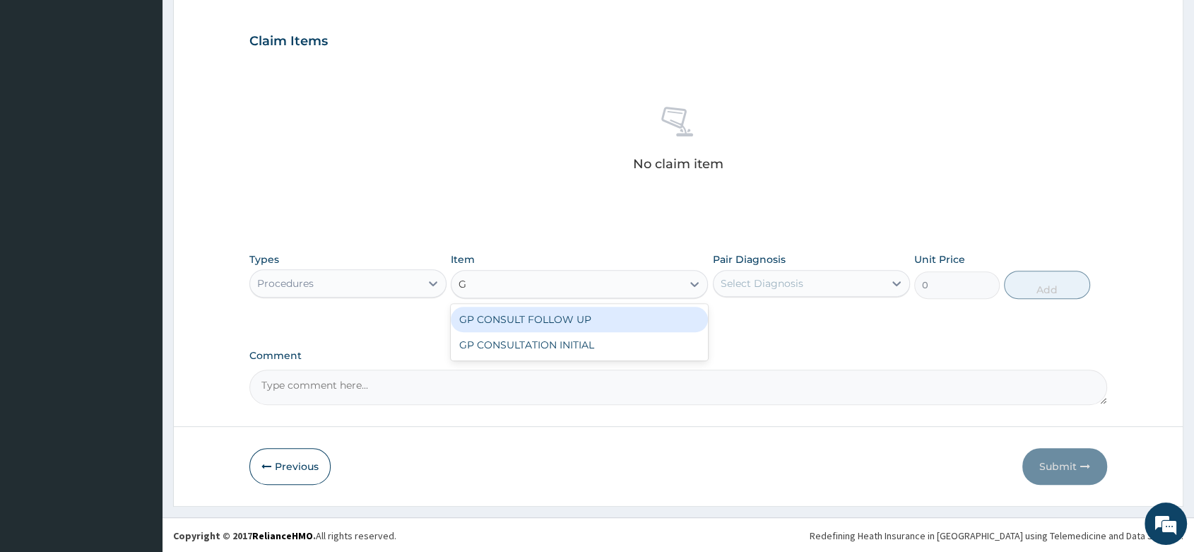
type input "GP"
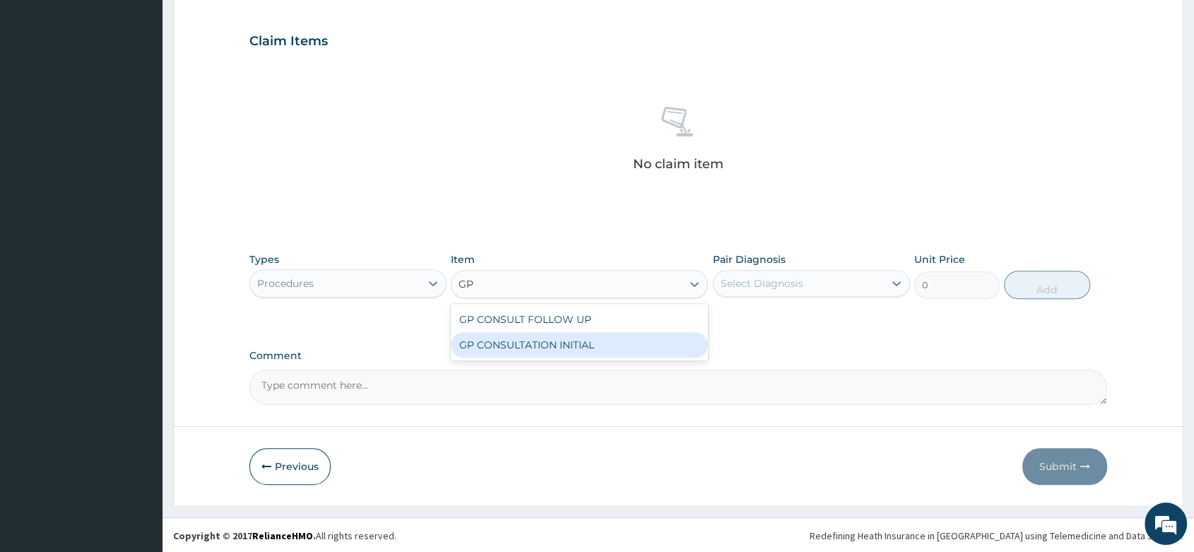
drag, startPoint x: 570, startPoint y: 345, endPoint x: 686, endPoint y: 305, distance: 122.6
click at [577, 340] on div "GP CONSULTATION INITIAL" at bounding box center [579, 344] width 257 height 25
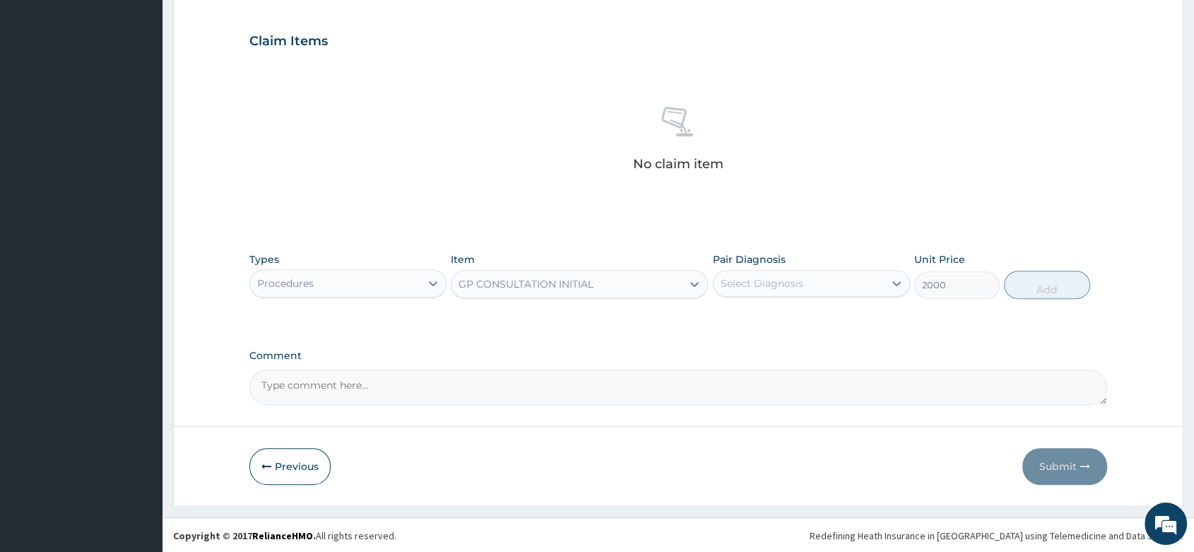
click at [800, 272] on div "Select Diagnosis" at bounding box center [798, 283] width 170 height 23
click at [640, 273] on div "GP CONSULTATION INITIAL" at bounding box center [566, 284] width 230 height 23
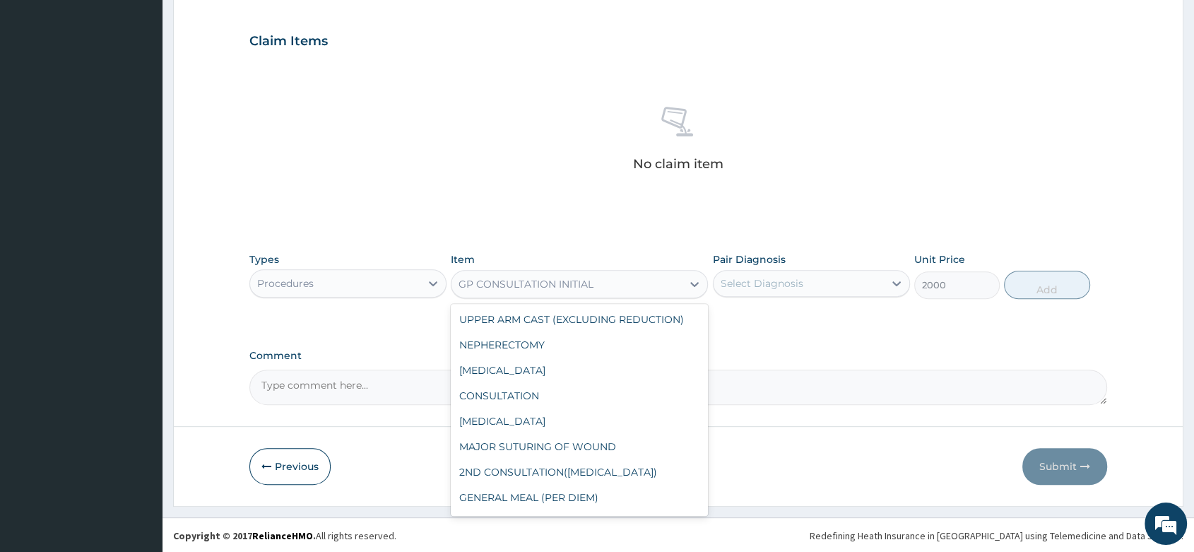
scroll to position [5342, 0]
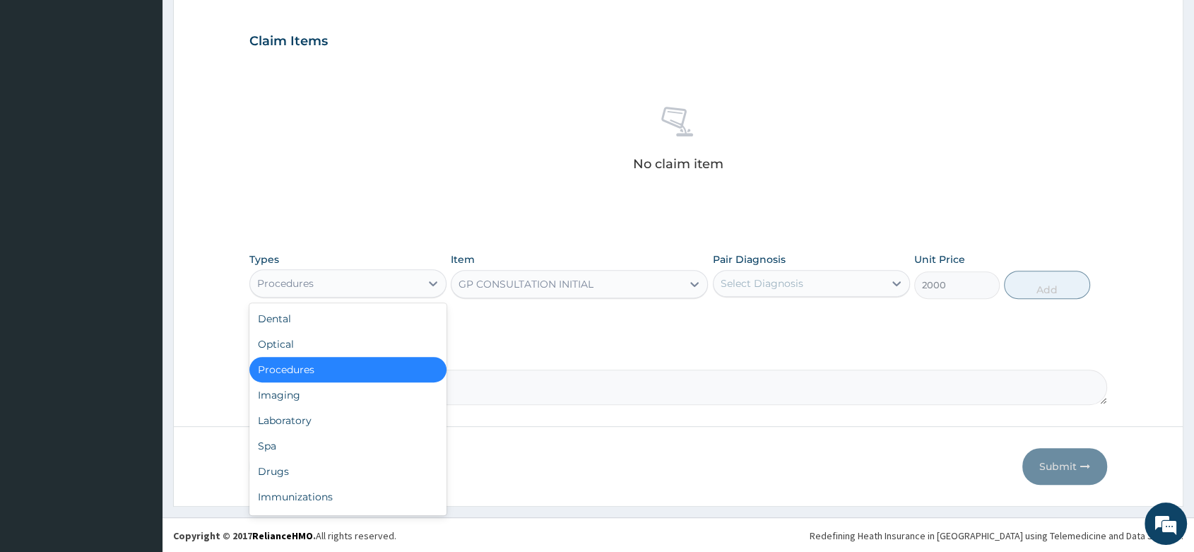
click at [388, 281] on div "Procedures" at bounding box center [335, 283] width 170 height 23
click at [282, 470] on div "Drugs" at bounding box center [347, 470] width 197 height 25
type input "0"
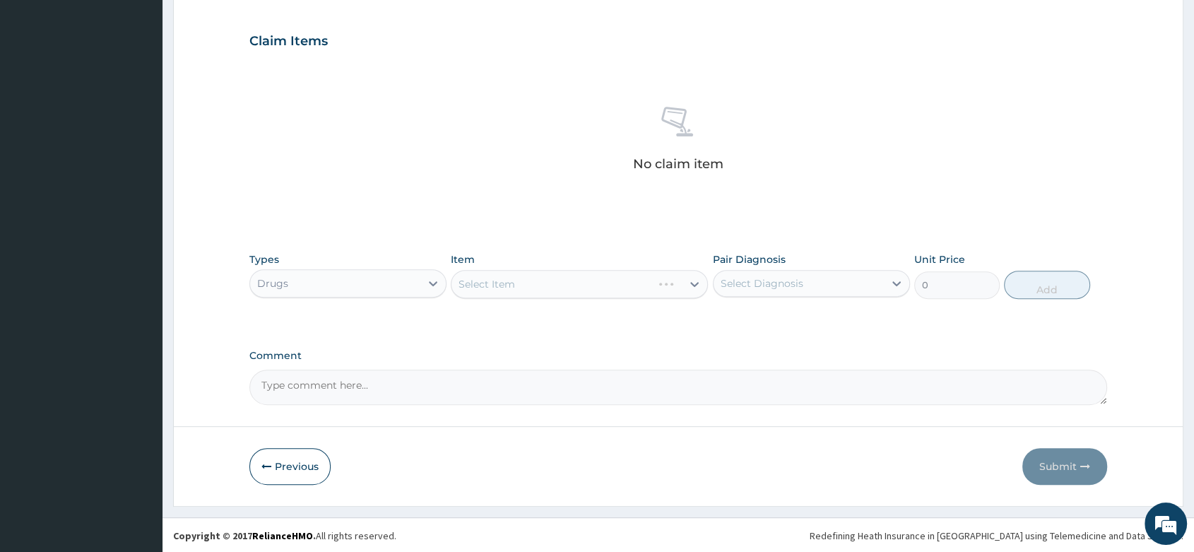
click at [513, 283] on div "Select Item" at bounding box center [579, 284] width 257 height 28
click at [460, 294] on div "Select Item" at bounding box center [579, 284] width 257 height 28
click at [532, 292] on div "Select Item" at bounding box center [579, 284] width 257 height 28
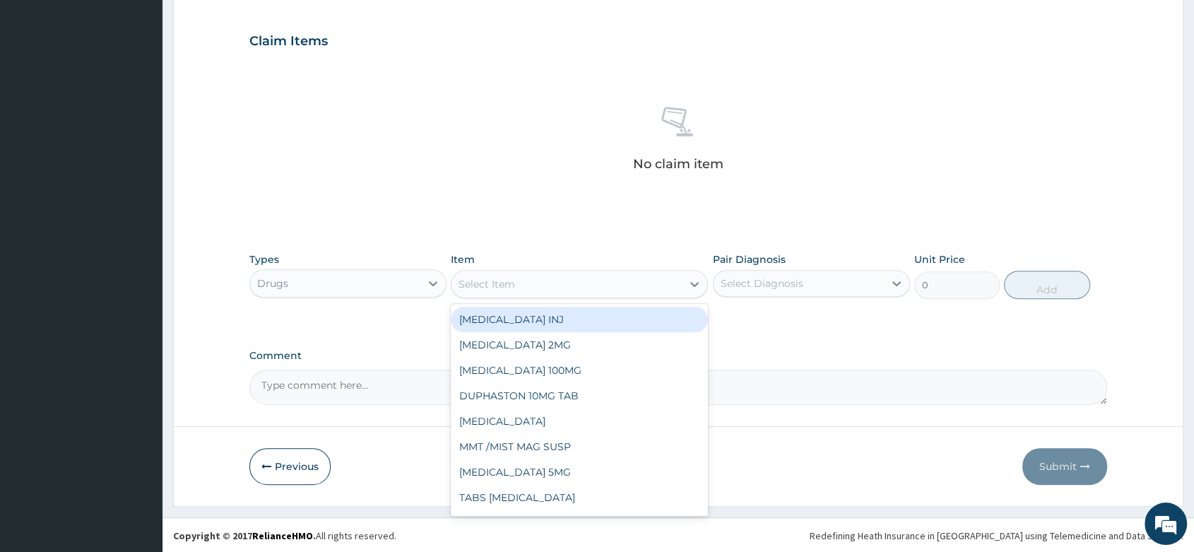
click at [514, 294] on div "Select Item" at bounding box center [579, 284] width 257 height 28
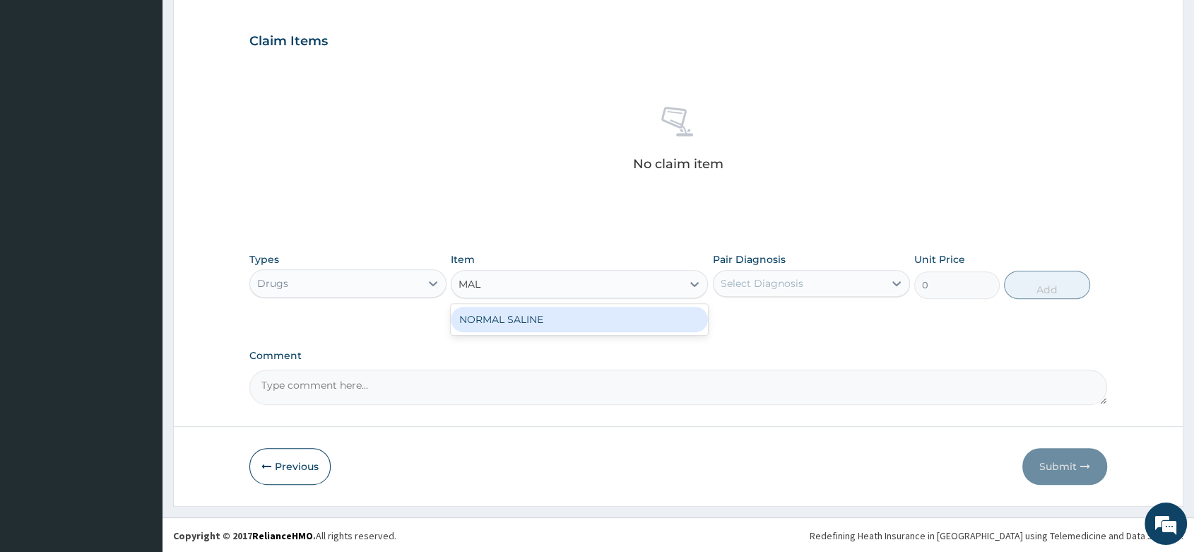
type input "MALA"
click at [513, 280] on div "MALA" at bounding box center [566, 284] width 230 height 23
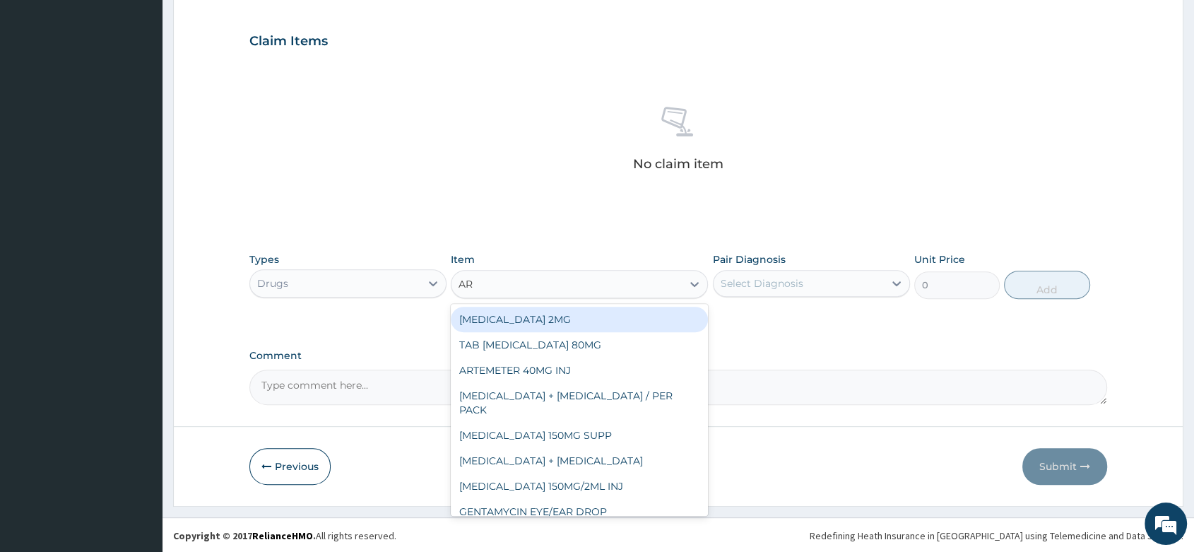
type input "ART"
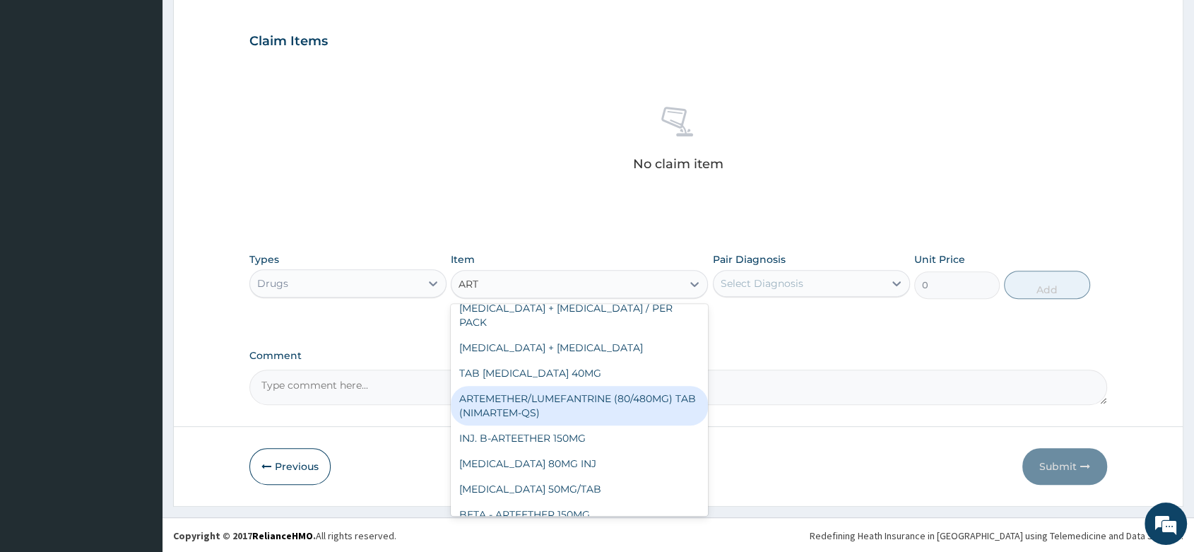
scroll to position [157, 0]
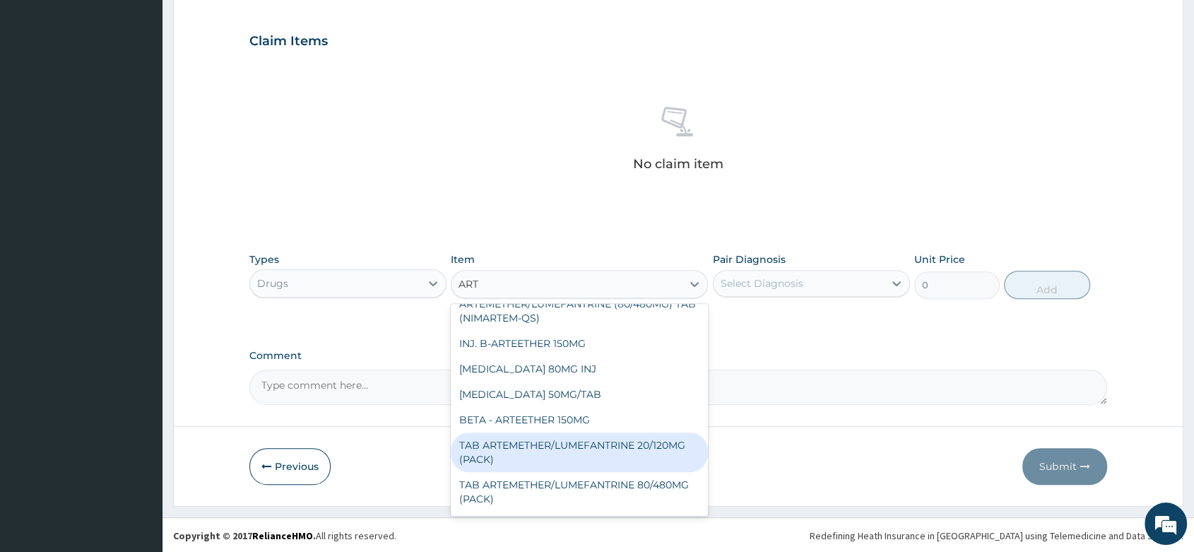
drag, startPoint x: 653, startPoint y: 431, endPoint x: 667, endPoint y: 409, distance: 26.6
click at [655, 432] on div "TAB ARTEMETHER/LUMEFANTRINE 20/120MG (PACK)" at bounding box center [579, 452] width 257 height 40
type input "1500"
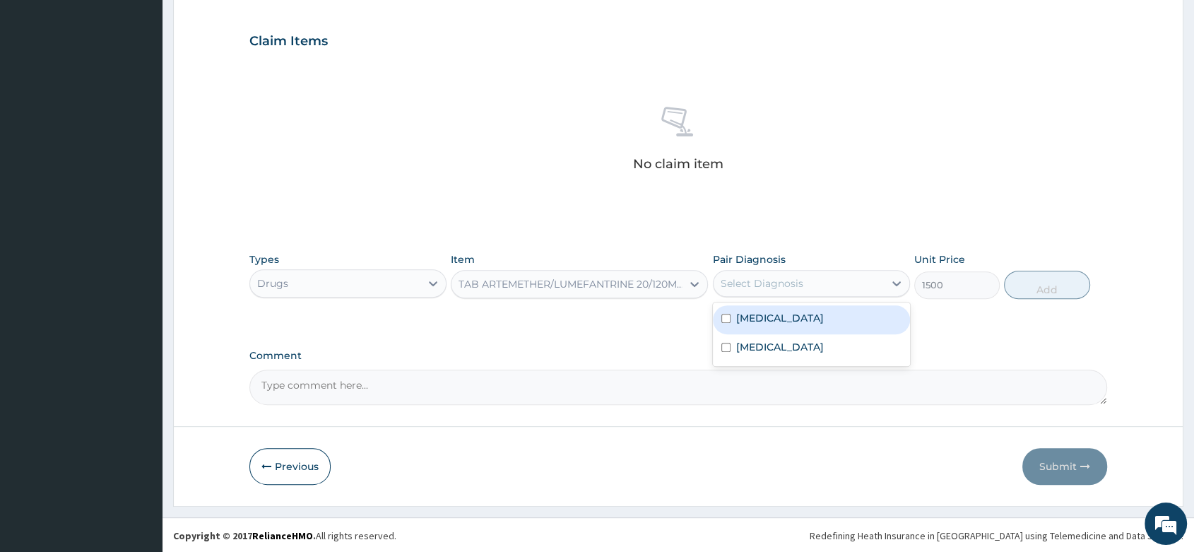
click at [799, 272] on div "Select Diagnosis" at bounding box center [798, 283] width 170 height 23
click at [788, 316] on label "[MEDICAL_DATA]" at bounding box center [780, 318] width 88 height 14
checkbox input "true"
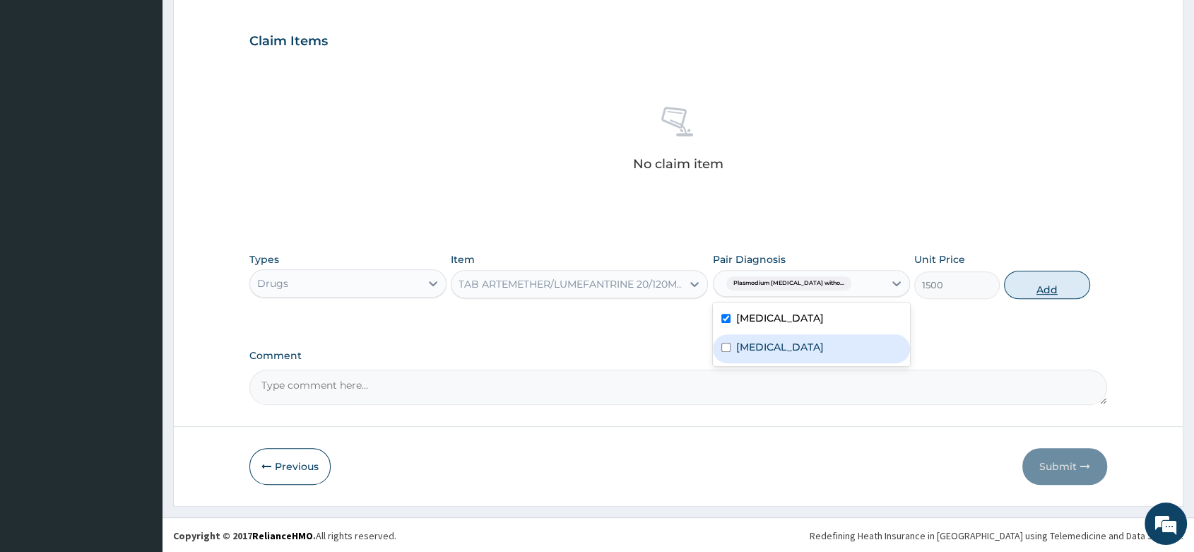
click at [1028, 292] on button "Add" at bounding box center [1046, 284] width 85 height 28
type input "0"
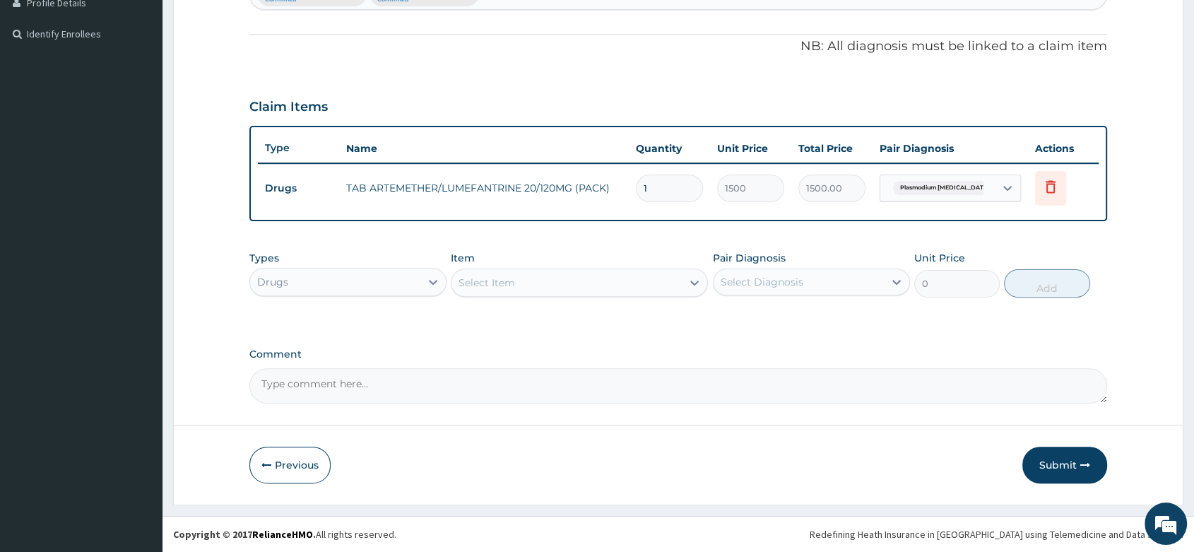
scroll to position [398, 0]
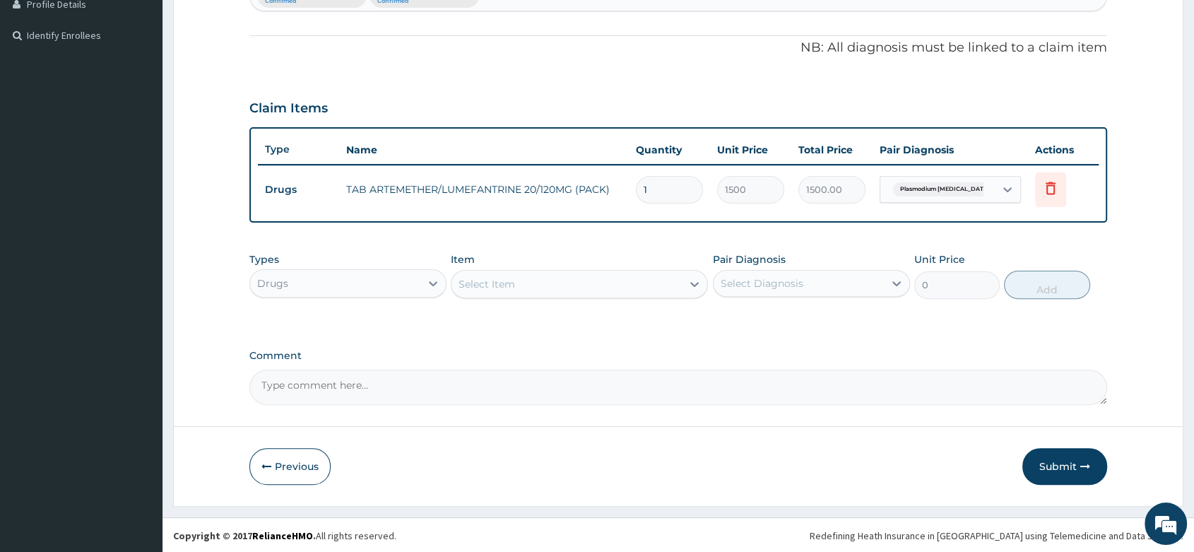
click at [484, 282] on div "Select Item" at bounding box center [486, 284] width 56 height 14
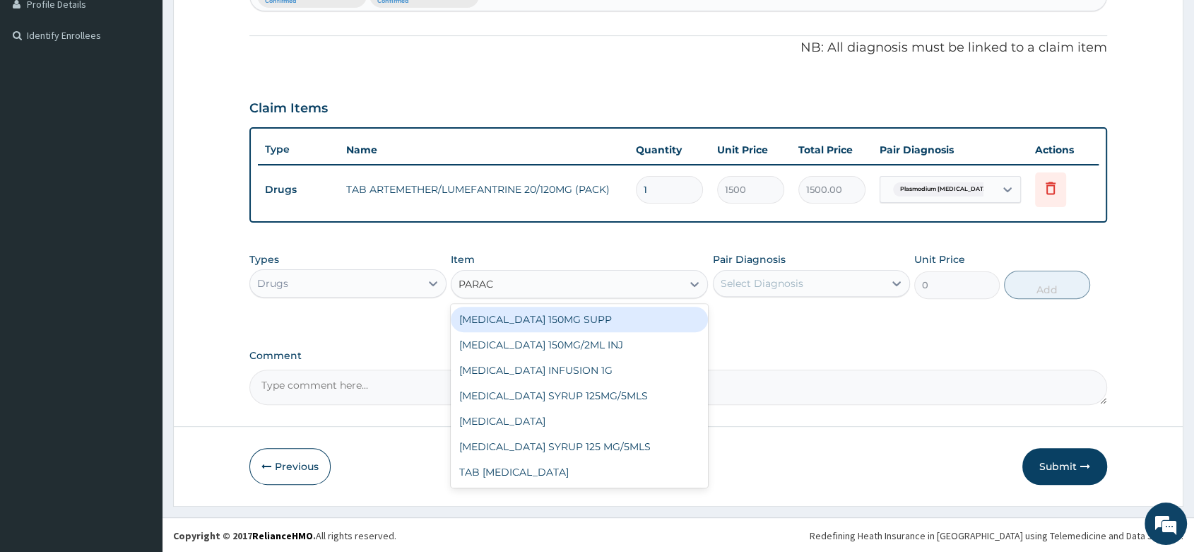
type input "PARACE"
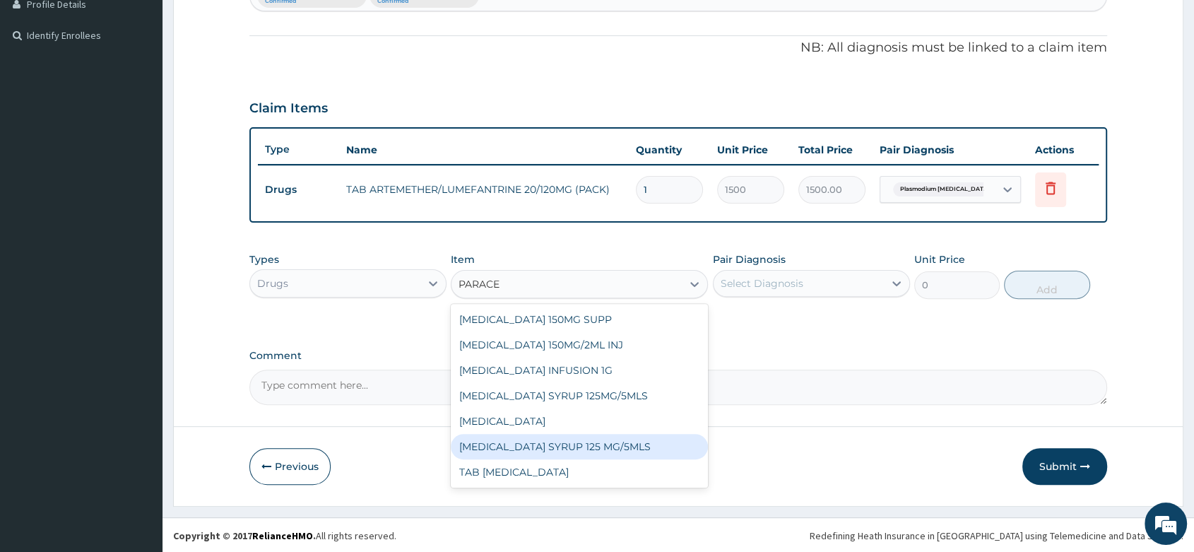
click at [573, 450] on div "[MEDICAL_DATA] SYRUP 125 MG/5MLS" at bounding box center [579, 446] width 257 height 25
type input "300"
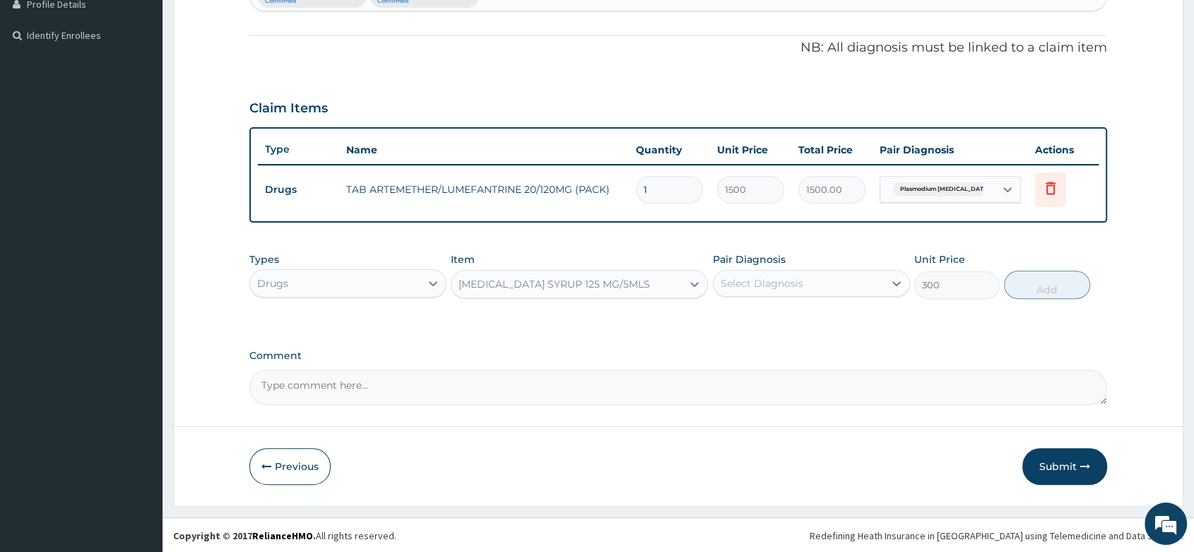
click at [819, 292] on div "Select Diagnosis" at bounding box center [798, 283] width 170 height 23
click at [799, 324] on label "[MEDICAL_DATA]" at bounding box center [780, 318] width 88 height 14
checkbox input "true"
click at [1055, 299] on div "Types Drugs Item [MEDICAL_DATA] SYRUP 125 MG/5MLS Pair Diagnosis option [MEDICA…" at bounding box center [677, 275] width 857 height 61
click at [1038, 287] on button "Add" at bounding box center [1046, 284] width 85 height 28
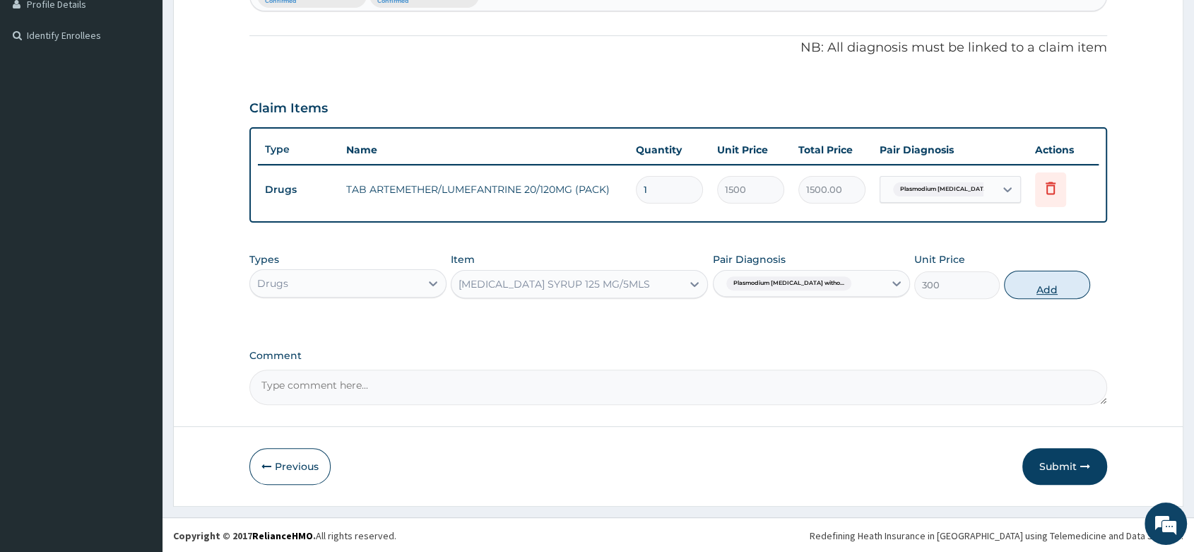
type input "0"
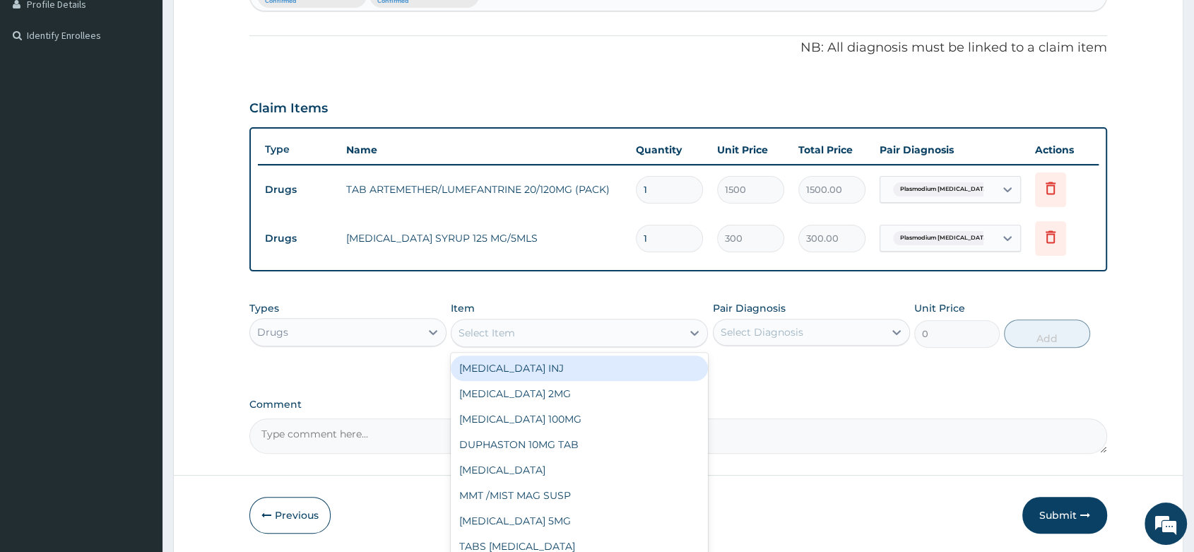
click at [458, 332] on div "Select Item" at bounding box center [566, 332] width 230 height 23
type input "CEF"
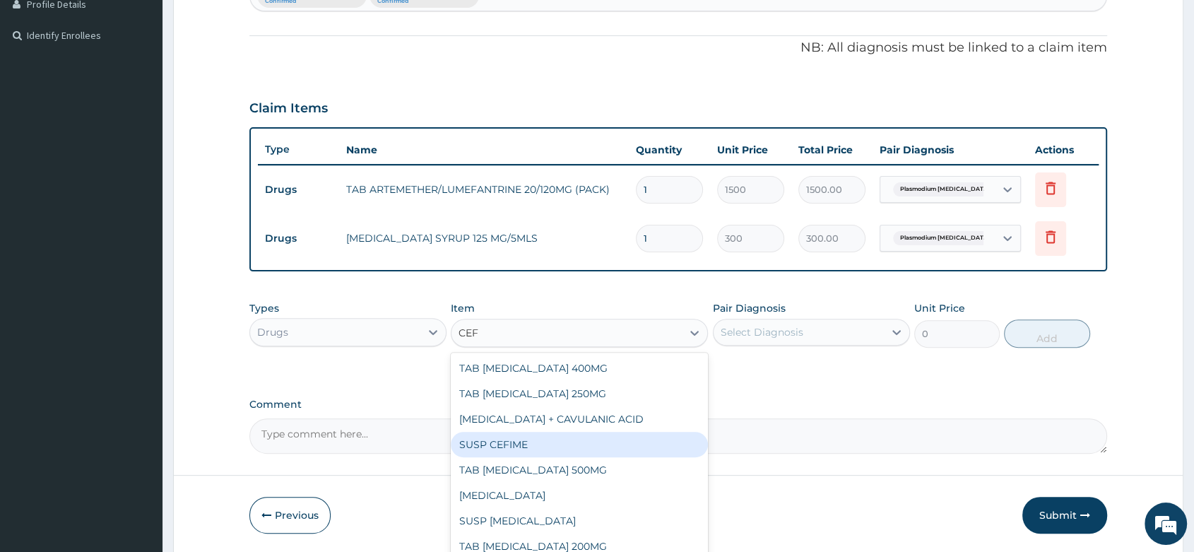
click at [549, 441] on div "SUSP CEFIME" at bounding box center [579, 443] width 257 height 25
type input "3500"
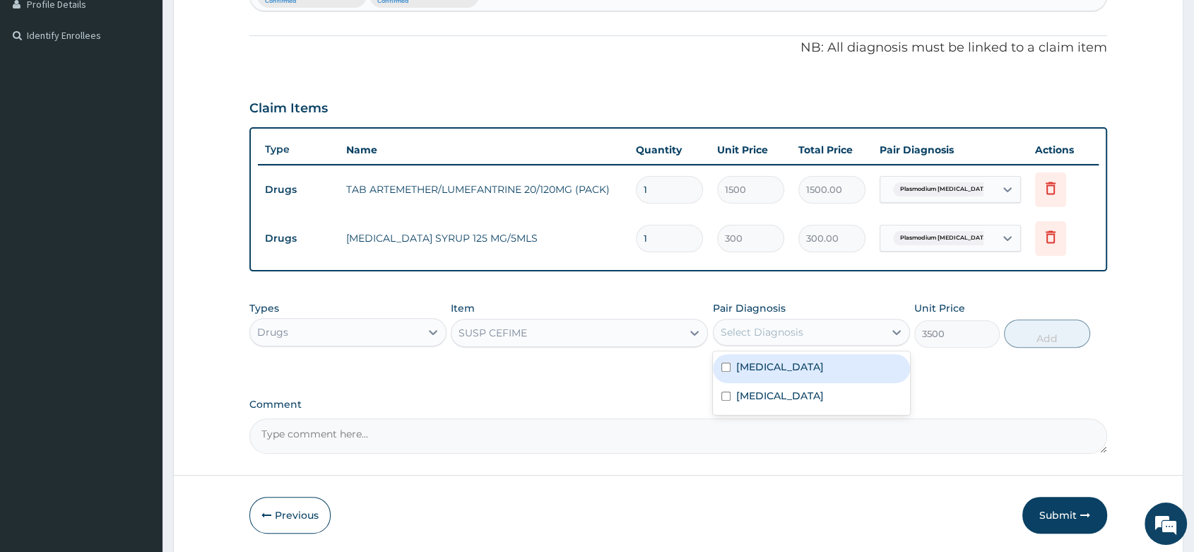
click at [778, 336] on div "Select Diagnosis" at bounding box center [761, 332] width 83 height 14
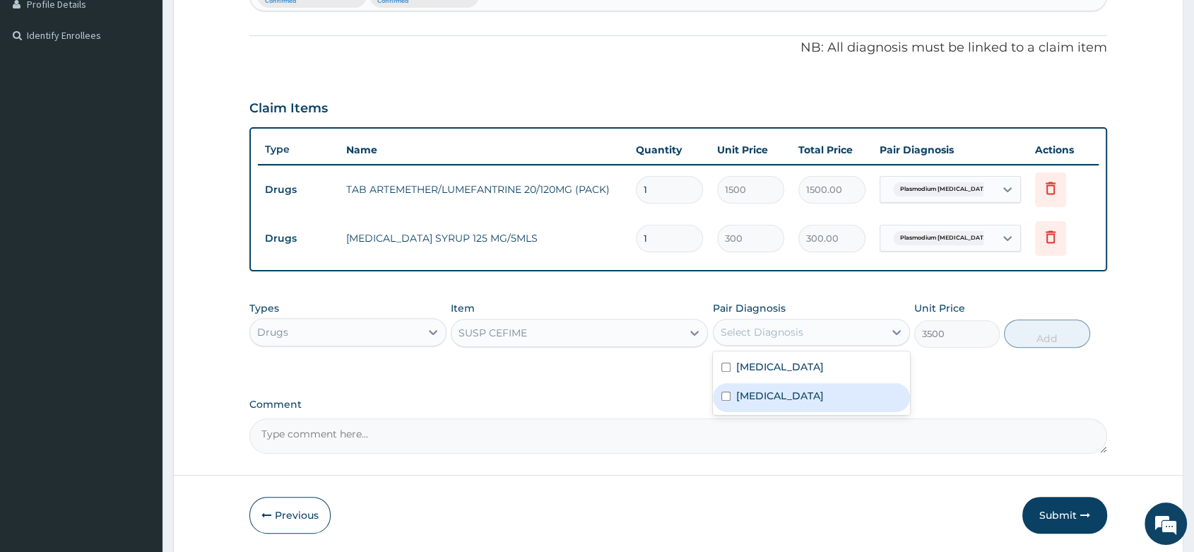
drag, startPoint x: 792, startPoint y: 405, endPoint x: 880, endPoint y: 406, distance: 87.6
click at [796, 403] on label "[MEDICAL_DATA]" at bounding box center [780, 395] width 88 height 14
checkbox input "true"
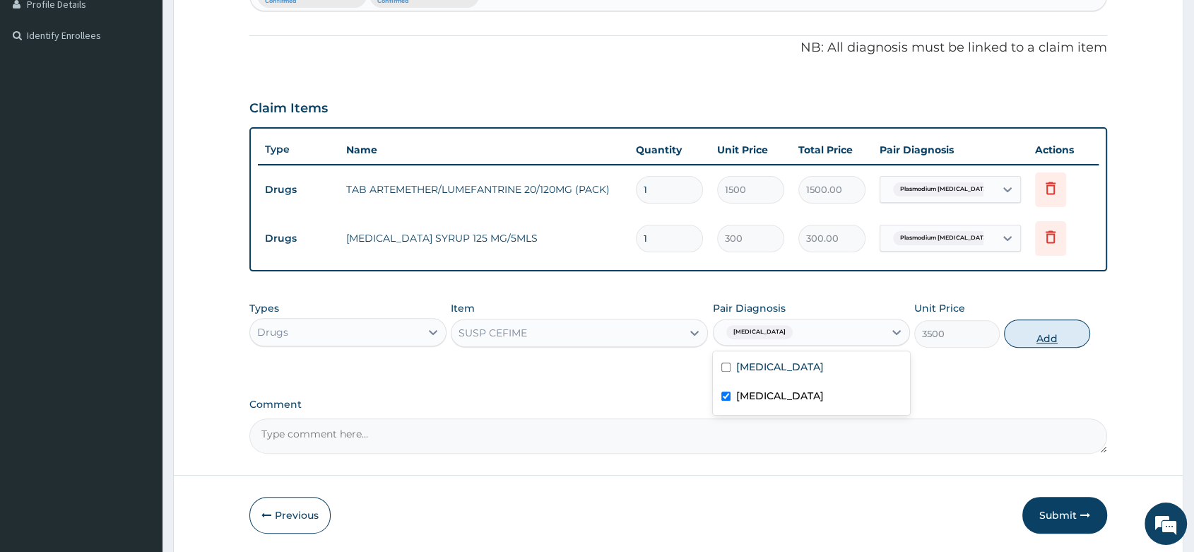
click at [1045, 335] on button "Add" at bounding box center [1046, 333] width 85 height 28
type input "0"
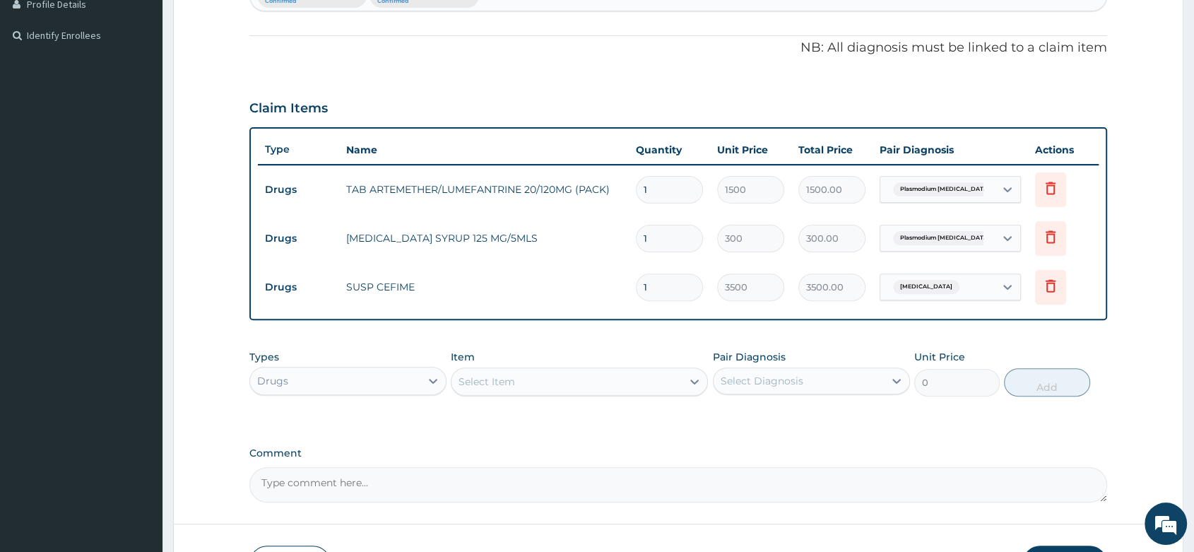
click at [378, 381] on div "Drugs" at bounding box center [335, 380] width 170 height 23
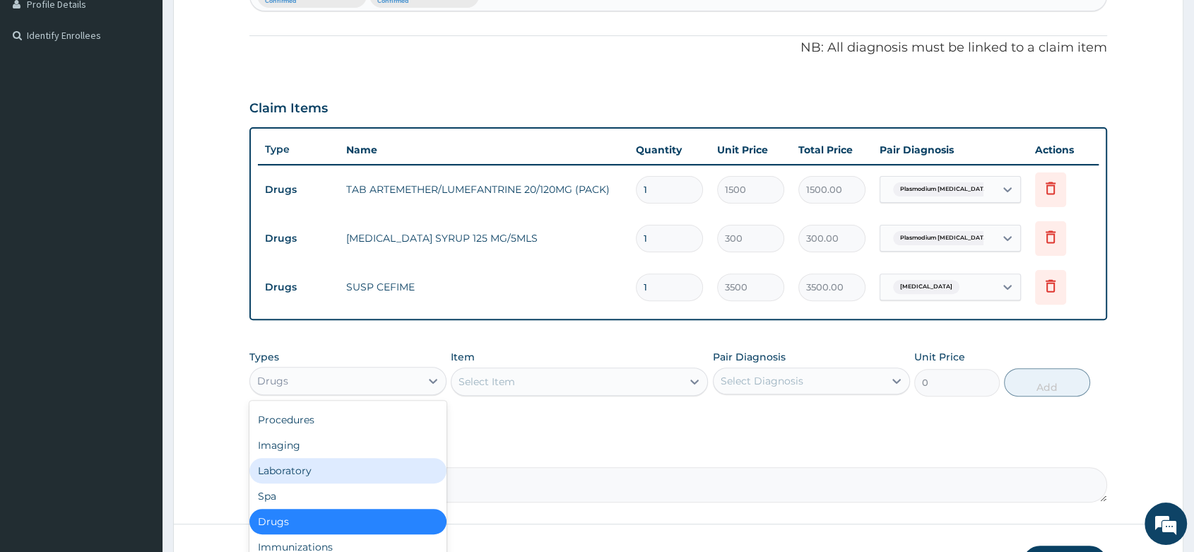
click at [331, 468] on div "Laboratory" at bounding box center [347, 470] width 197 height 25
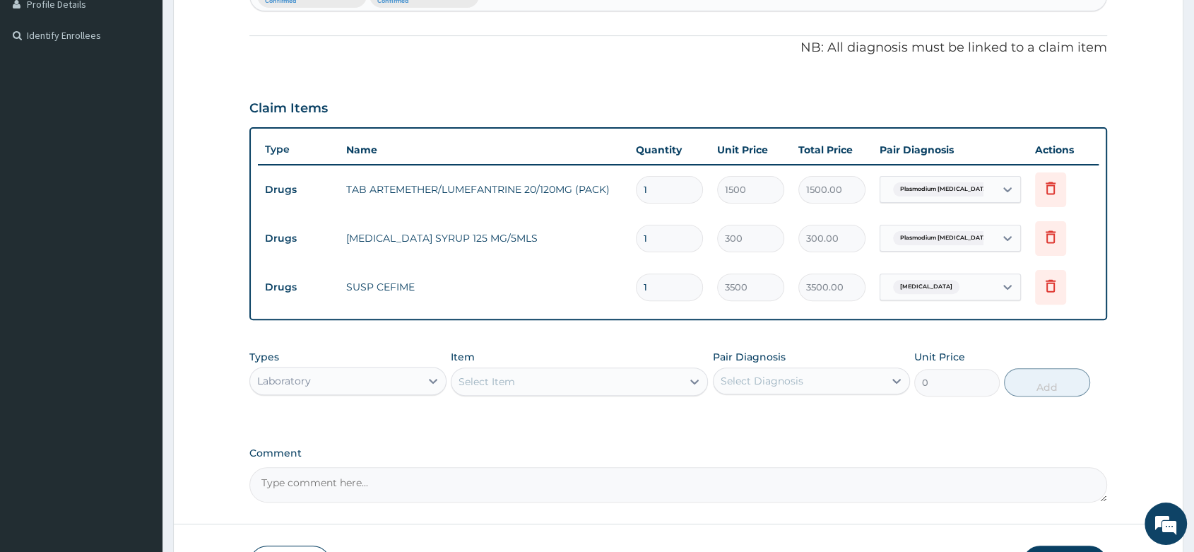
scroll to position [477, 0]
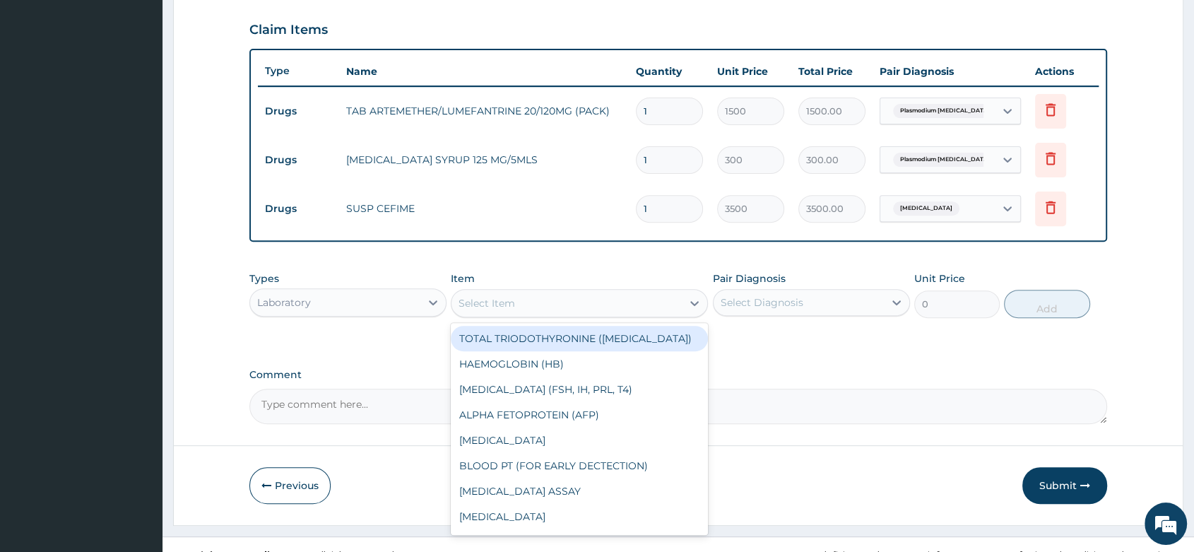
click at [522, 299] on div "Select Item" at bounding box center [566, 303] width 230 height 23
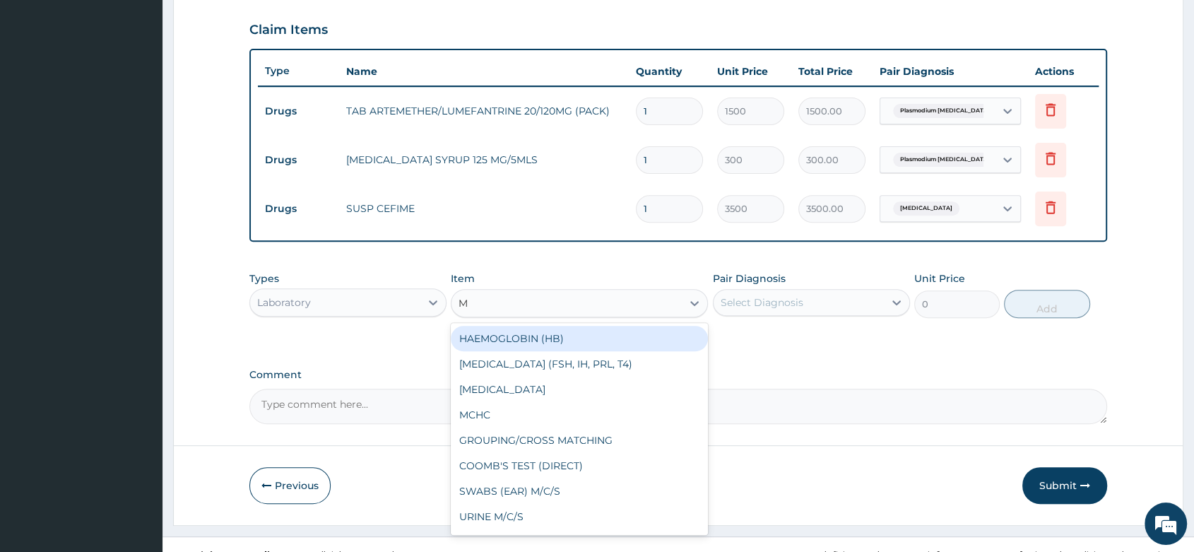
type input "MP"
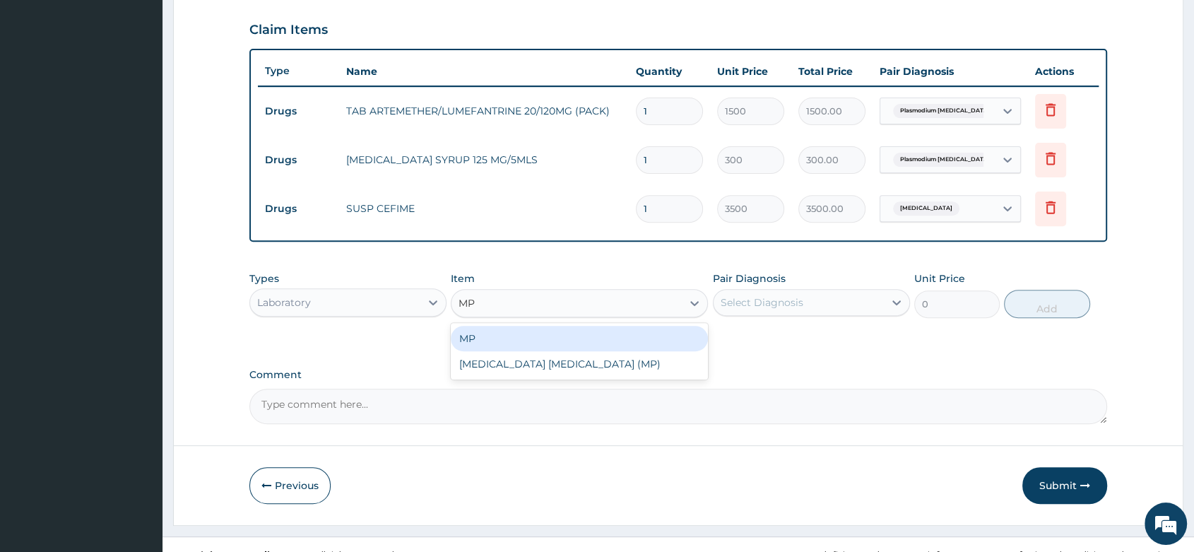
click at [528, 339] on div "MP" at bounding box center [579, 338] width 257 height 25
type input "1000"
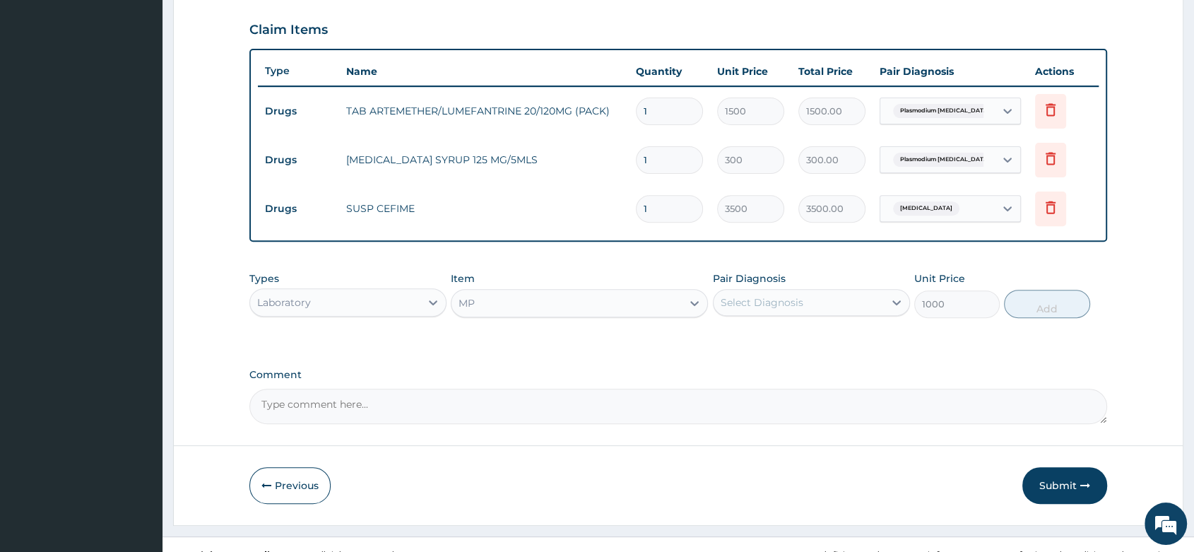
click at [763, 303] on div "Select Diagnosis" at bounding box center [761, 302] width 83 height 14
drag, startPoint x: 800, startPoint y: 348, endPoint x: 986, endPoint y: 304, distance: 190.8
click at [860, 322] on div "[MEDICAL_DATA] [MEDICAL_DATA]" at bounding box center [811, 353] width 197 height 64
click at [715, 304] on div "Select Diagnosis" at bounding box center [798, 302] width 170 height 23
click at [808, 344] on label "[MEDICAL_DATA]" at bounding box center [780, 337] width 88 height 14
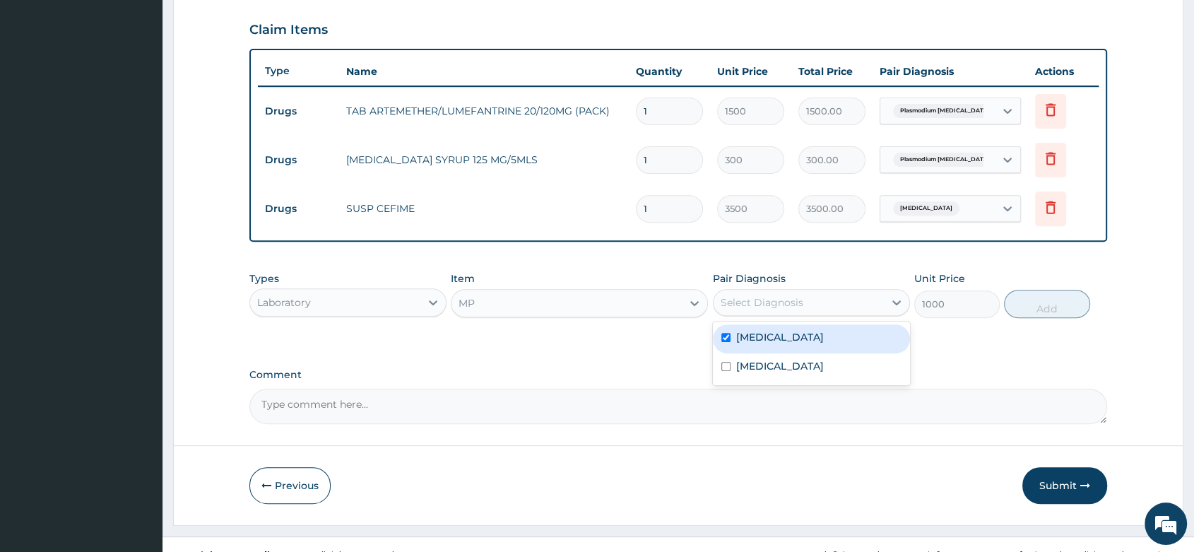
checkbox input "true"
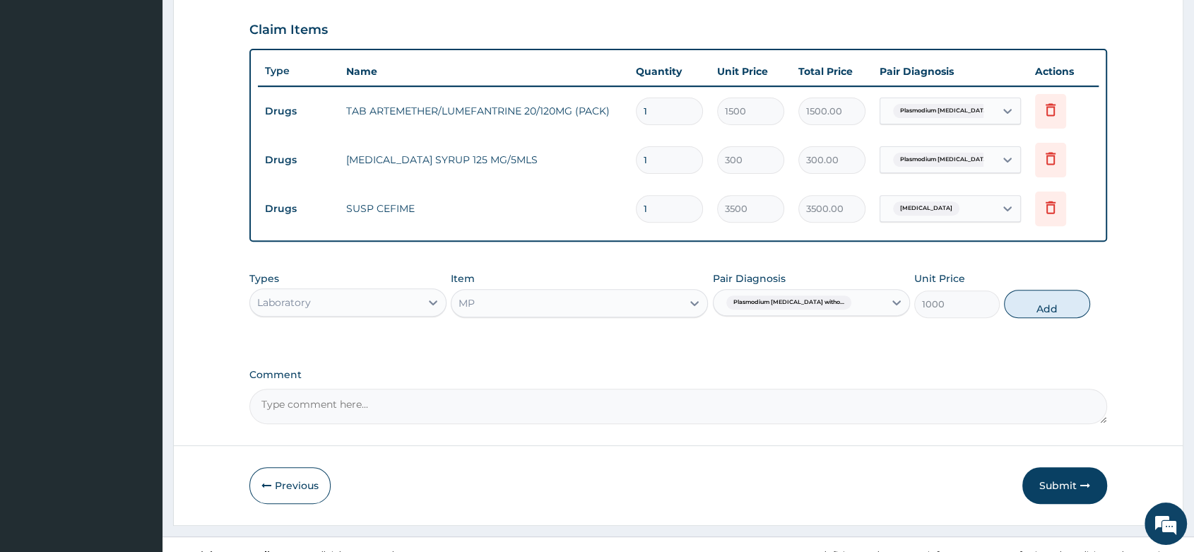
drag, startPoint x: 1044, startPoint y: 309, endPoint x: 531, endPoint y: 326, distance: 513.7
click at [1040, 311] on button "Add" at bounding box center [1046, 304] width 85 height 28
type input "0"
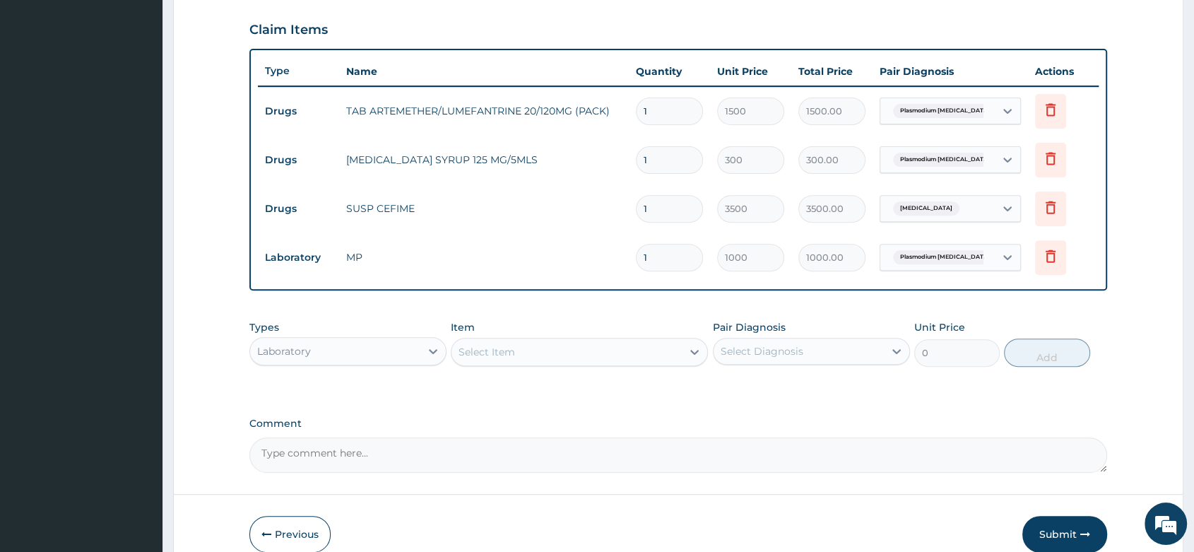
click at [480, 350] on div "Select Item" at bounding box center [486, 352] width 56 height 14
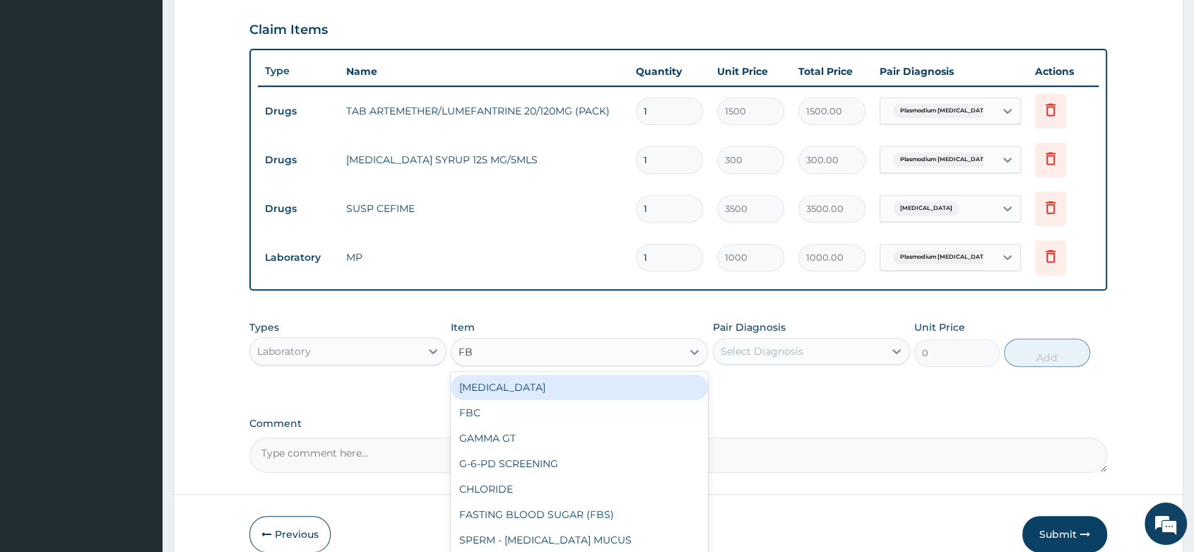
type input "FBC"
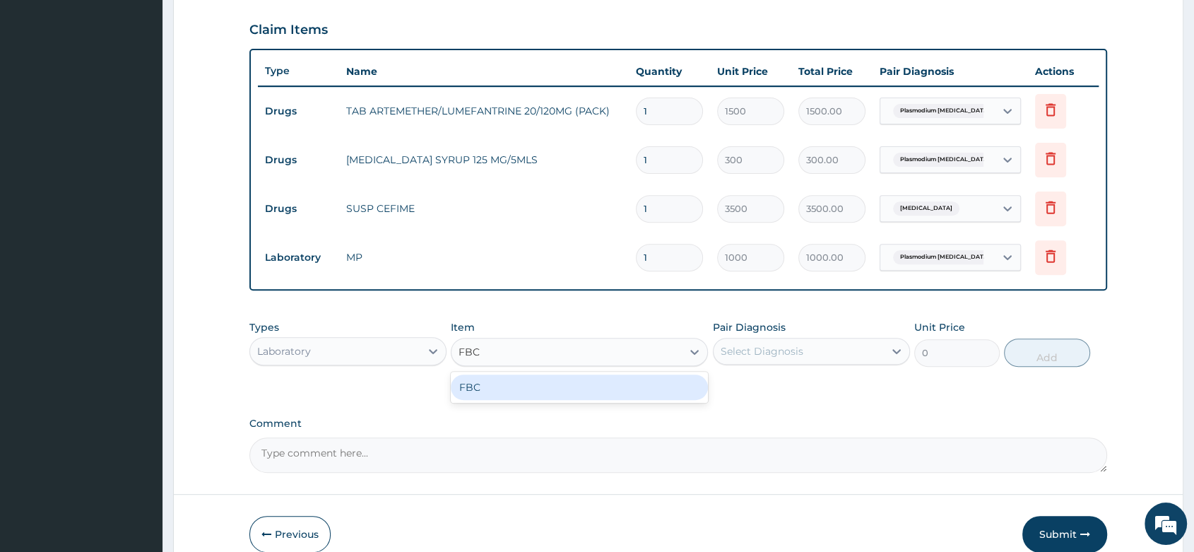
drag, startPoint x: 492, startPoint y: 385, endPoint x: 524, endPoint y: 383, distance: 32.6
click at [492, 385] on div "FBC" at bounding box center [579, 386] width 257 height 25
type input "2000"
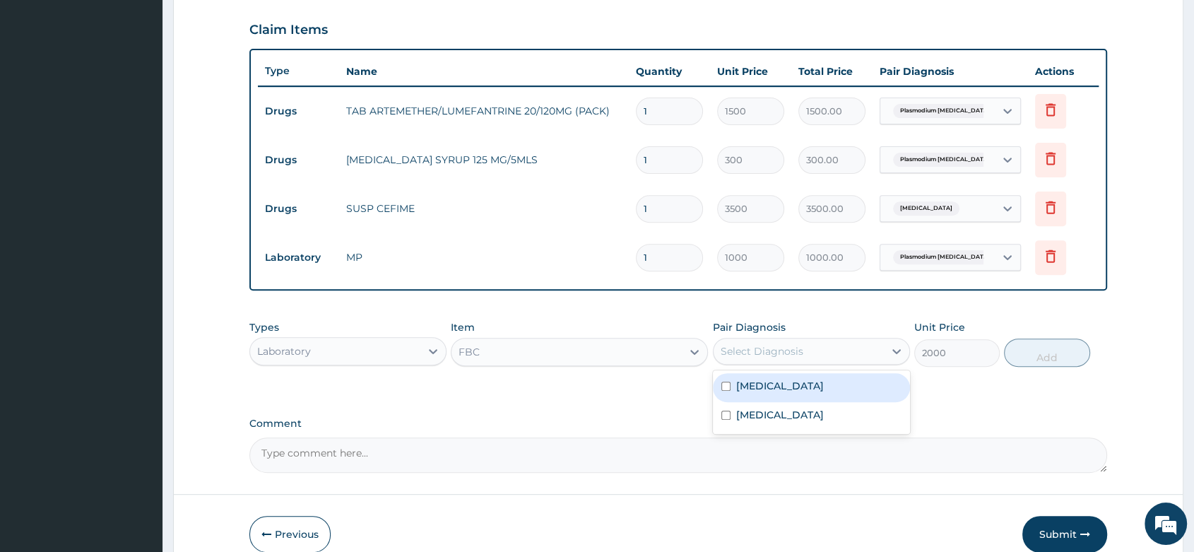
click at [802, 355] on div "Select Diagnosis" at bounding box center [798, 351] width 170 height 23
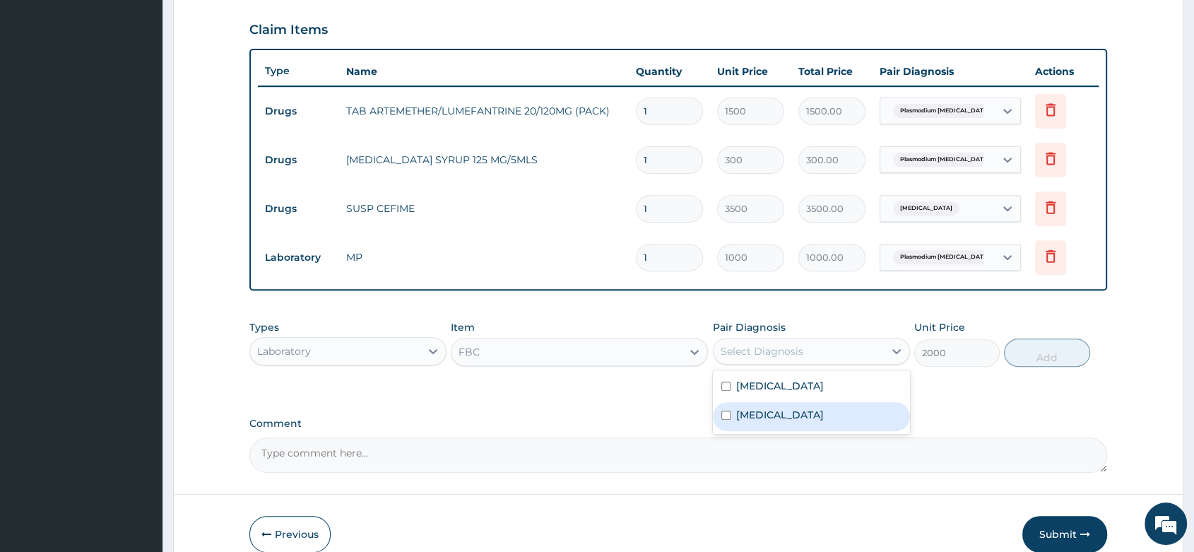
click at [823, 422] on label "[MEDICAL_DATA]" at bounding box center [780, 414] width 88 height 14
checkbox input "true"
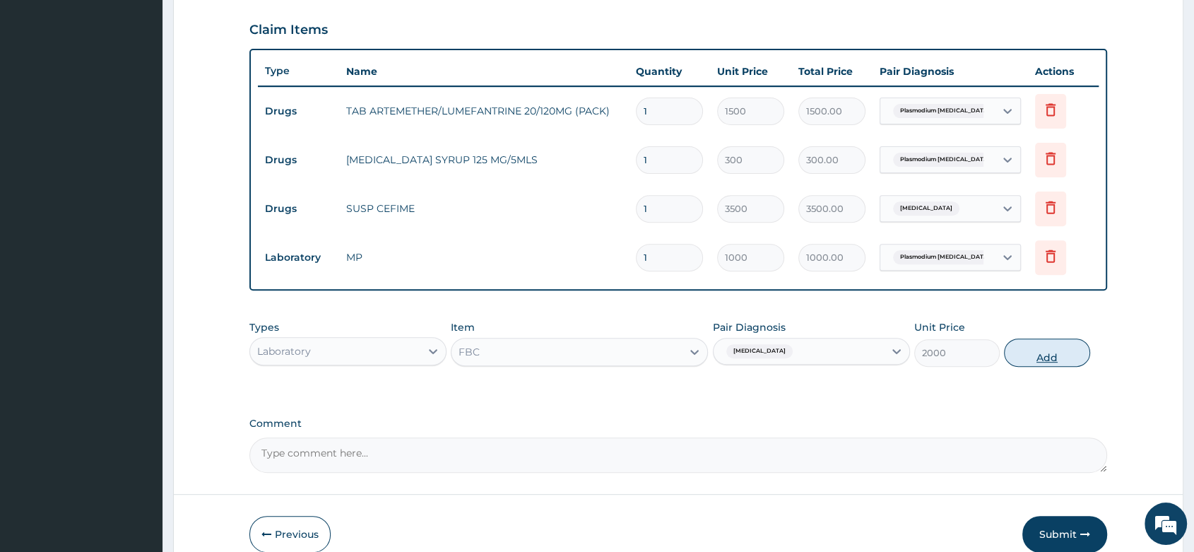
click at [1035, 340] on button "Add" at bounding box center [1046, 352] width 85 height 28
type input "0"
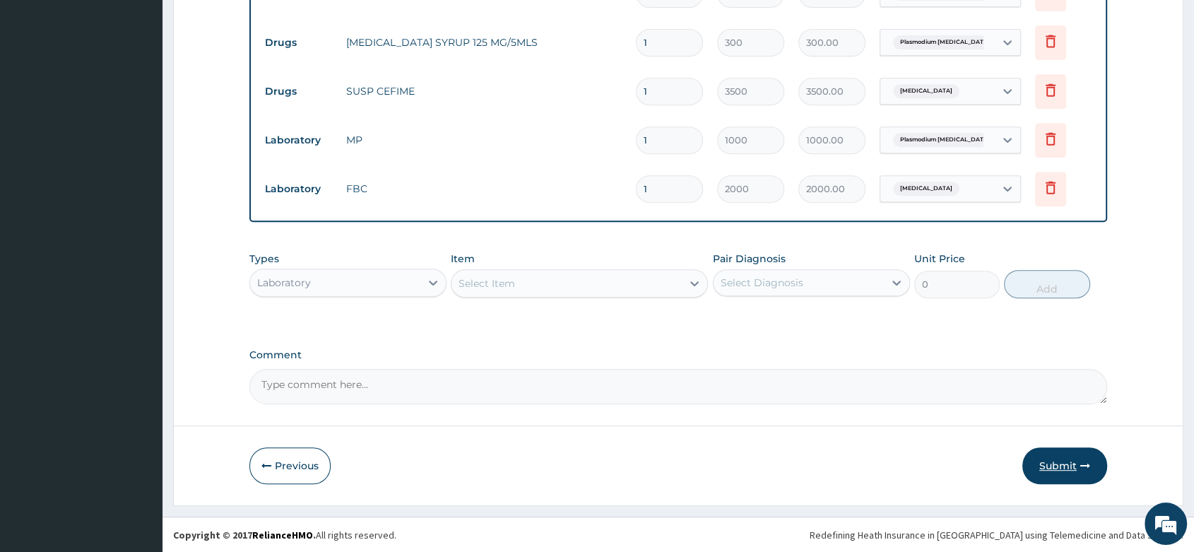
scroll to position [595, 0]
click at [1073, 469] on button "Submit" at bounding box center [1064, 464] width 85 height 37
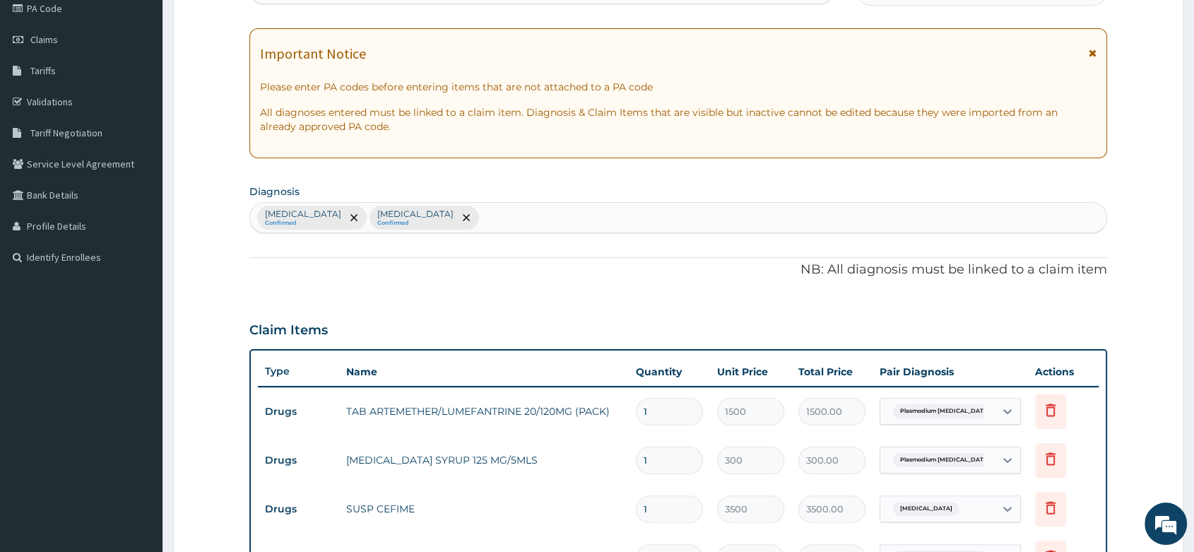
scroll to position [0, 0]
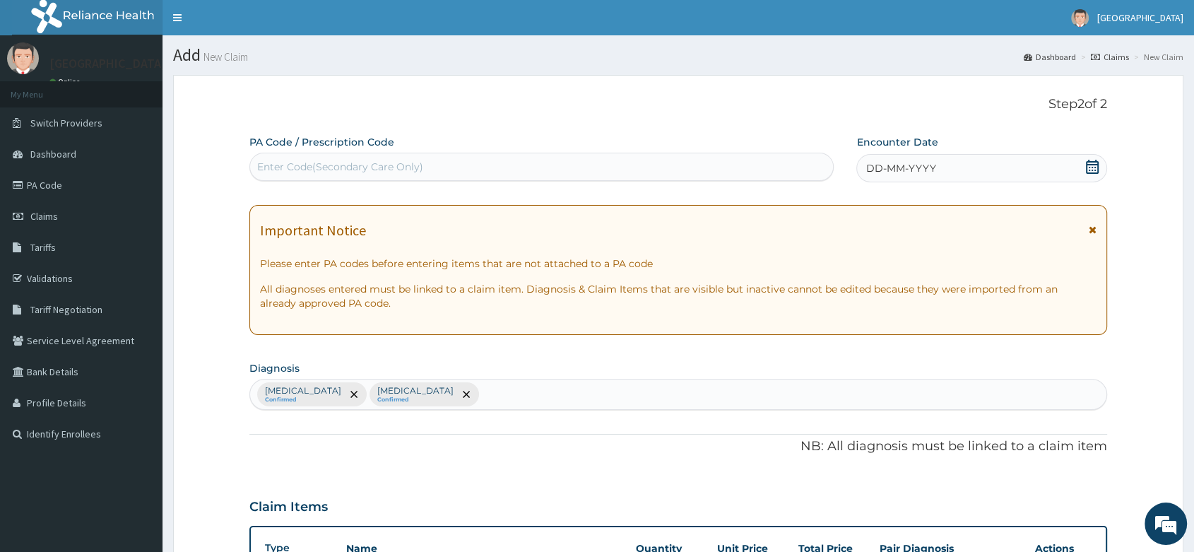
click at [1092, 163] on icon at bounding box center [1091, 167] width 13 height 14
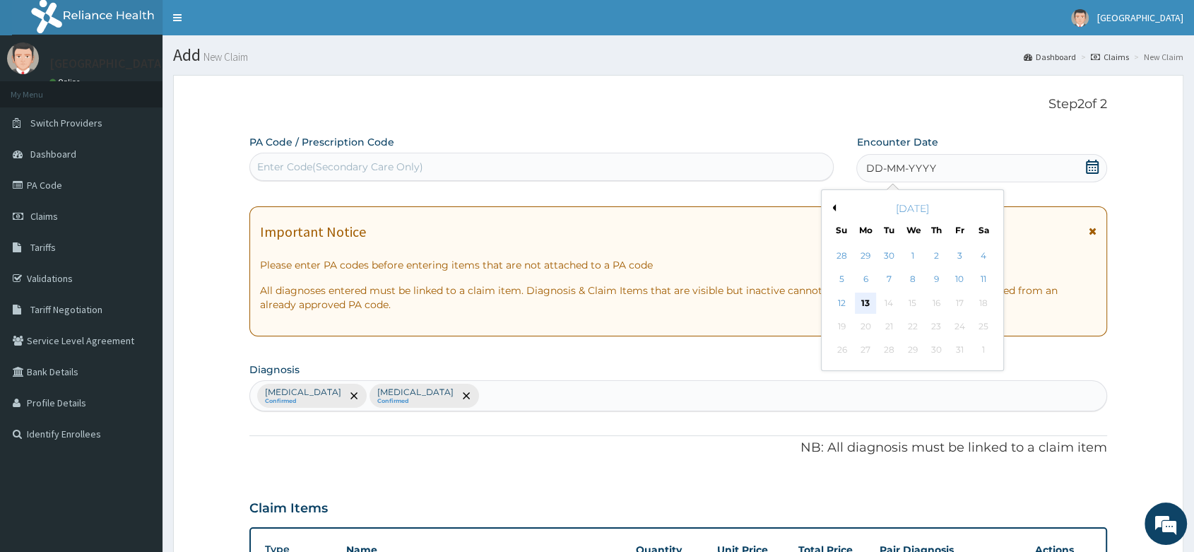
click at [866, 297] on div "13" at bounding box center [865, 302] width 21 height 21
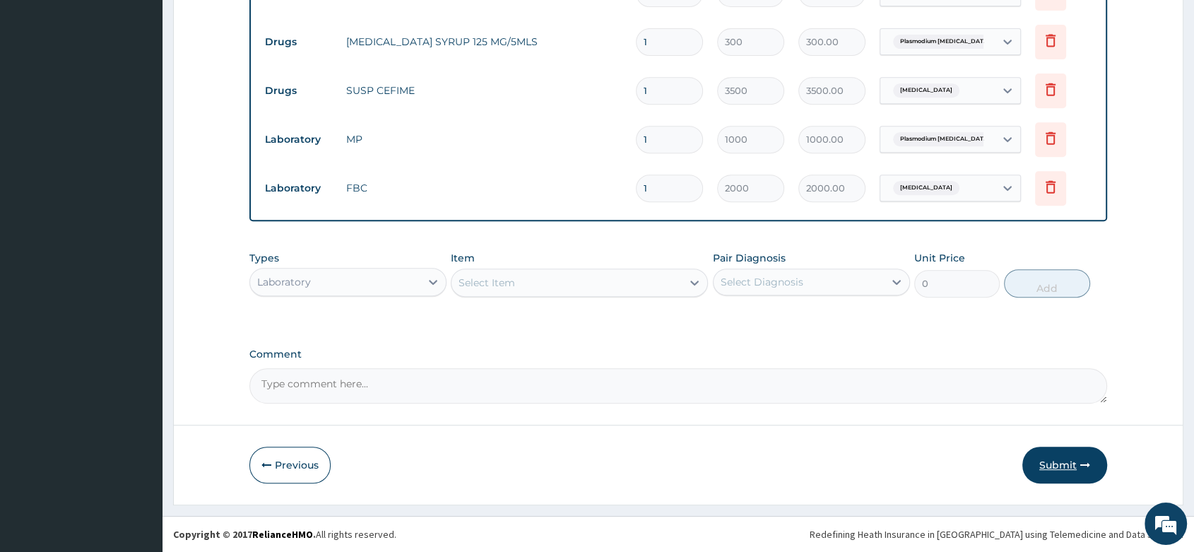
click at [1080, 466] on icon "button" at bounding box center [1085, 465] width 10 height 10
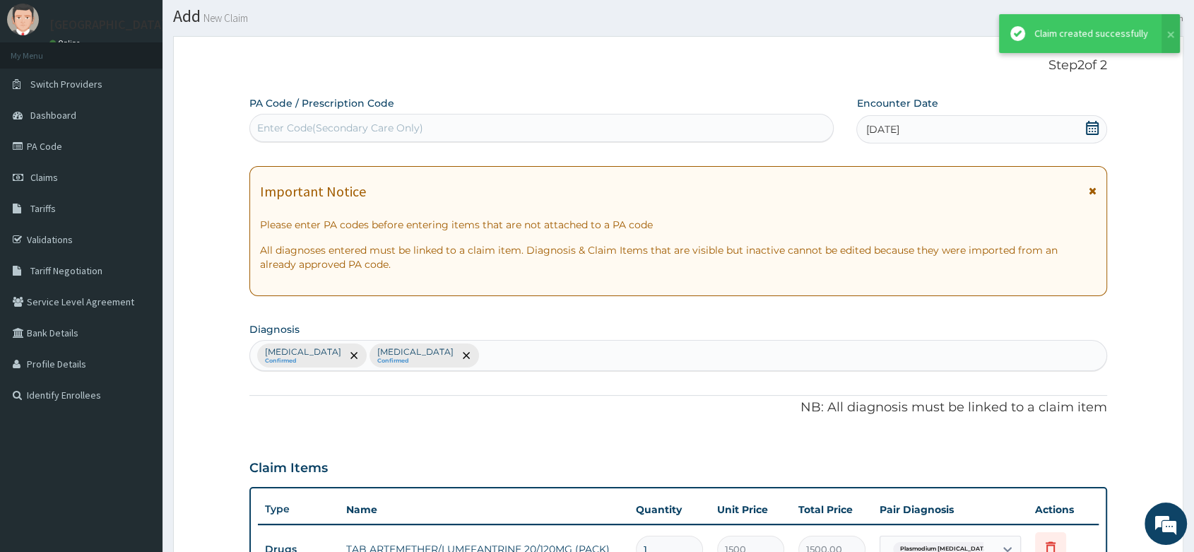
scroll to position [595, 0]
